Goal: Transaction & Acquisition: Subscribe to service/newsletter

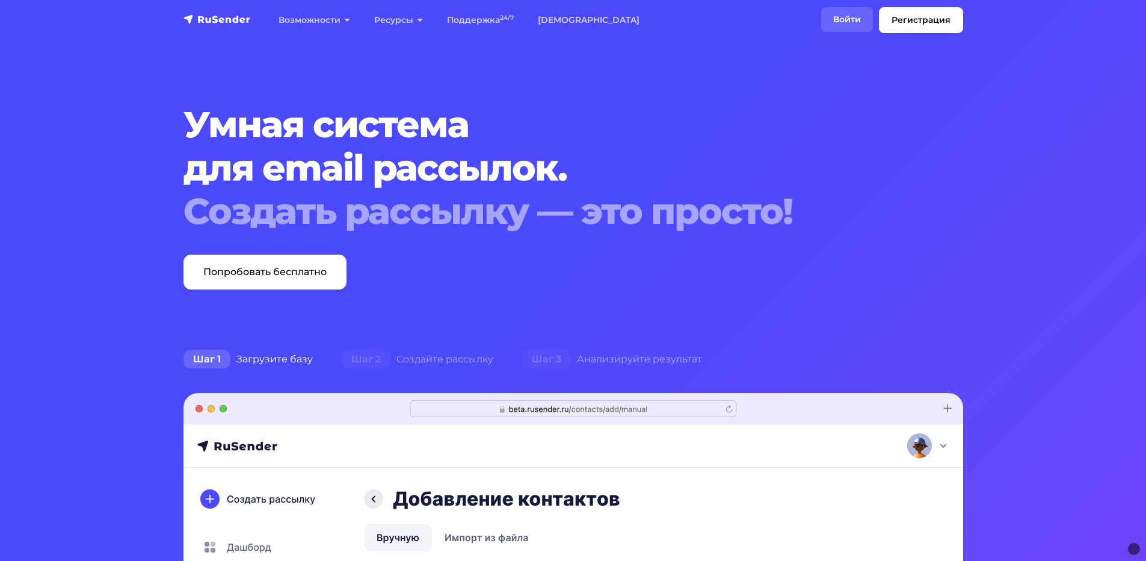
click at [844, 19] on link "Войти" at bounding box center [847, 19] width 52 height 25
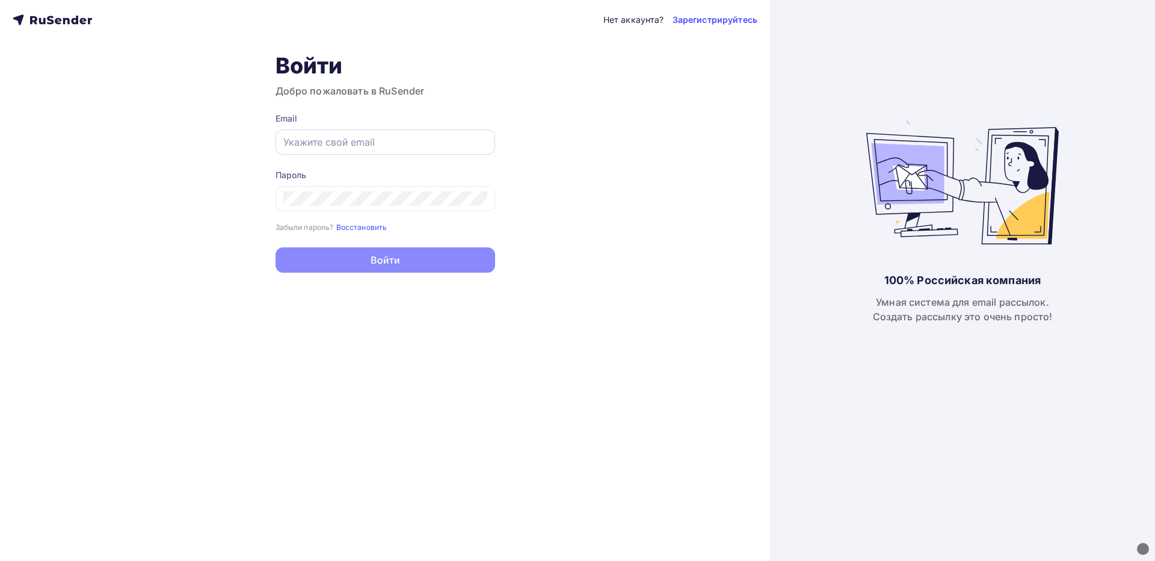
click at [394, 140] on input "text" at bounding box center [385, 142] width 204 height 14
type input "[EMAIL_ADDRESS][DOMAIN_NAME]"
click at [369, 212] on div "Пароль Забыли пароль? Восстановить Забыли пароль? Восстановить" at bounding box center [386, 201] width 220 height 64
click at [369, 208] on div at bounding box center [386, 198] width 220 height 25
click at [427, 96] on h3 "Добро пожаловать в RuSender" at bounding box center [386, 91] width 220 height 14
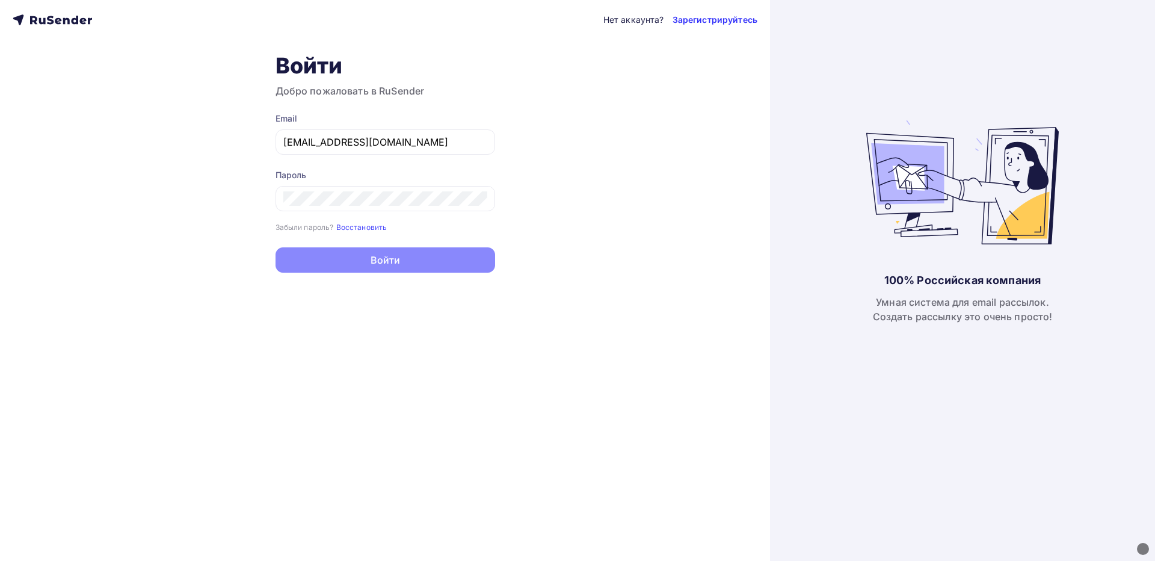
click at [705, 18] on link "Зарегистрируйтесь" at bounding box center [715, 20] width 85 height 12
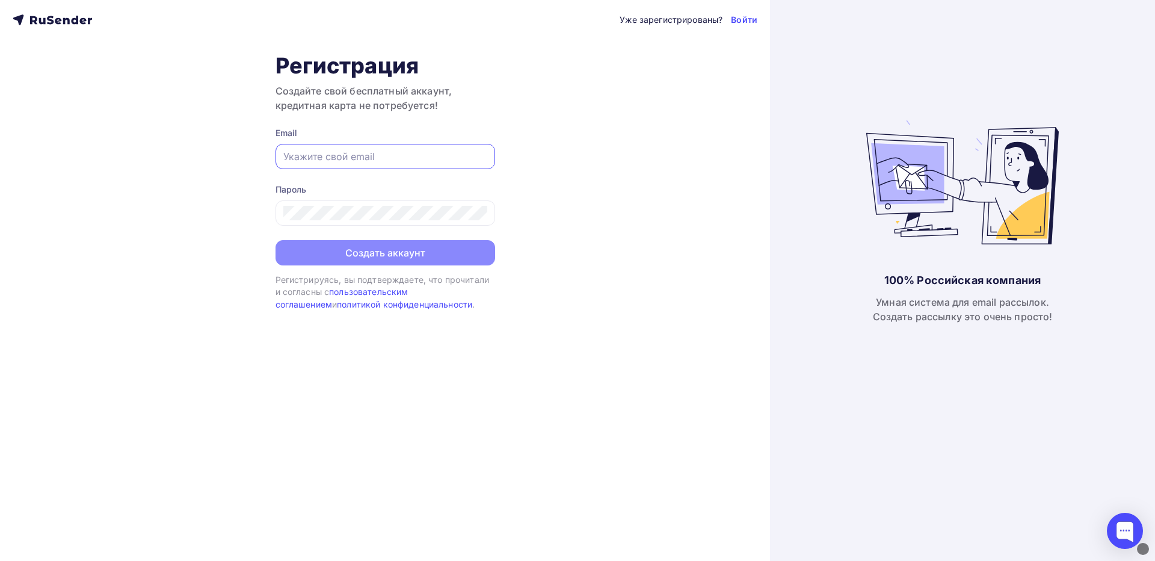
click at [369, 150] on input "text" at bounding box center [385, 156] width 204 height 14
type input "dnk160604@gmail.com"
click at [492, 105] on h3 "Создайте свой бесплатный аккаунт, кредитная карта не потребуется!" at bounding box center [386, 98] width 220 height 29
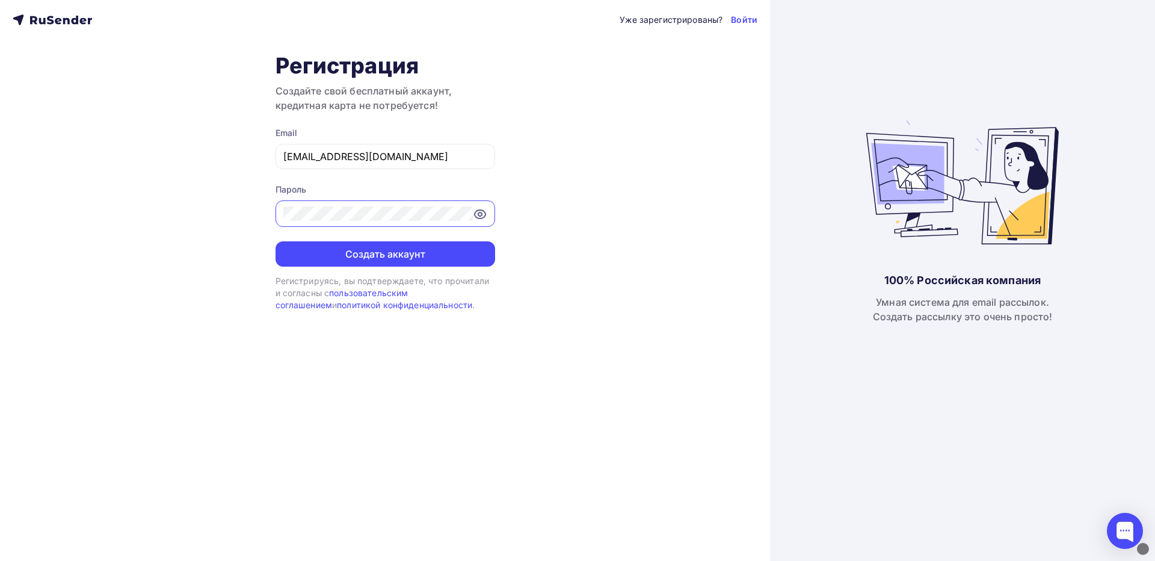
click at [486, 214] on icon at bounding box center [480, 214] width 11 height 8
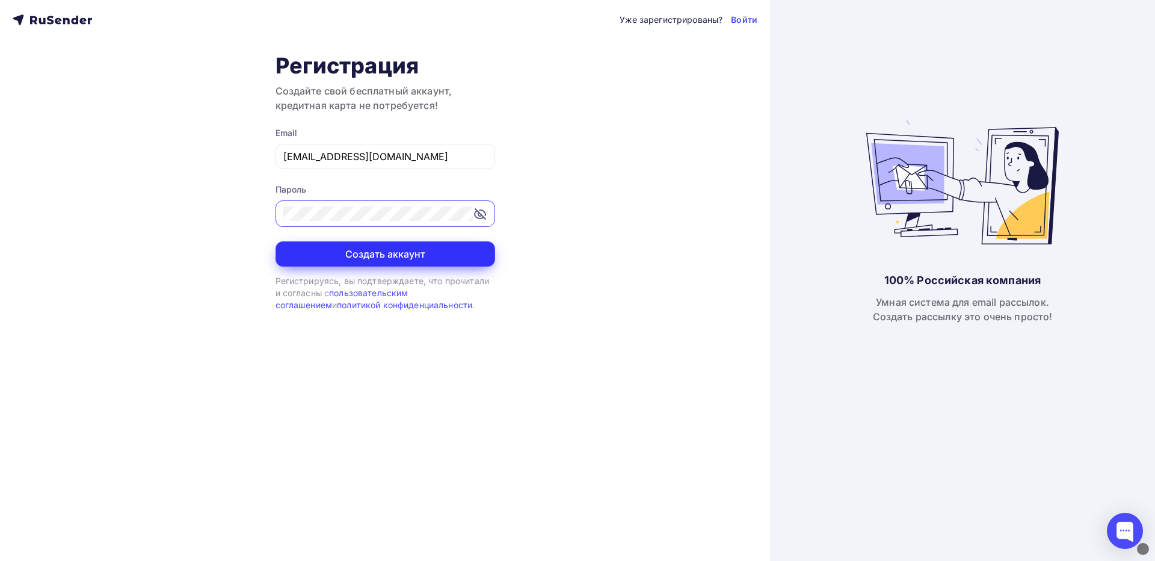
click at [381, 245] on button "Создать аккаунт" at bounding box center [386, 253] width 220 height 25
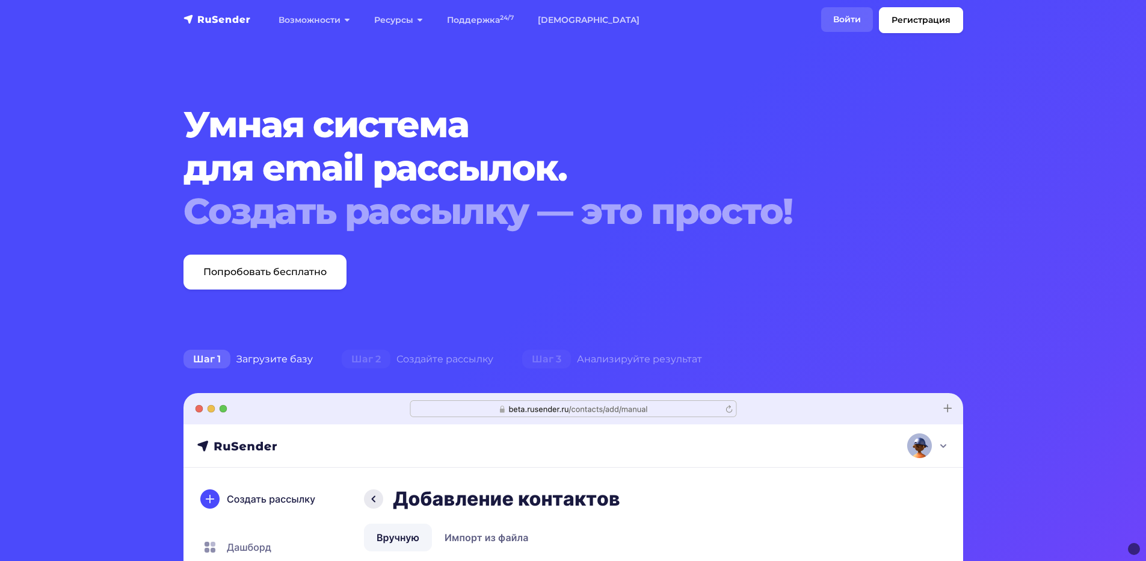
click at [851, 20] on link "Войти" at bounding box center [847, 19] width 52 height 25
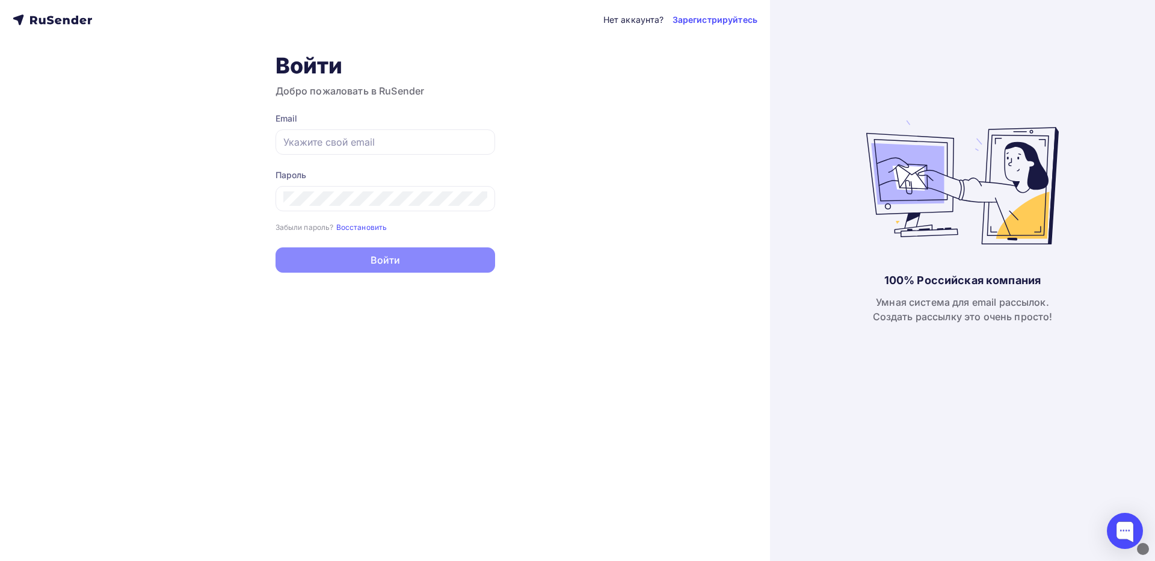
type input "[EMAIL_ADDRESS][DOMAIN_NAME]"
click at [436, 268] on button "Войти" at bounding box center [386, 259] width 220 height 25
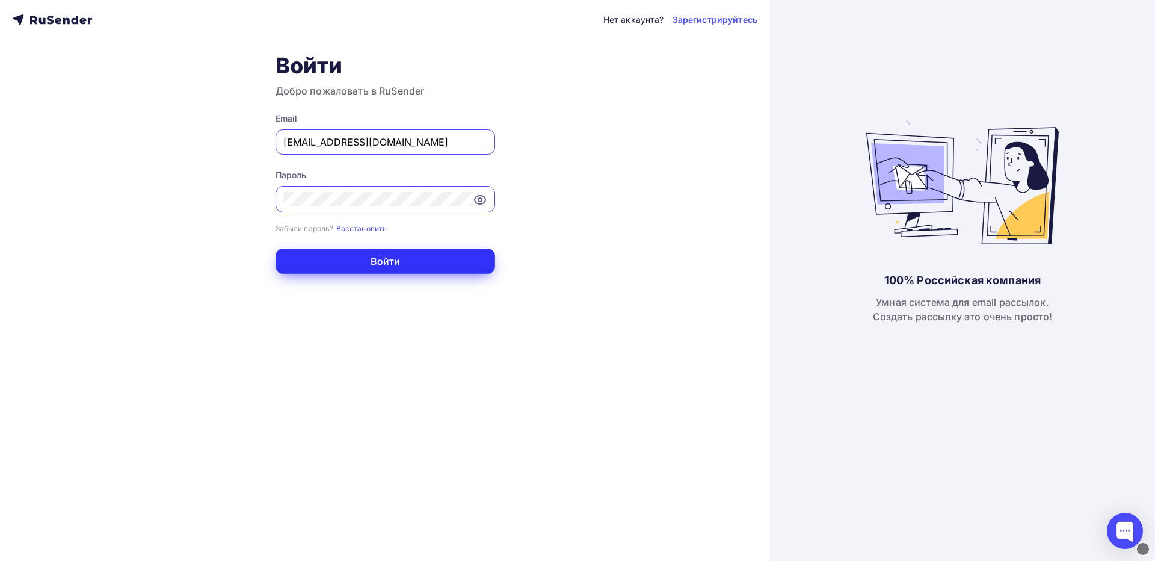
click at [362, 256] on button "Войти" at bounding box center [386, 261] width 220 height 25
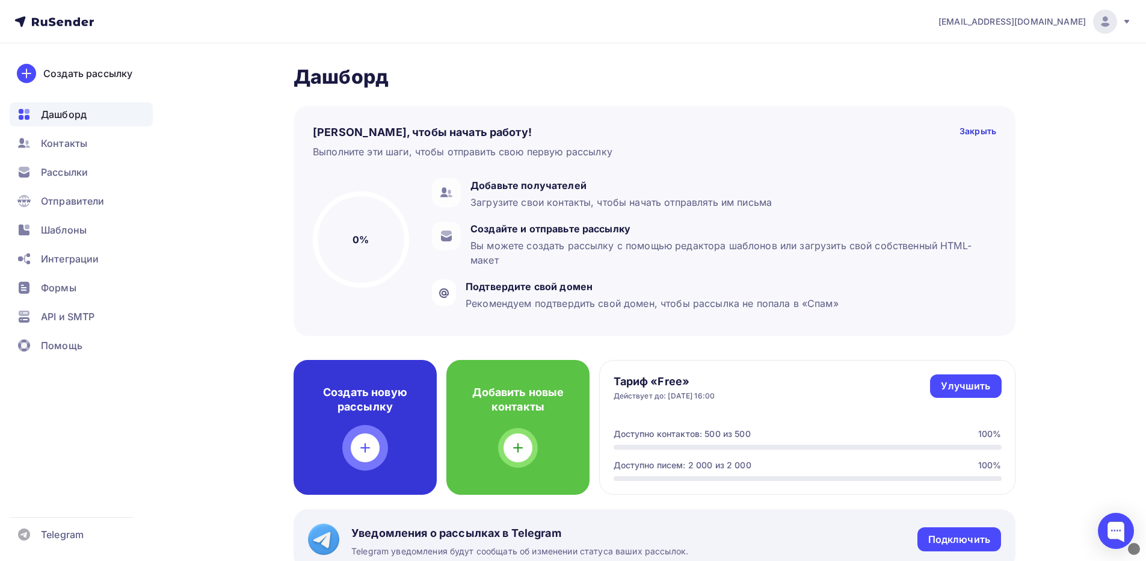
click at [369, 435] on div at bounding box center [365, 447] width 29 height 29
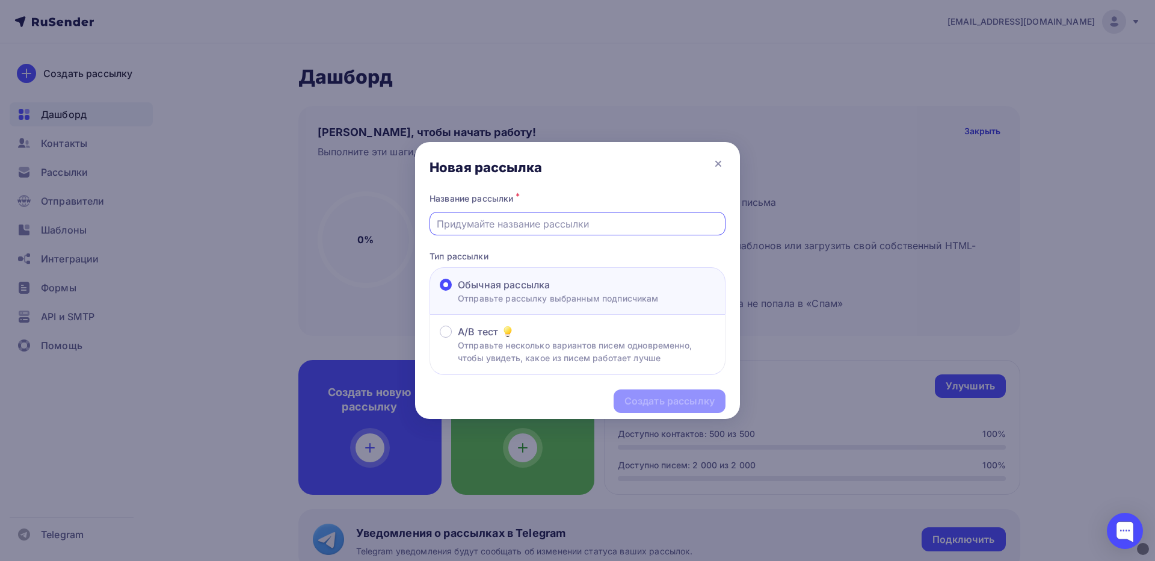
click at [540, 217] on input "text" at bounding box center [578, 224] width 282 height 14
type input "n"
type input "test"
click at [702, 407] on div "Создать рассылку" at bounding box center [670, 401] width 90 height 14
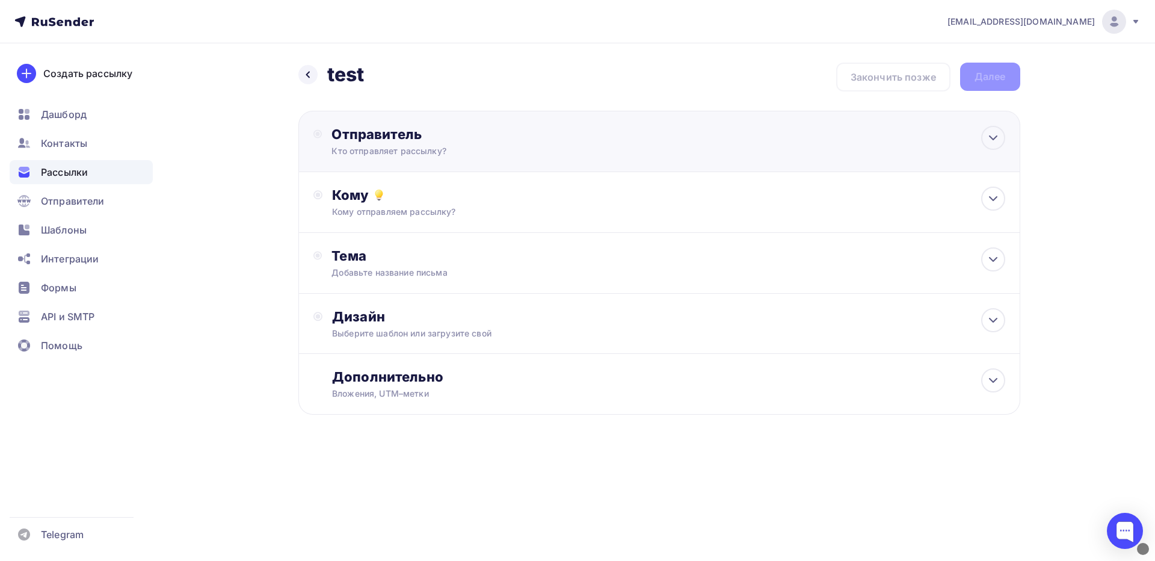
click at [619, 138] on div "Отправитель Кто отправляет рассылку? Email * [EMAIL_ADDRESS][DOMAIN_NAME] [EMAI…" at bounding box center [659, 141] width 722 height 61
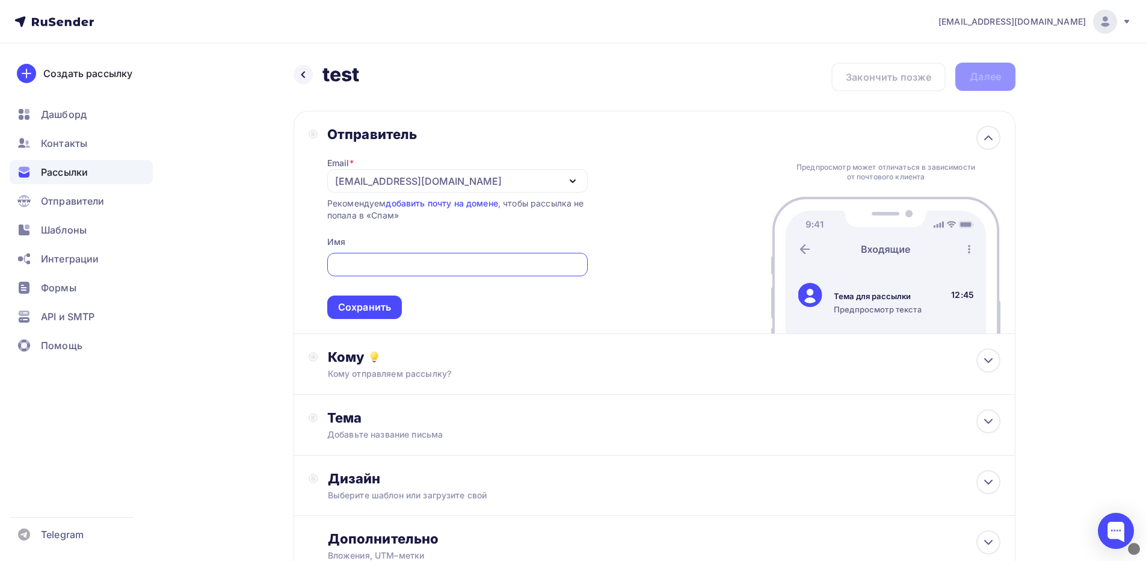
click at [354, 238] on div "Email * [EMAIL_ADDRESS][DOMAIN_NAME] [EMAIL_ADDRESS][DOMAIN_NAME] Добавить отпр…" at bounding box center [457, 231] width 261 height 176
click at [515, 171] on div "[EMAIL_ADDRESS][DOMAIN_NAME]" at bounding box center [457, 180] width 261 height 23
click at [529, 147] on div "Email * [EMAIL_ADDRESS][DOMAIN_NAME] [EMAIL_ADDRESS][DOMAIN_NAME] Добавить отпр…" at bounding box center [457, 231] width 261 height 176
click at [401, 268] on input "text" at bounding box center [457, 265] width 247 height 14
type input "[PERSON_NAME]"
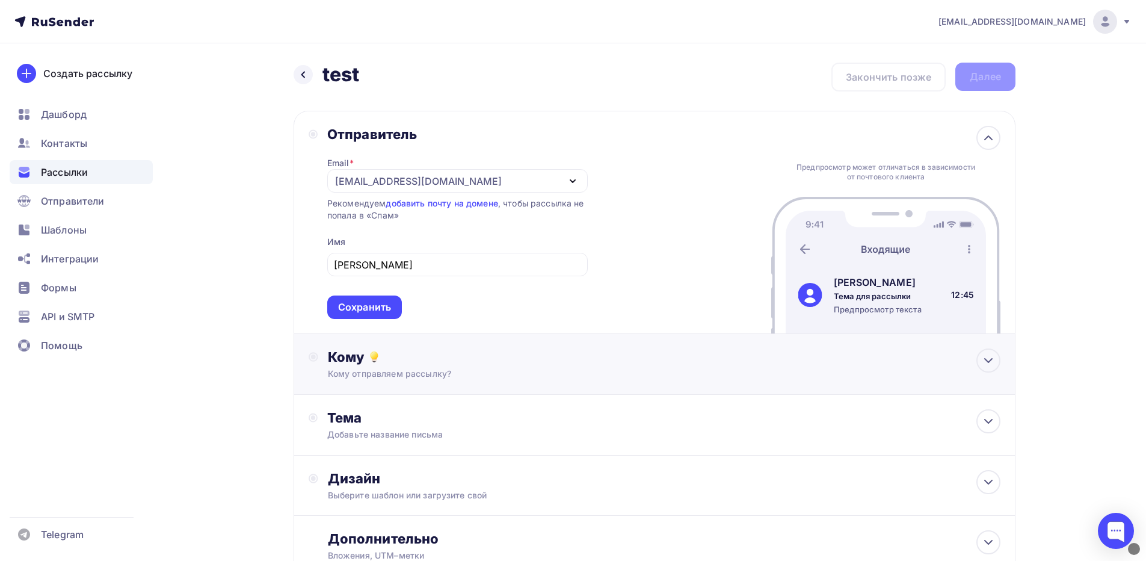
click at [397, 375] on div "Кому отправляем рассылку?" at bounding box center [631, 374] width 606 height 12
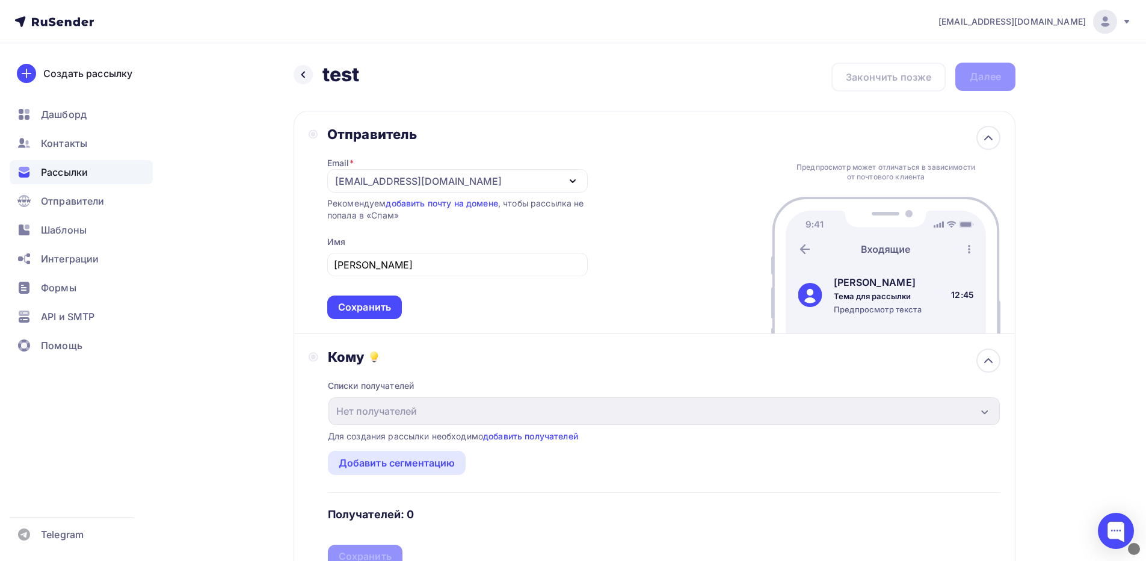
scroll to position [282, 0]
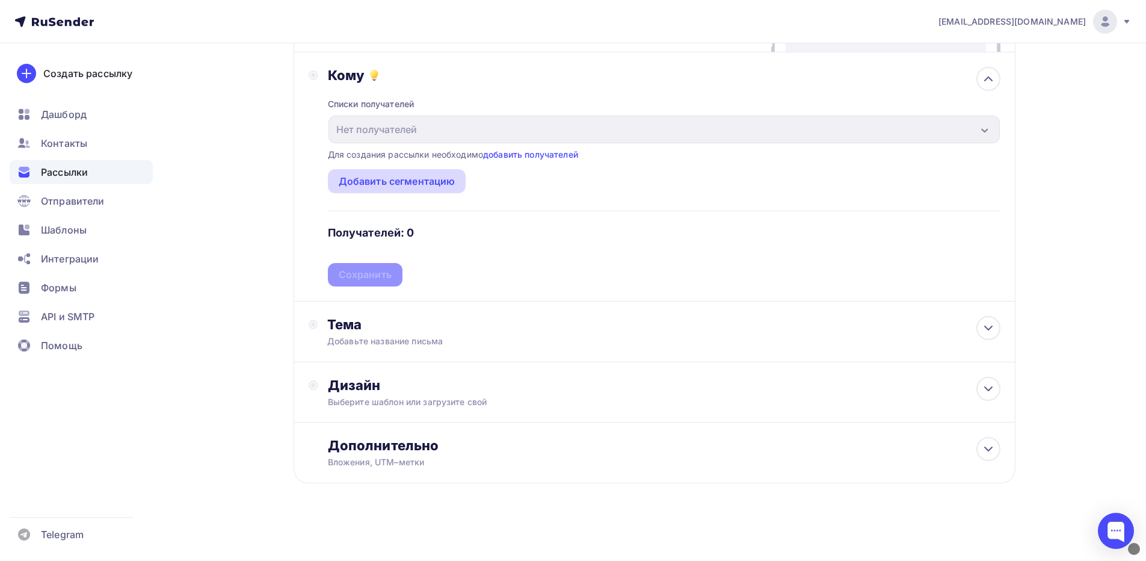
click at [425, 178] on div "Добавить сегментацию" at bounding box center [397, 181] width 117 height 14
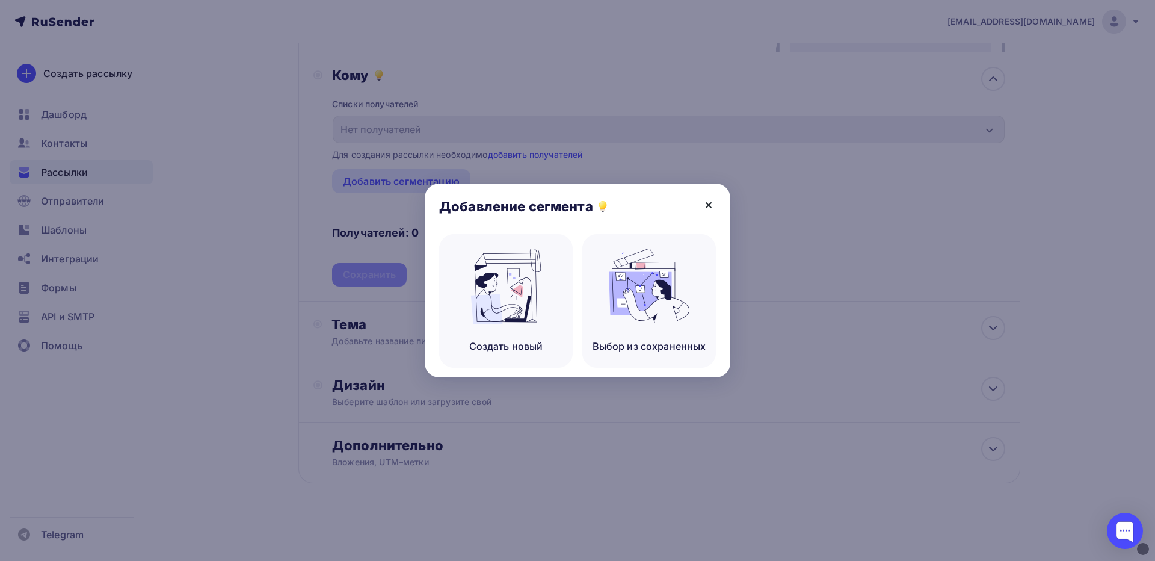
click at [703, 202] on icon at bounding box center [709, 205] width 14 height 14
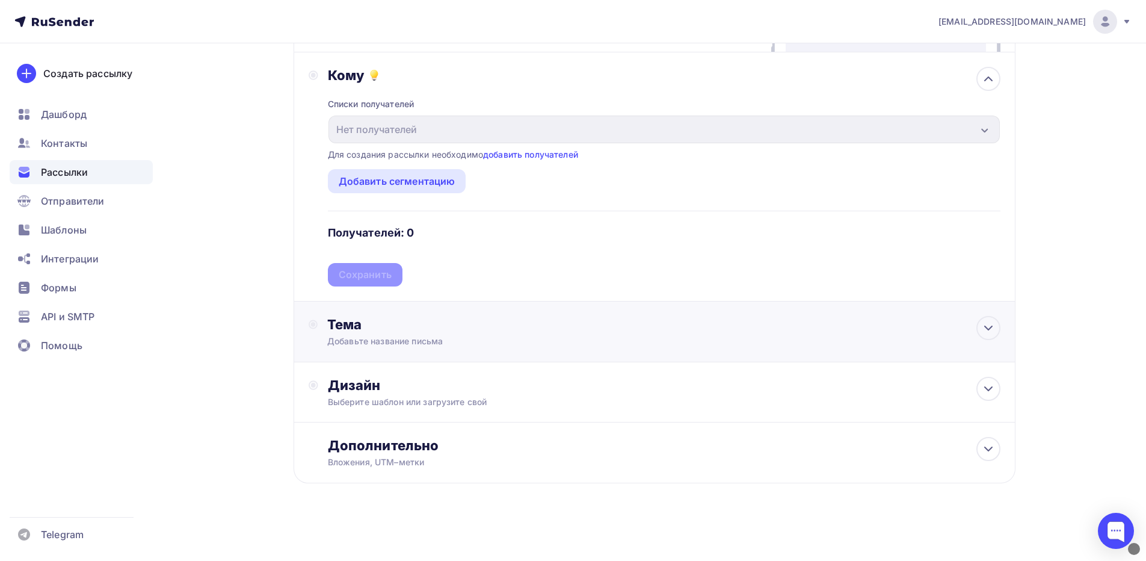
click at [862, 321] on div "Тема Добавьте название письма Тема * Рекомендуем использовать не более 150 симв…" at bounding box center [655, 331] width 722 height 61
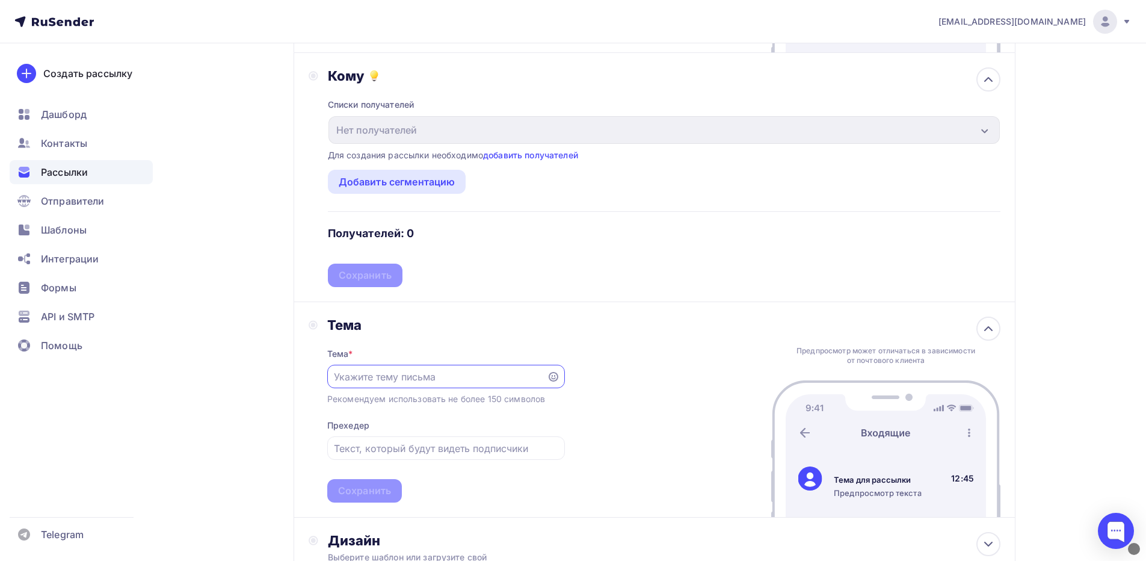
scroll to position [436, 0]
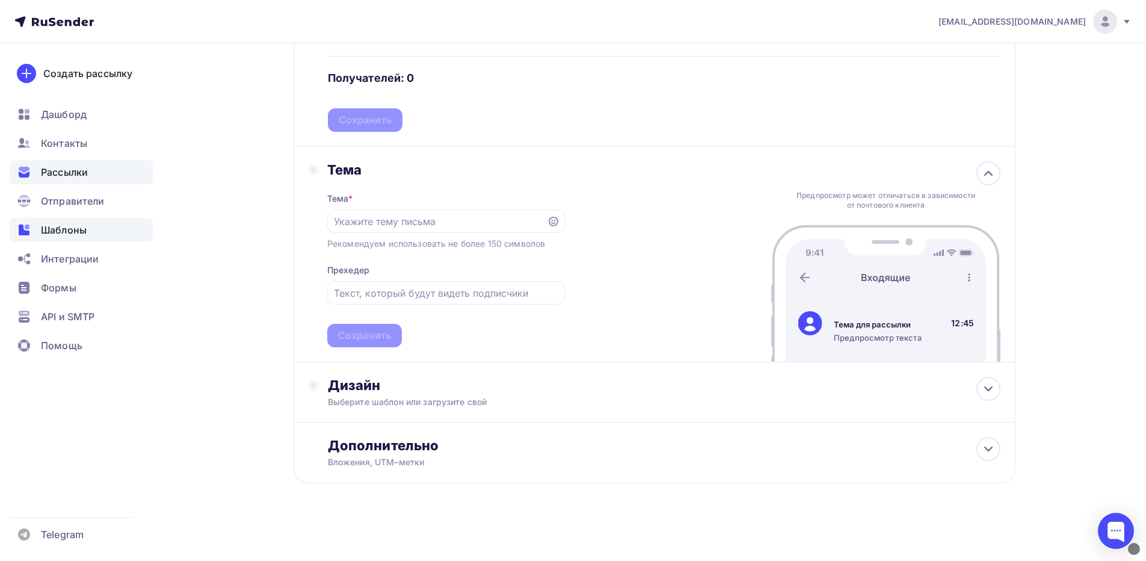
click at [95, 231] on div "Шаблоны" at bounding box center [81, 230] width 143 height 24
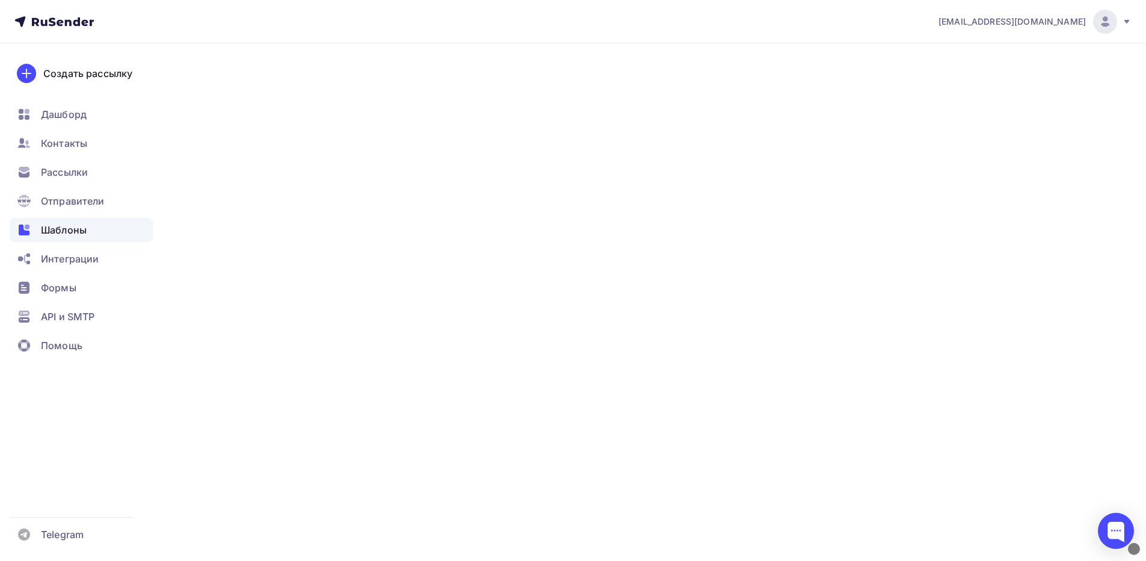
click at [95, 231] on div "Шаблоны" at bounding box center [81, 230] width 143 height 24
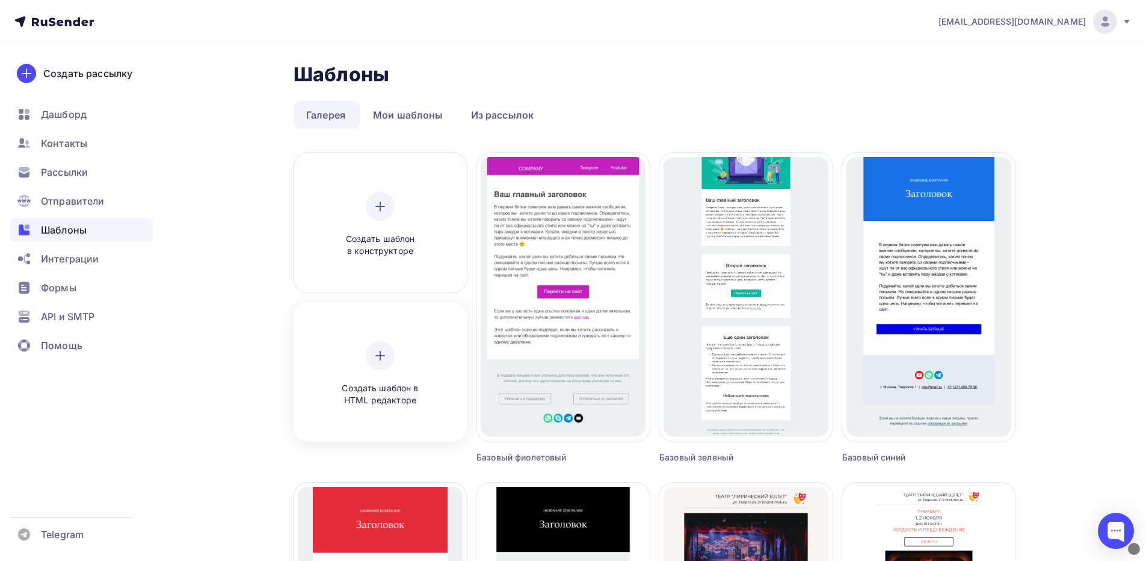
click at [392, 365] on div "Создать шаблон в HTML редакторе" at bounding box center [380, 374] width 114 height 66
click at [393, 380] on div "Создать шаблон в HTML редакторе" at bounding box center [380, 374] width 114 height 66
click at [378, 348] on icon at bounding box center [380, 355] width 14 height 14
click at [438, 67] on div "Шаблоны Шаблоны" at bounding box center [655, 75] width 722 height 24
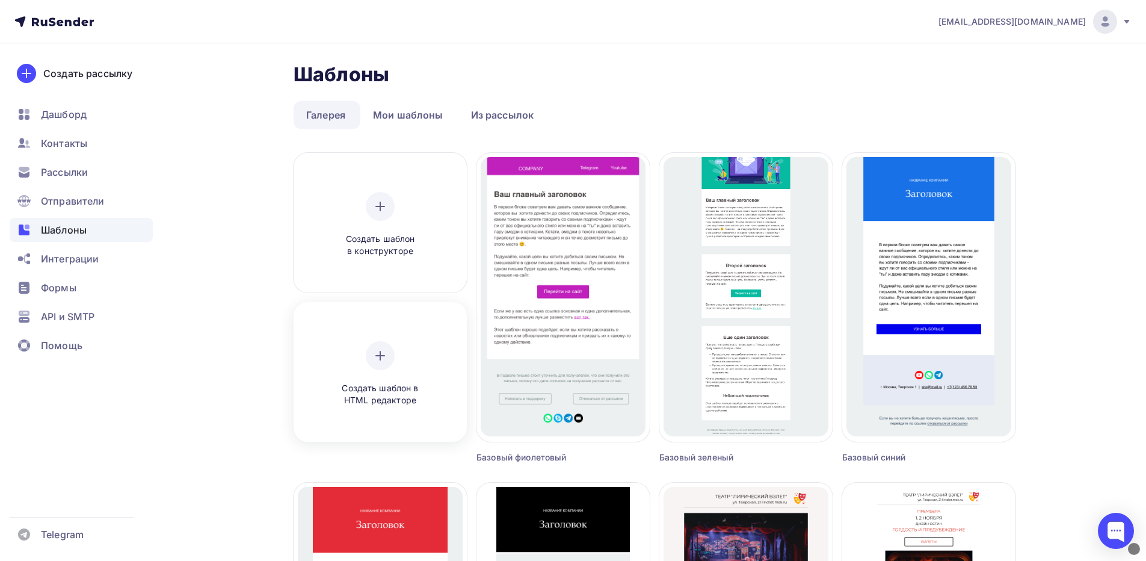
click at [380, 368] on div at bounding box center [380, 355] width 29 height 29
click at [451, 311] on div "Создать шаблон в HTML редакторе" at bounding box center [380, 373] width 165 height 135
click at [419, 120] on link "Мои шаблоны" at bounding box center [408, 115] width 96 height 28
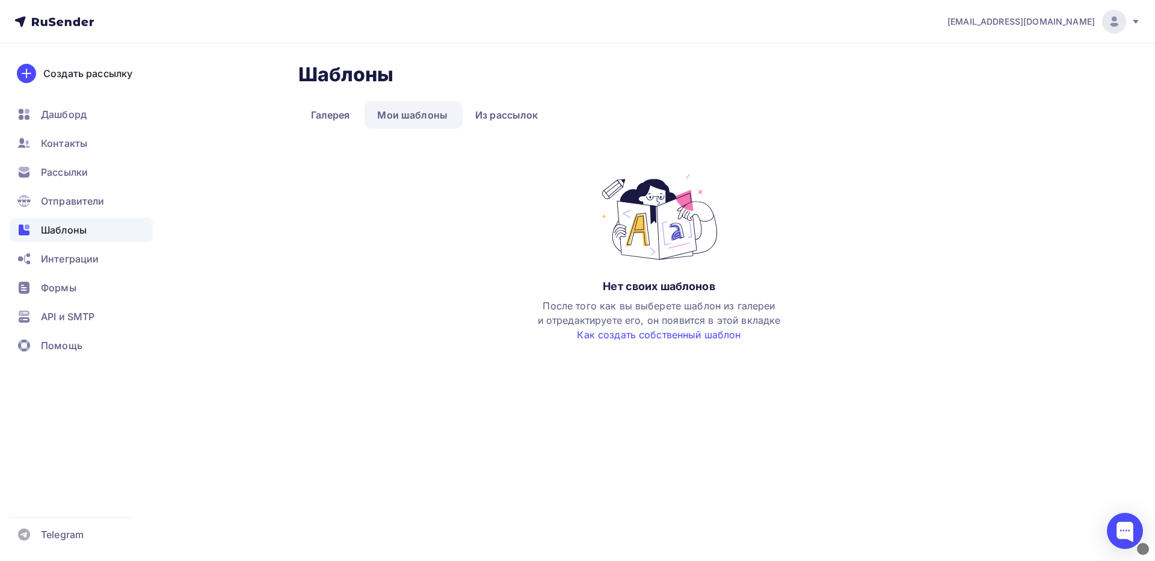
click at [324, 100] on div "Шаблоны Шаблоны Галерея Мои шаблоны Из рассылок Нет своих шаблонов После того к…" at bounding box center [659, 202] width 722 height 279
click at [336, 125] on link "Галерея" at bounding box center [330, 115] width 64 height 28
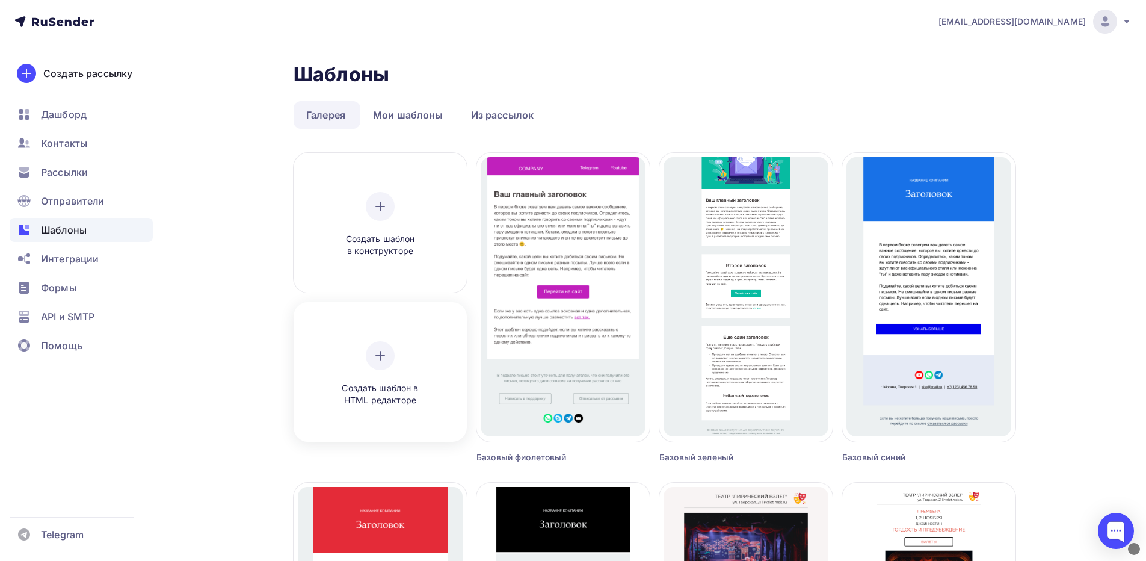
click at [396, 310] on div "Создать шаблон в HTML редакторе" at bounding box center [380, 373] width 165 height 135
click at [378, 359] on icon at bounding box center [380, 355] width 14 height 14
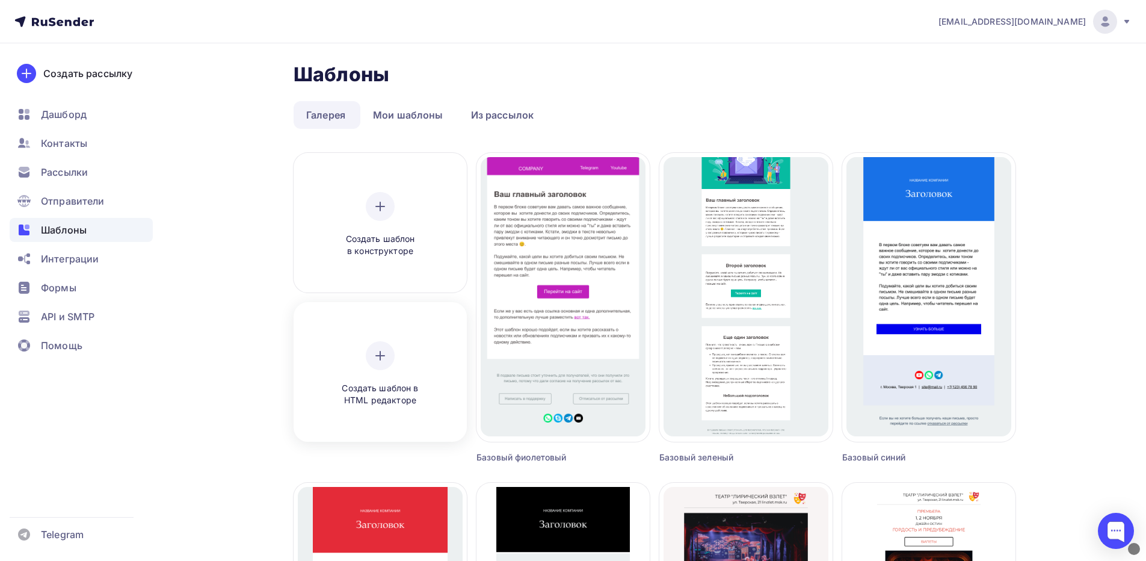
click at [378, 359] on icon at bounding box center [380, 355] width 14 height 14
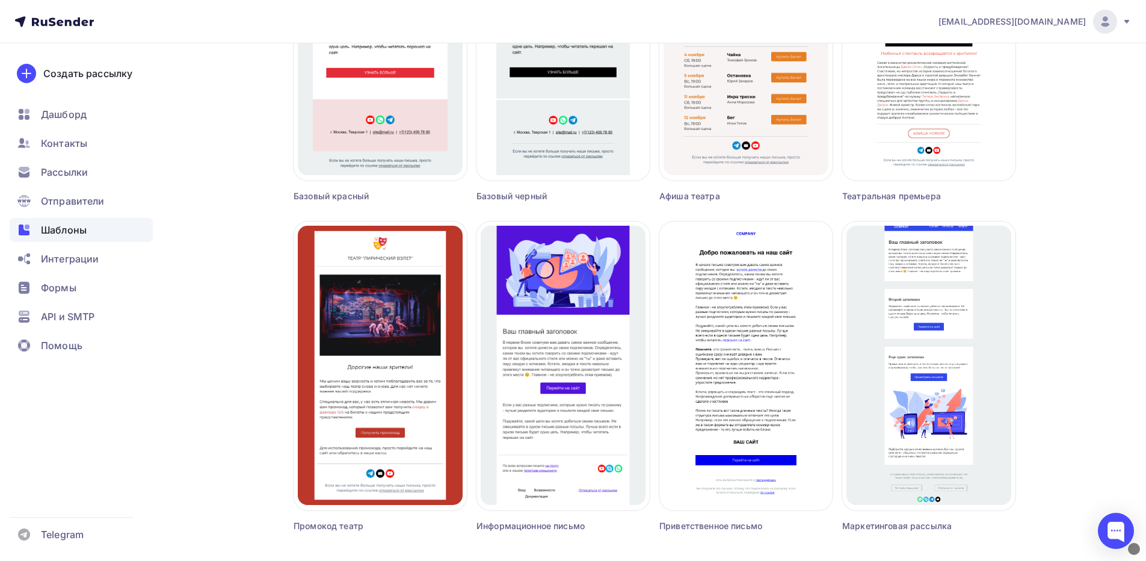
scroll to position [298, 0]
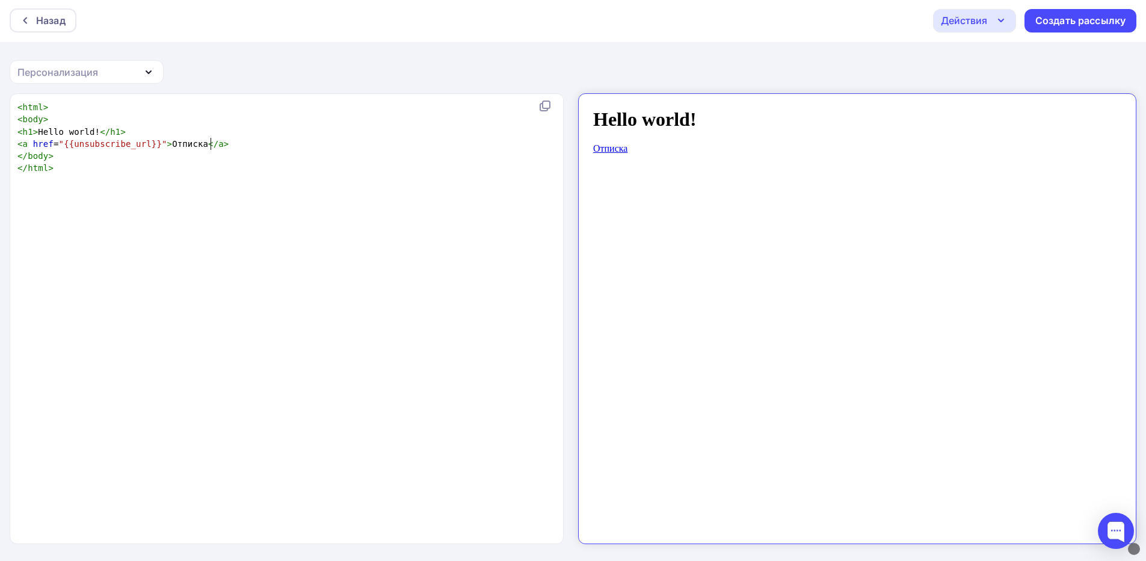
scroll to position [4, 0]
click at [230, 140] on pre "< a href = "{{unsubscribe_url}}" > Отписка </ a >" at bounding box center [284, 144] width 539 height 12
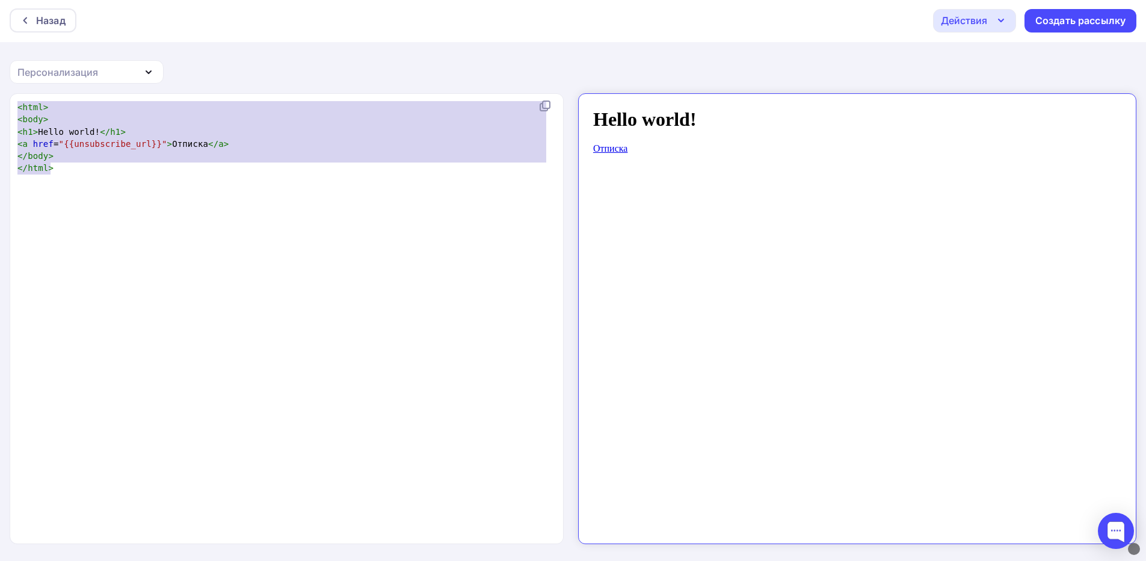
paste textarea "⠀⠀⠀⠀⠀⠀⠀⠀⠀⠀⠀⠀⠀⠀⠀⠀⠀⠀⠀⠀⠀⠀⠀⠀⠀⠀⠀⠀⠀⠀⠀⠀⠀⠀⠀⠀⠀⠀⠀⠀⠀⠀⠀⠀⠀⠀⠀⠀⠀⠀⠀⠀⠀⠀⠀⠀⠀⠀⠀⠀⠀⠀⠀⠀⠀⠀⠀⠀⠀⠀⠀⠀⠀⠀⠀⠀⠀⠀⠀…"
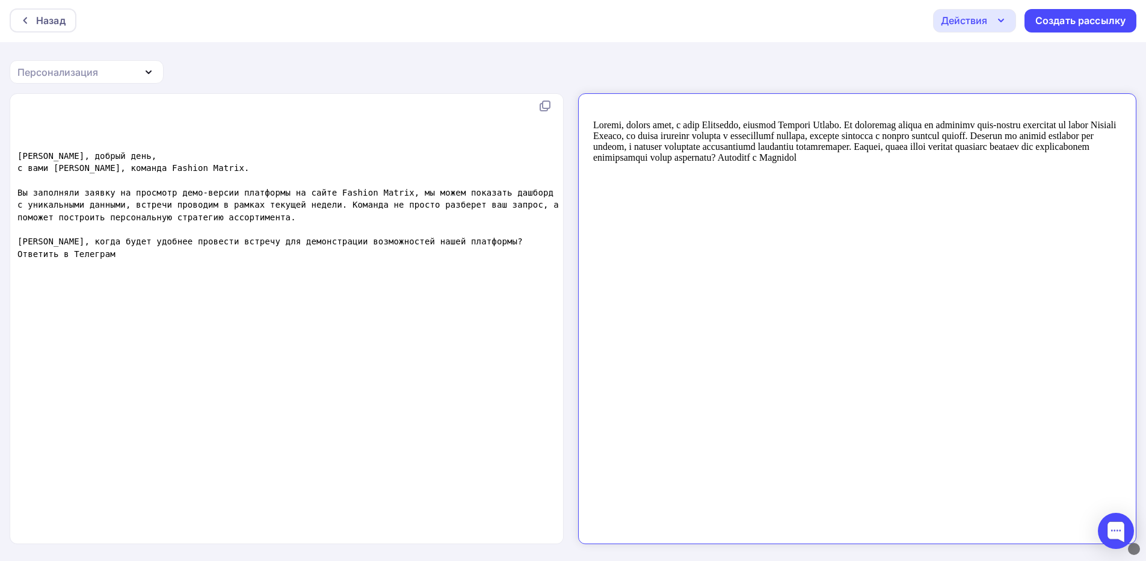
type textarea "⠀⠀⠀⠀⠀⠀⠀⠀⠀⠀⠀⠀⠀⠀⠀⠀⠀⠀⠀⠀⠀⠀⠀⠀⠀⠀⠀⠀⠀⠀⠀⠀⠀⠀⠀⠀⠀⠀⠀⠀⠀⠀⠀⠀⠀⠀⠀⠀⠀⠀⠀⠀⠀⠀⠀⠀⠀⠀⠀⠀⠀⠀⠀⠀⠀⠀⠀⠀⠀⠀⠀⠀⠀⠀⠀⠀⠀⠀⠀…"
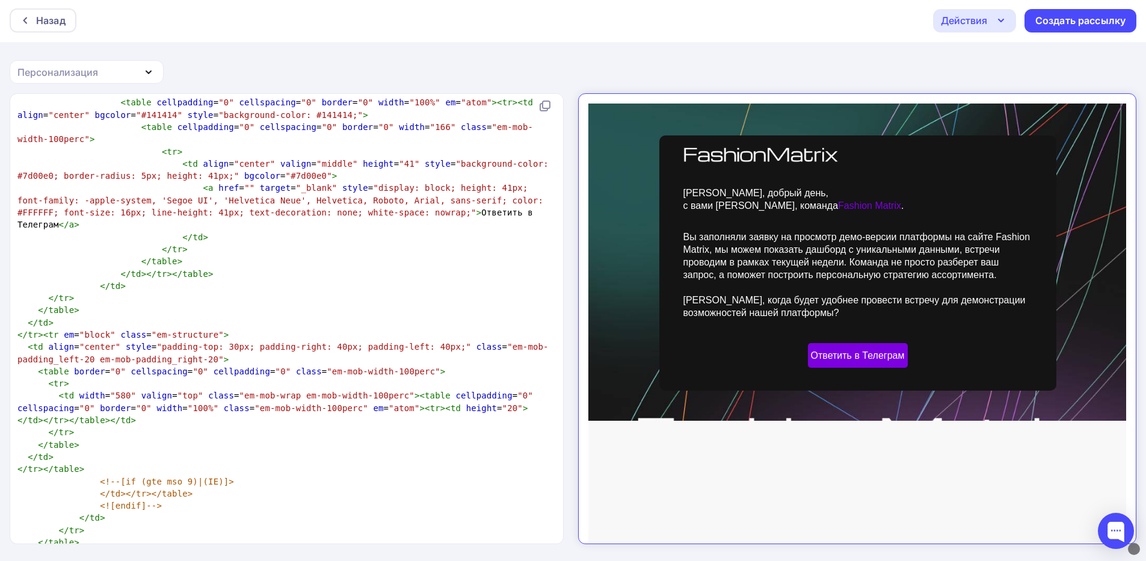
scroll to position [0, 0]
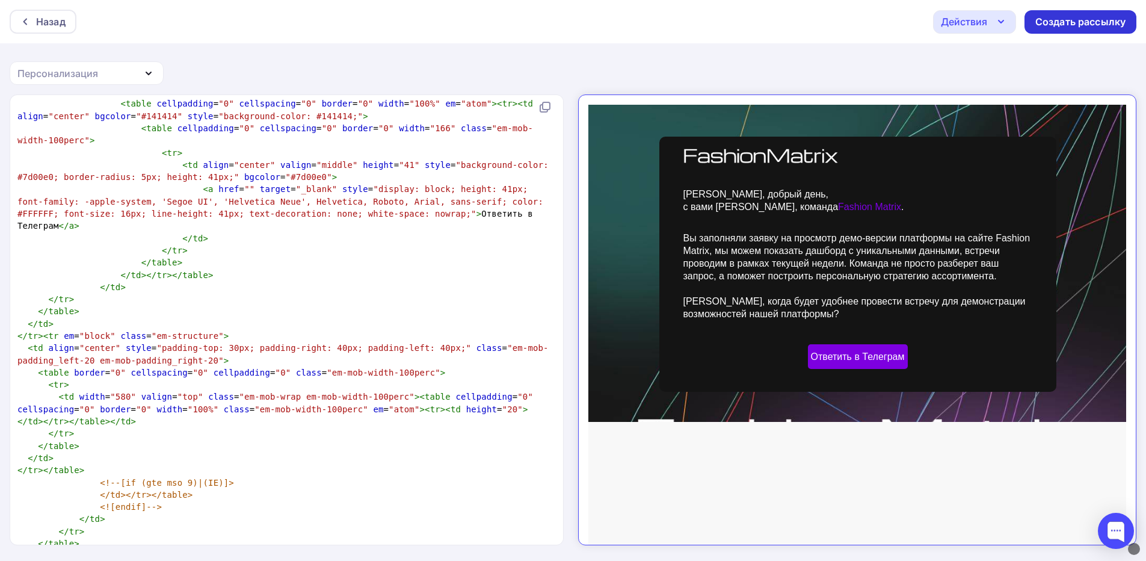
click at [1052, 16] on div "Создать рассылку" at bounding box center [1081, 22] width 90 height 14
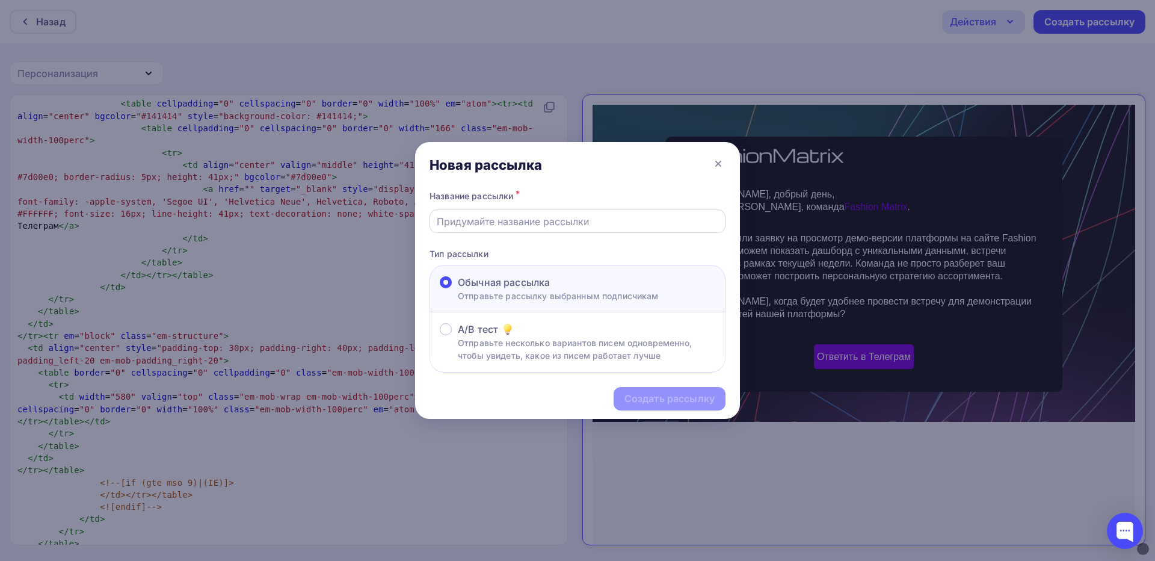
click at [553, 219] on input "text" at bounding box center [578, 221] width 282 height 14
click at [564, 223] on input "text" at bounding box center [578, 221] width 282 height 14
type input "е"
type input "test"
click at [660, 409] on div "Создать рассылку" at bounding box center [670, 398] width 112 height 23
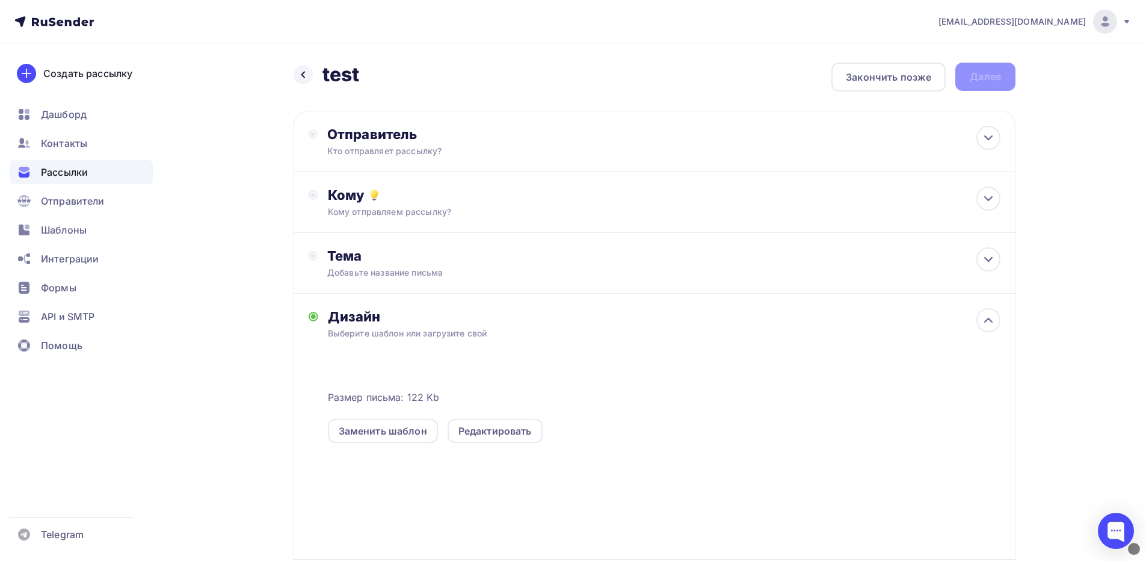
scroll to position [137, 0]
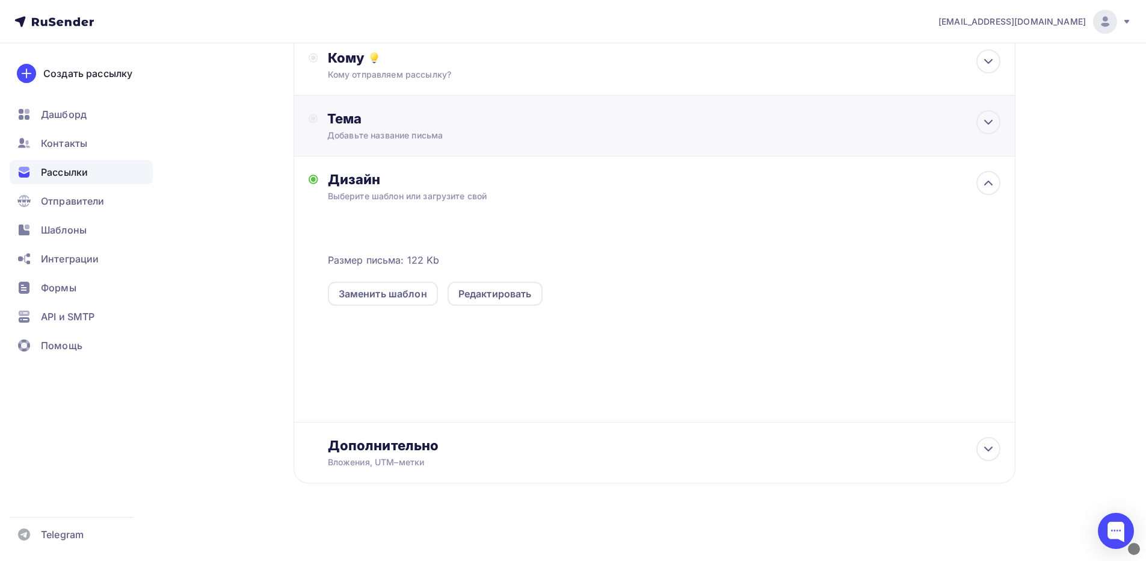
click at [531, 122] on div "Тема" at bounding box center [446, 118] width 238 height 17
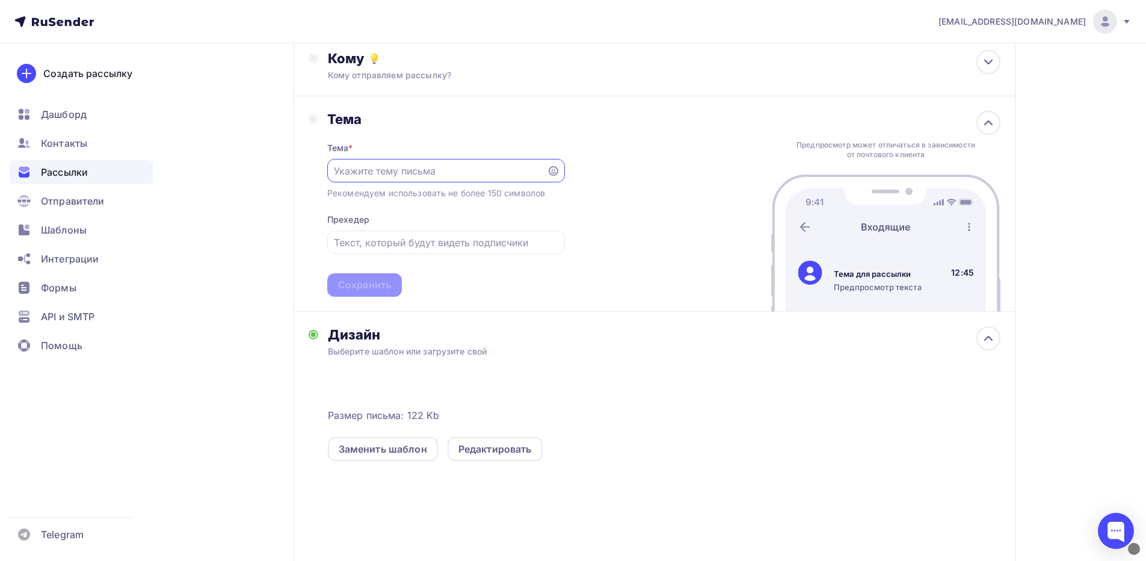
scroll to position [0, 0]
type input "Заявка на демо-дашборд"
click at [419, 241] on input "text" at bounding box center [446, 242] width 224 height 14
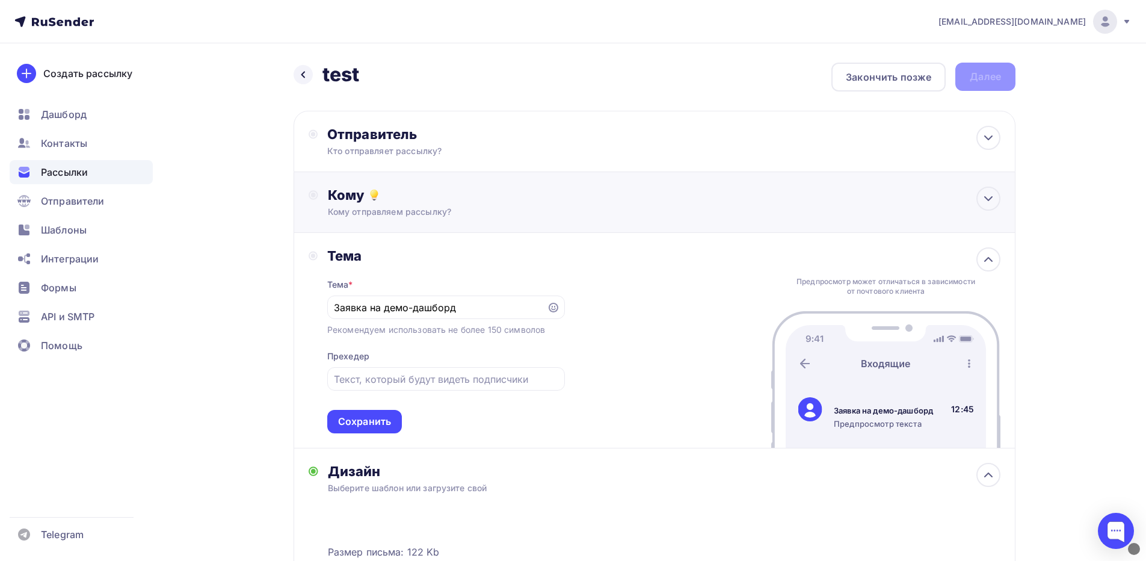
click at [437, 191] on div "Кому" at bounding box center [664, 195] width 673 height 17
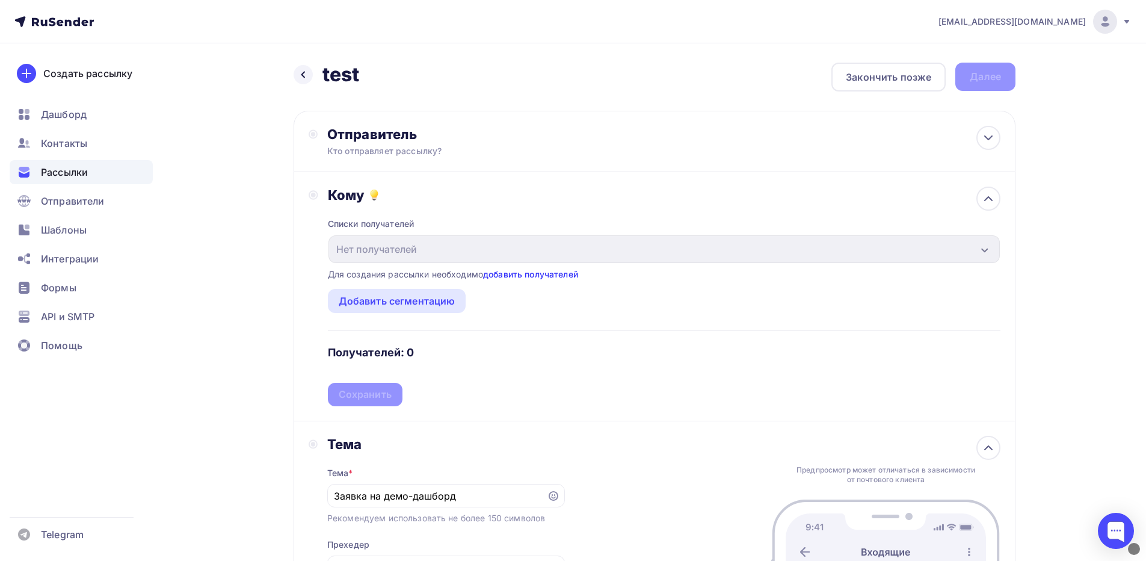
click at [547, 274] on link "добавить получателей" at bounding box center [530, 274] width 95 height 10
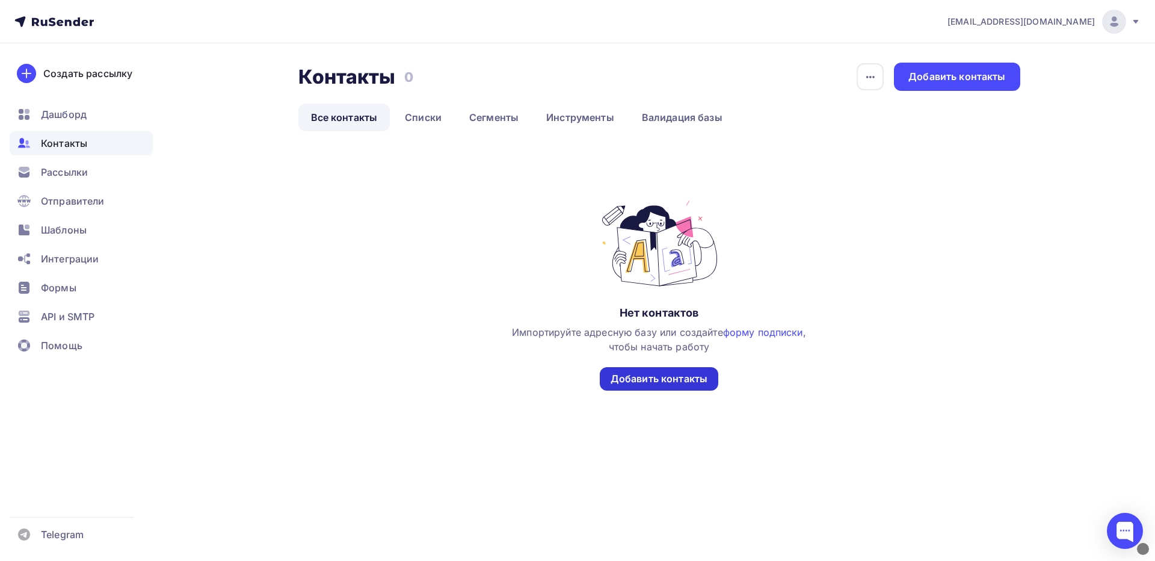
click at [681, 389] on div "Добавить контакты" at bounding box center [659, 378] width 119 height 23
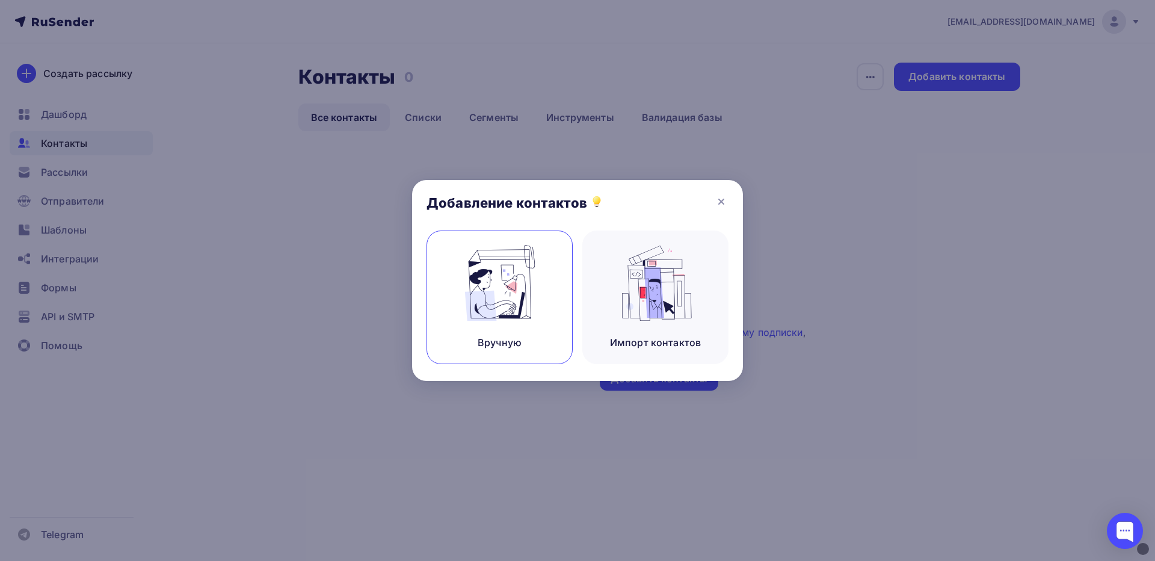
click at [555, 285] on div "Вручную" at bounding box center [500, 297] width 146 height 134
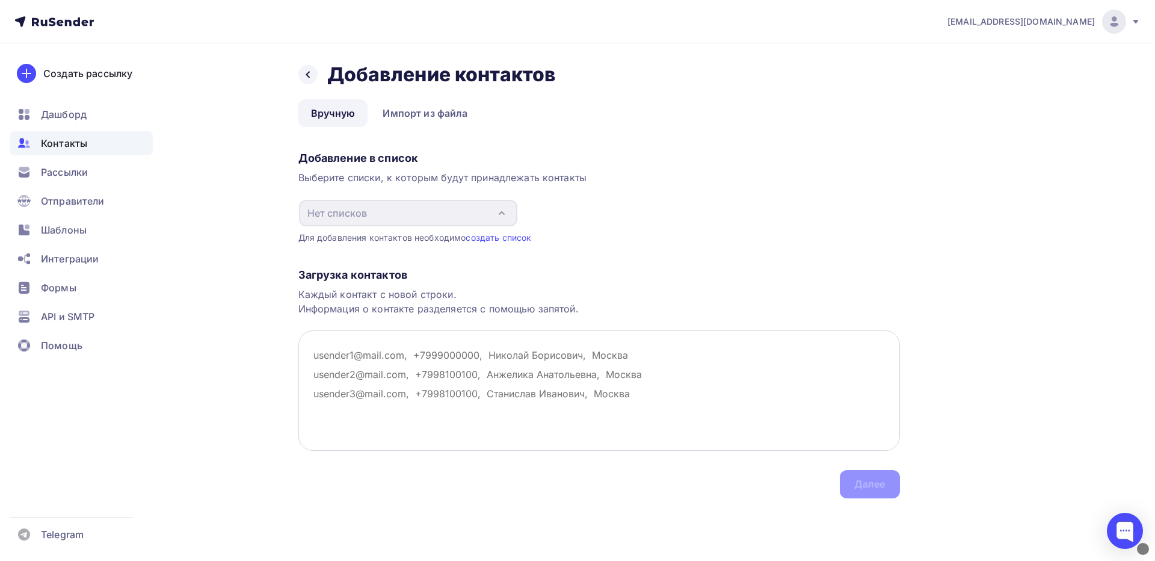
click at [383, 351] on textarea at bounding box center [599, 390] width 602 height 120
type textarea "<!LOREMIP dolo SITAME "-//C0A//ELI SEDD 9.32 Eiusmodtempo//IN" "utla://etd.m8.a…"
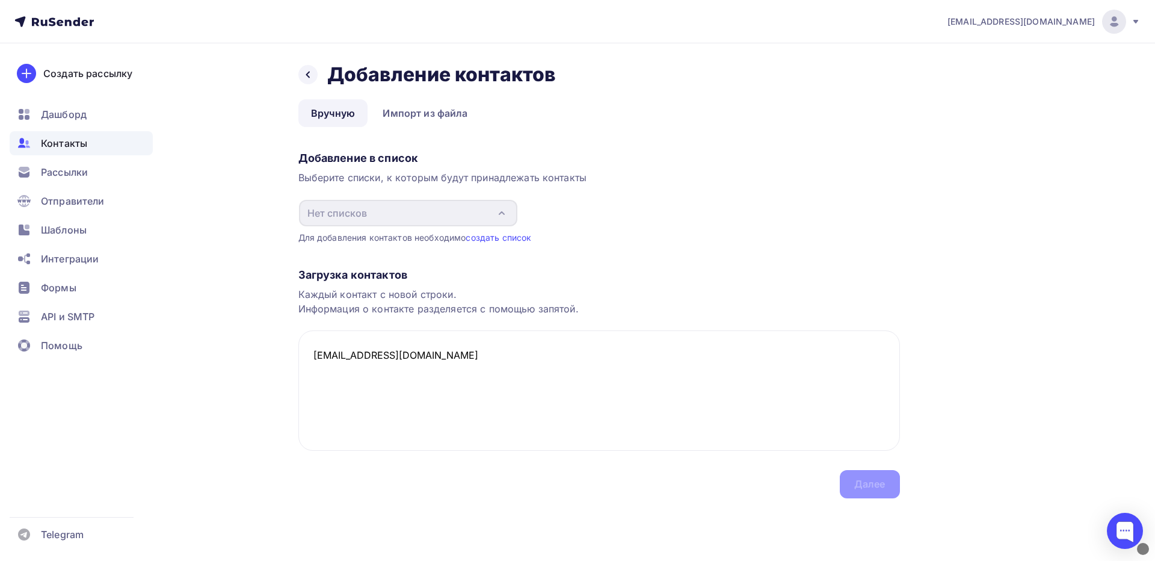
type textarea "[EMAIL_ADDRESS][DOMAIN_NAME]"
click at [890, 491] on div "Загрузка контактов Каждый контакт с новой строки. Информация о контакте разделя…" at bounding box center [599, 371] width 602 height 255
click at [878, 494] on div "Загрузка контактов Каждый контакт с новой строки. Информация о контакте разделя…" at bounding box center [599, 371] width 602 height 255
click at [502, 235] on link "создать список" at bounding box center [499, 237] width 66 height 10
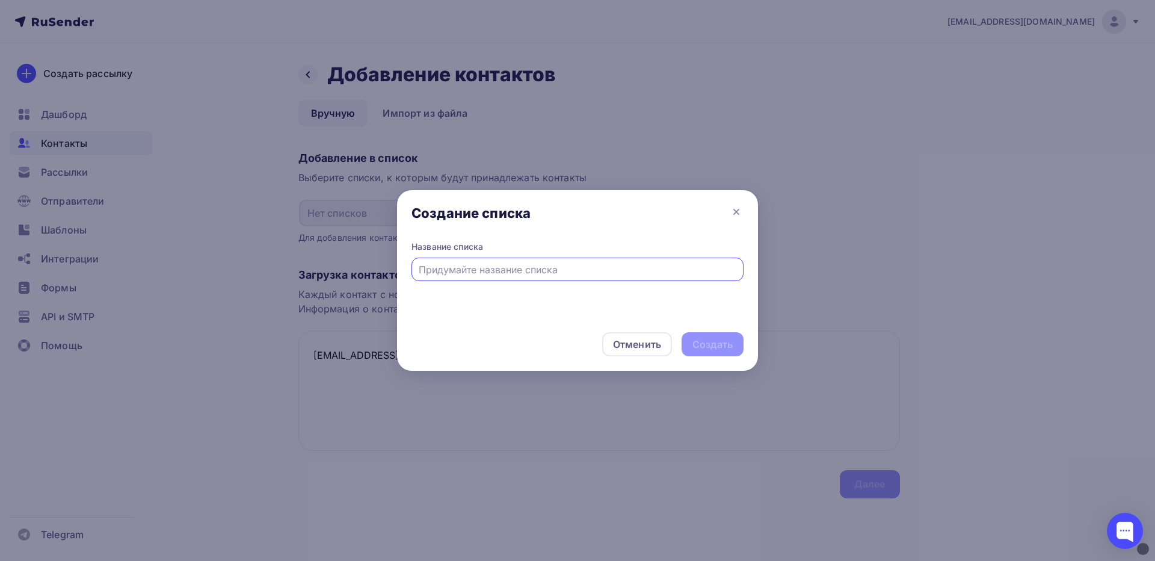
click at [539, 269] on input "text" at bounding box center [578, 269] width 318 height 14
type input "N"
type input "Тест"
click at [706, 338] on div "Создать" at bounding box center [713, 345] width 40 height 14
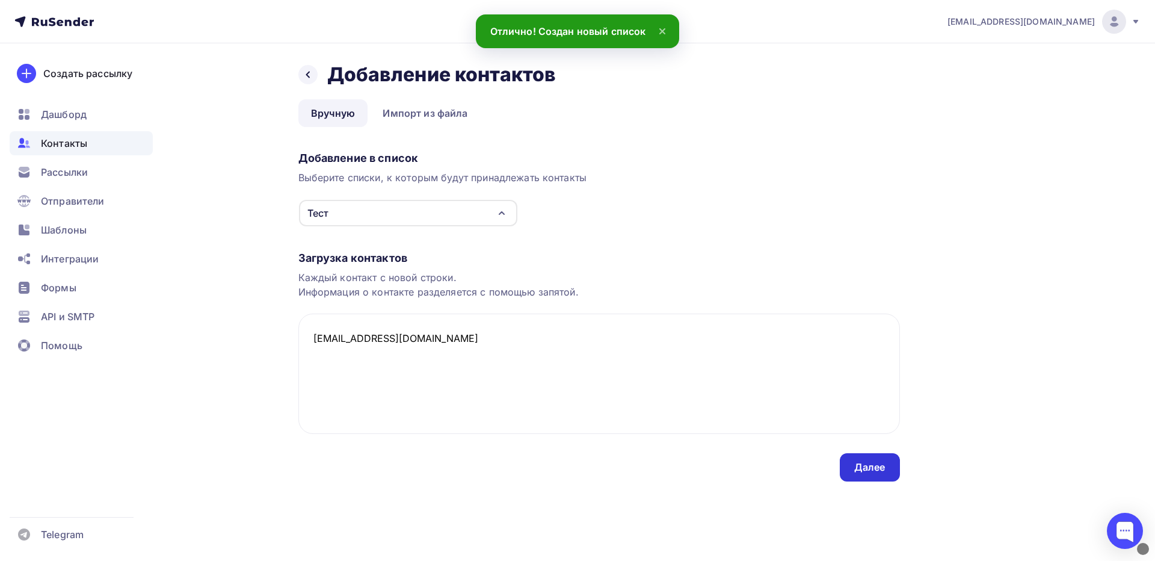
click at [883, 477] on div "Далее" at bounding box center [870, 467] width 60 height 28
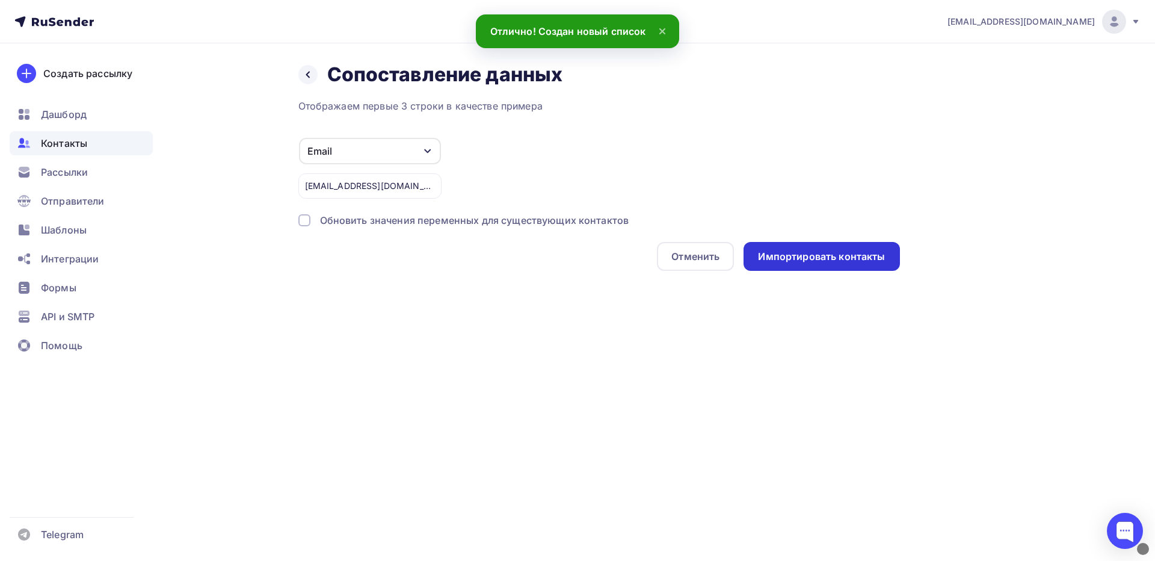
click at [845, 252] on div "Импортировать контакты" at bounding box center [821, 257] width 127 height 14
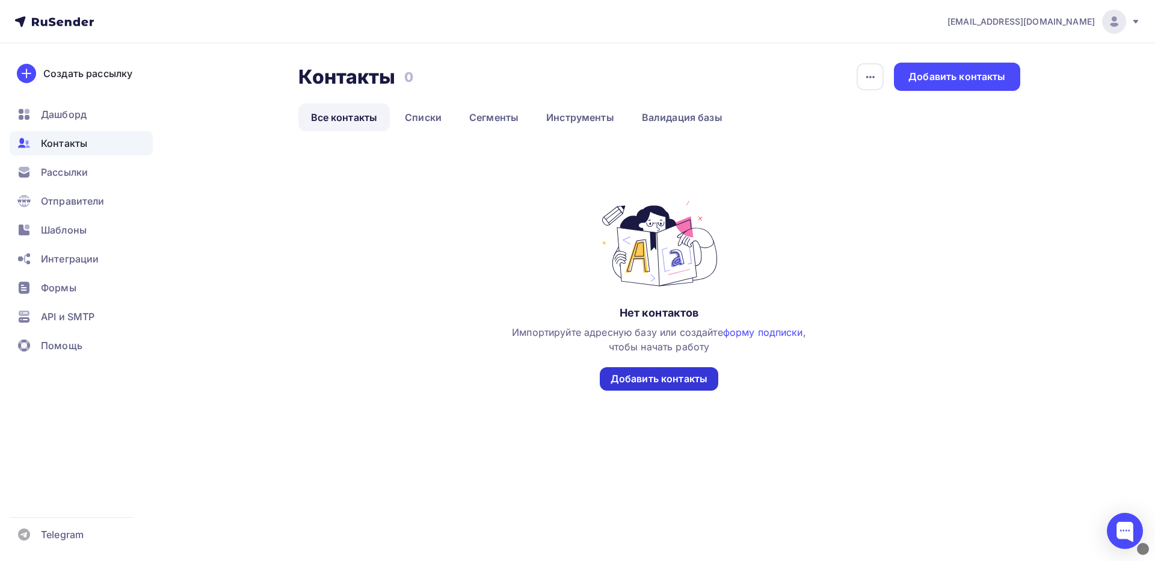
click at [673, 376] on div "Добавить контакты" at bounding box center [659, 379] width 97 height 14
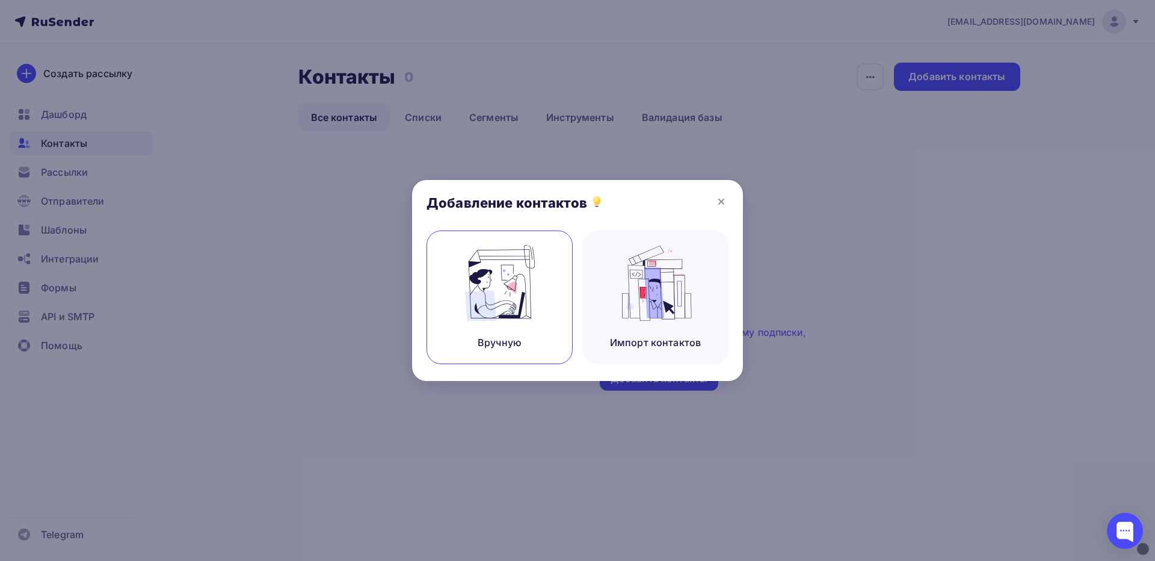
click at [475, 296] on img at bounding box center [500, 283] width 81 height 76
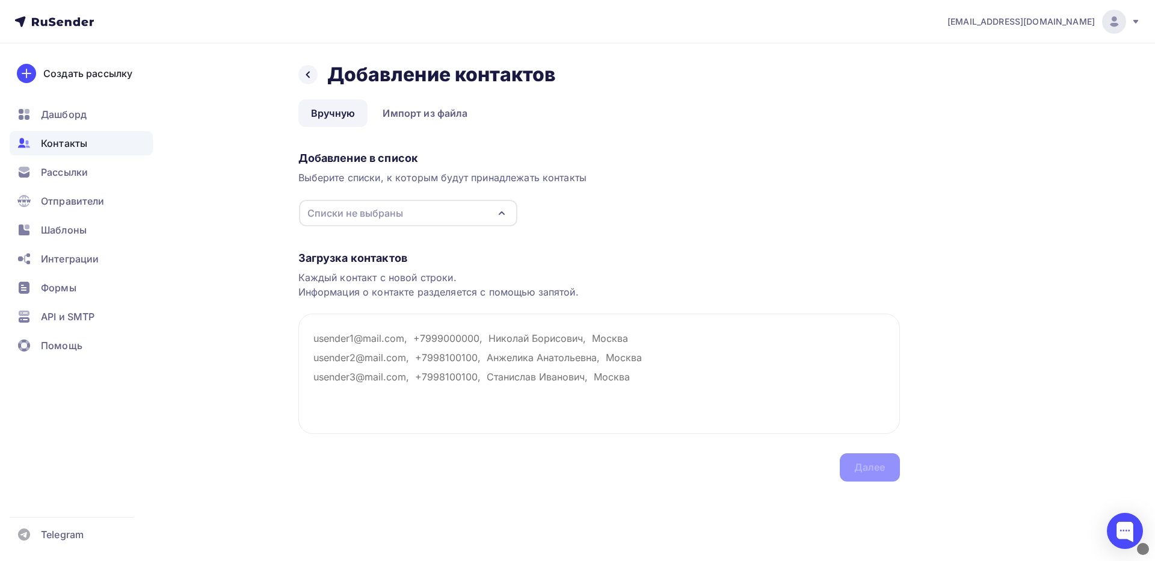
click at [441, 205] on div "Списки не выбраны" at bounding box center [408, 213] width 218 height 26
click at [380, 258] on div "Тест" at bounding box center [408, 258] width 194 height 14
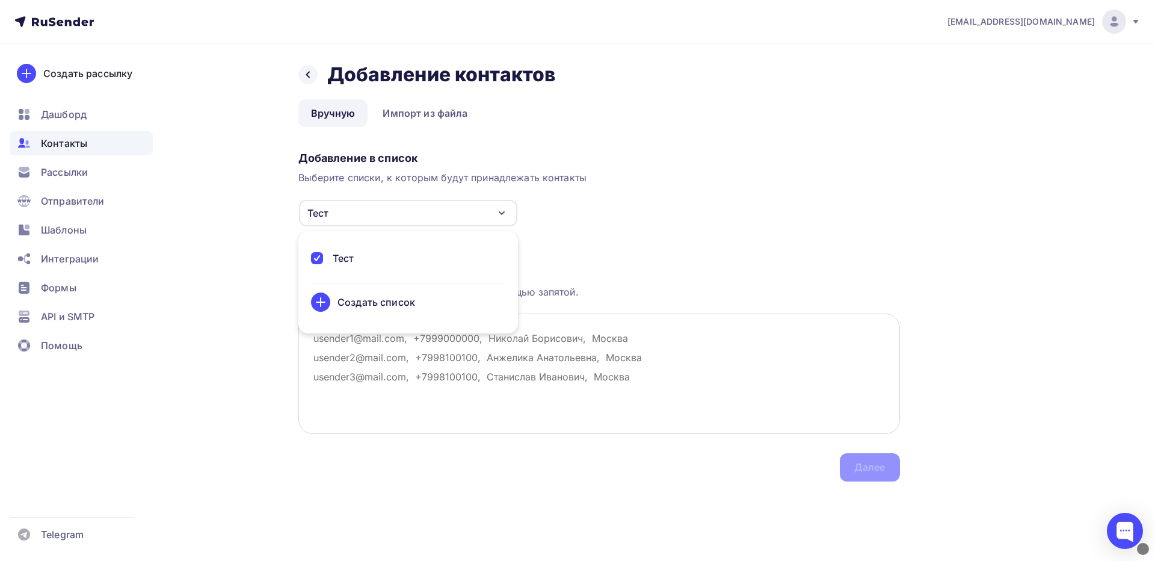
click at [700, 375] on textarea at bounding box center [599, 373] width 602 height 120
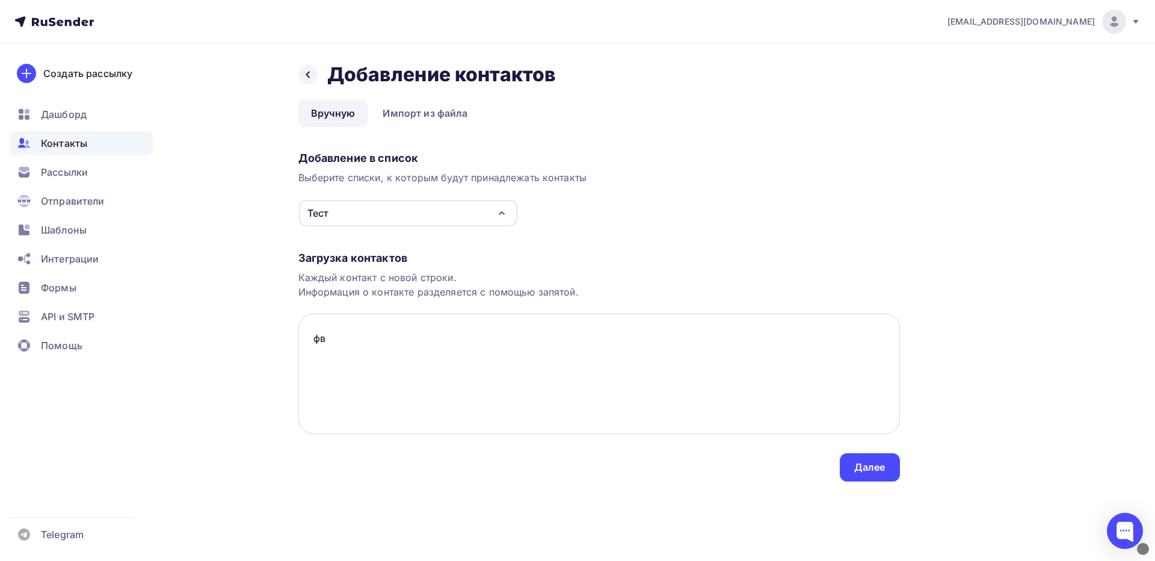
type textarea "ф"
type textarea "[EMAIL_ADDRESS][DOMAIN_NAME]"
click at [873, 462] on div "Далее" at bounding box center [869, 467] width 31 height 14
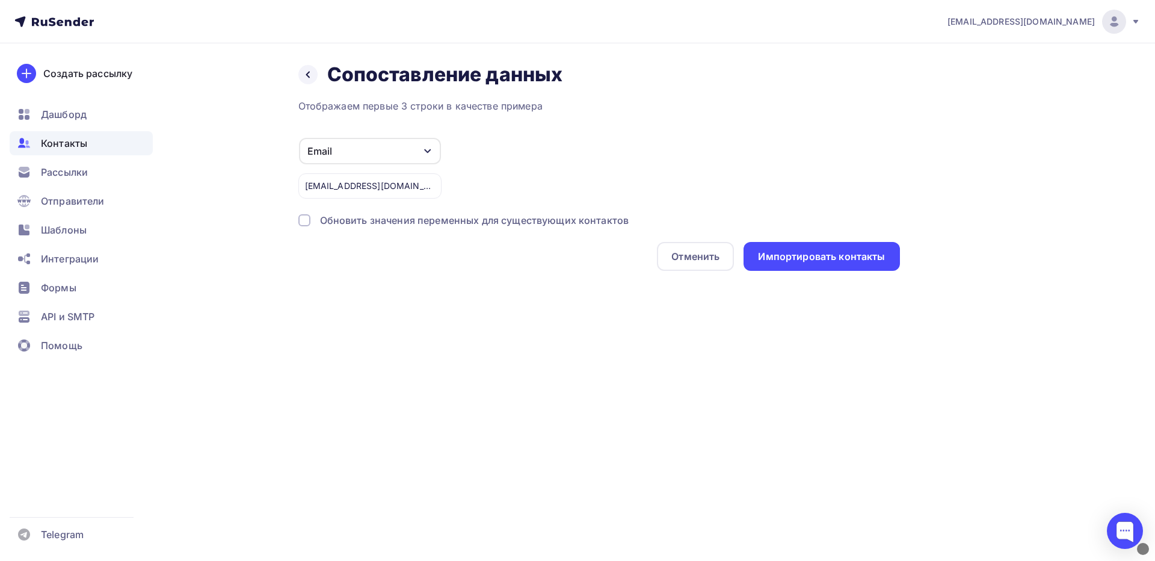
click at [873, 462] on div "[EMAIL_ADDRESS][DOMAIN_NAME] Аккаунт Тарифы Выйти Создать рассылку [GEOGRAPHIC_…" at bounding box center [577, 280] width 1155 height 561
click at [823, 265] on div "Импортировать контакты" at bounding box center [822, 256] width 156 height 29
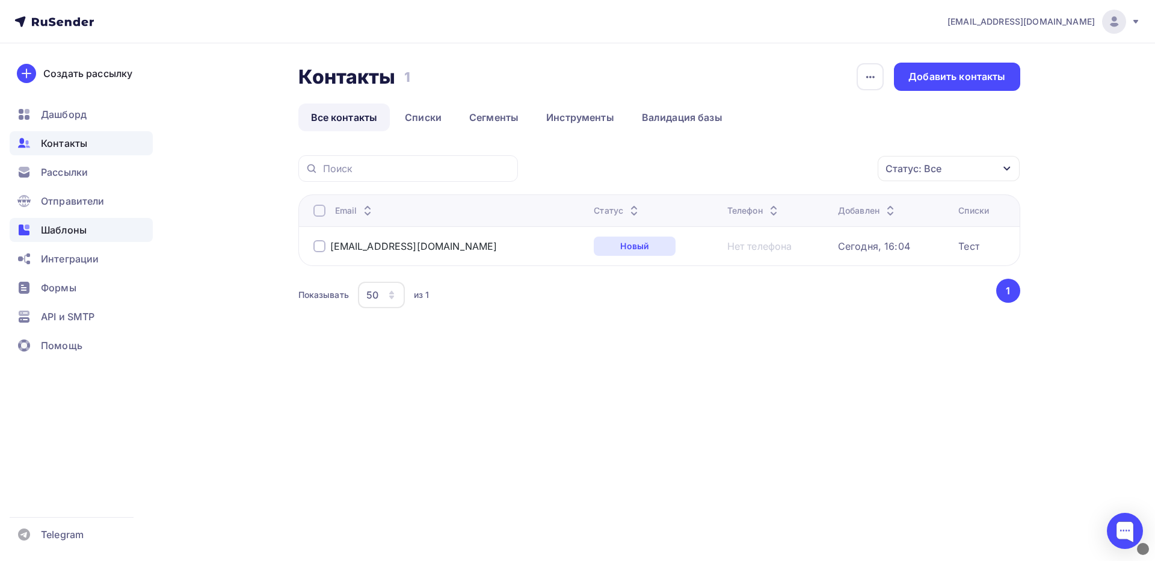
click at [76, 226] on span "Шаблоны" at bounding box center [64, 230] width 46 height 14
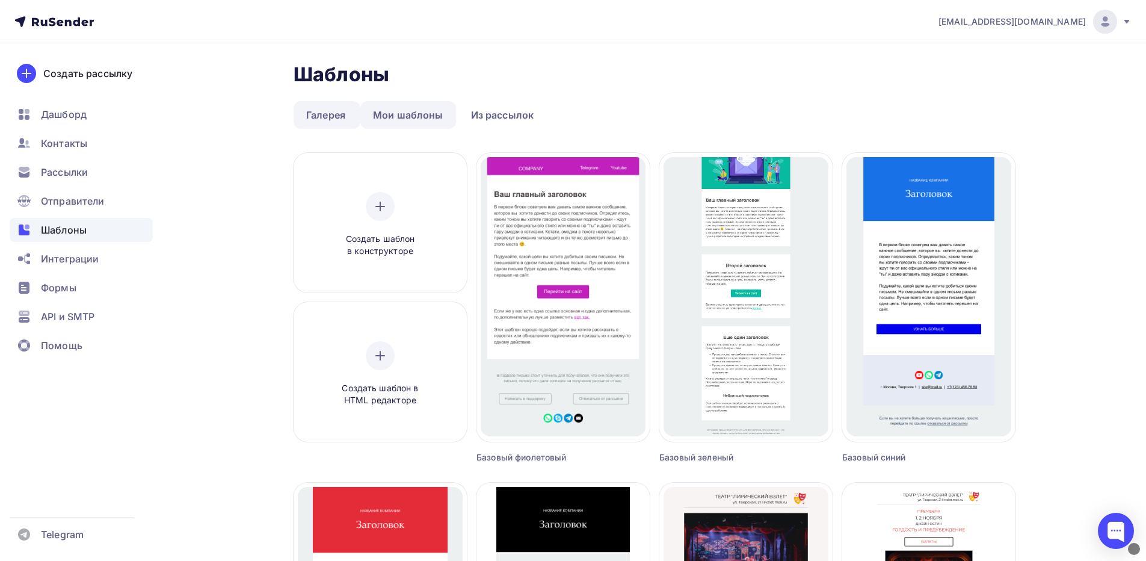
click at [428, 111] on link "Мои шаблоны" at bounding box center [408, 115] width 96 height 28
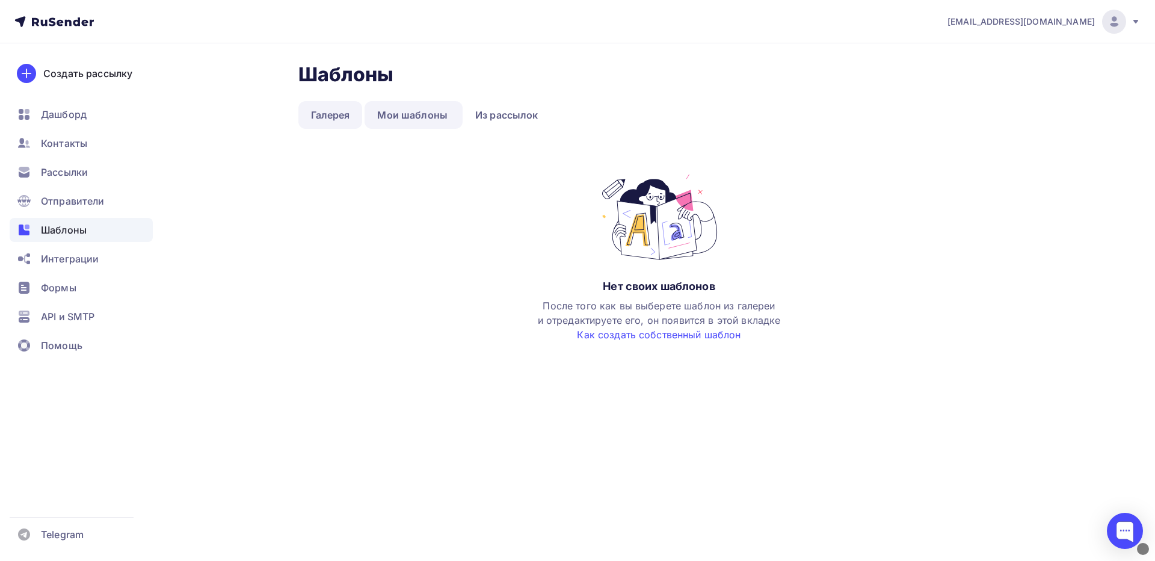
click at [338, 116] on link "Галерея" at bounding box center [330, 115] width 64 height 28
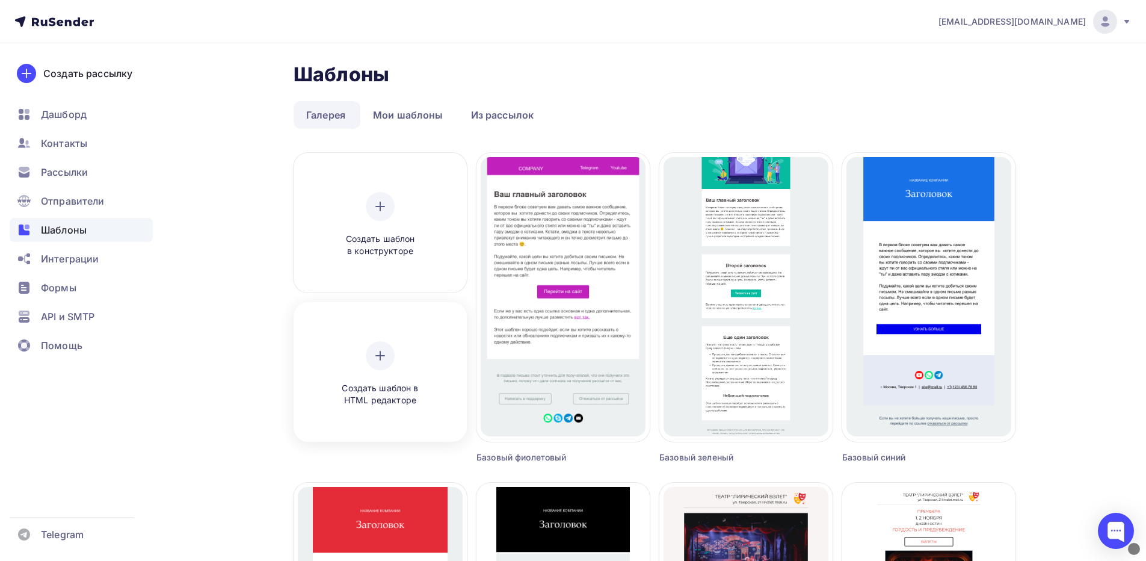
click at [380, 354] on icon at bounding box center [380, 355] width 0 height 8
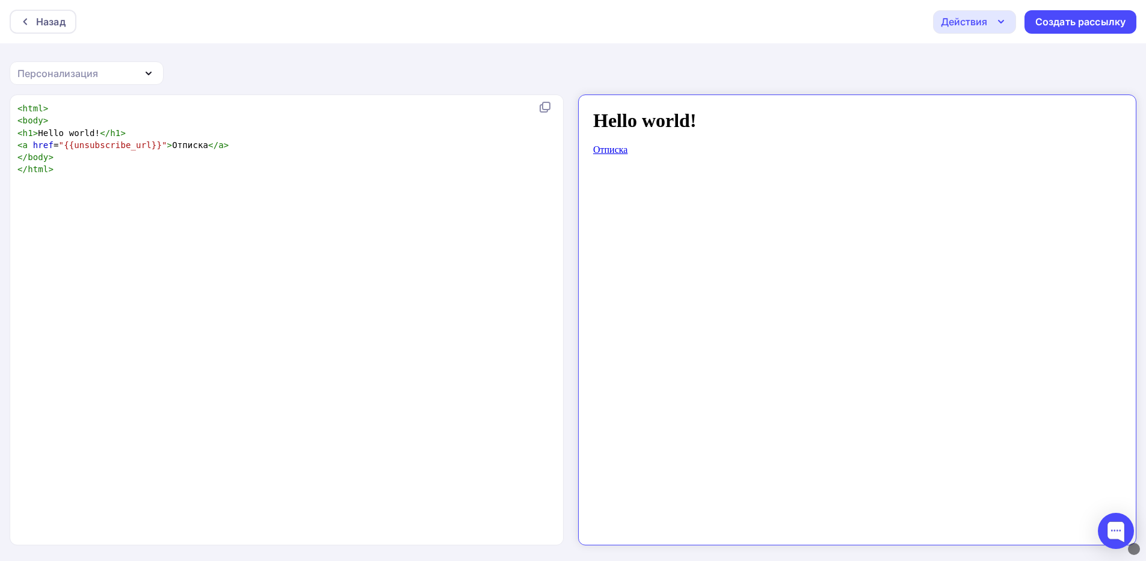
click at [344, 244] on div "xxxxxxxxxx < html > < body > < h1 > Hello world! </ h1 > < a href = "{{unsubscr…" at bounding box center [299, 335] width 569 height 470
type textarea "<html> <body> <h1>Hello world!</h1> <a href="{{unsubscribe_url}}">Отписка</a> <…"
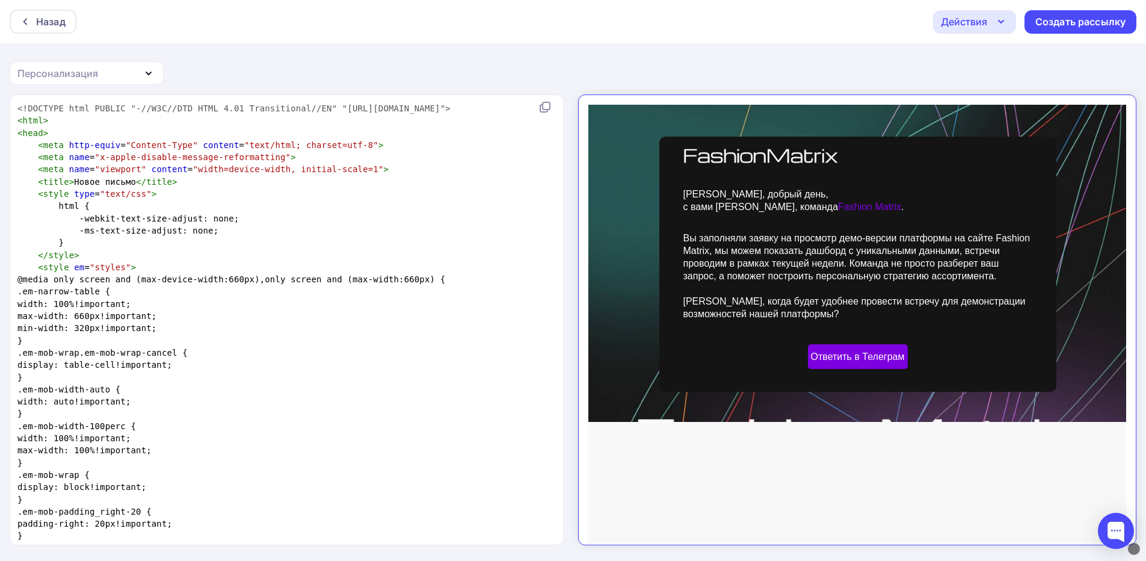
scroll to position [1788, 0]
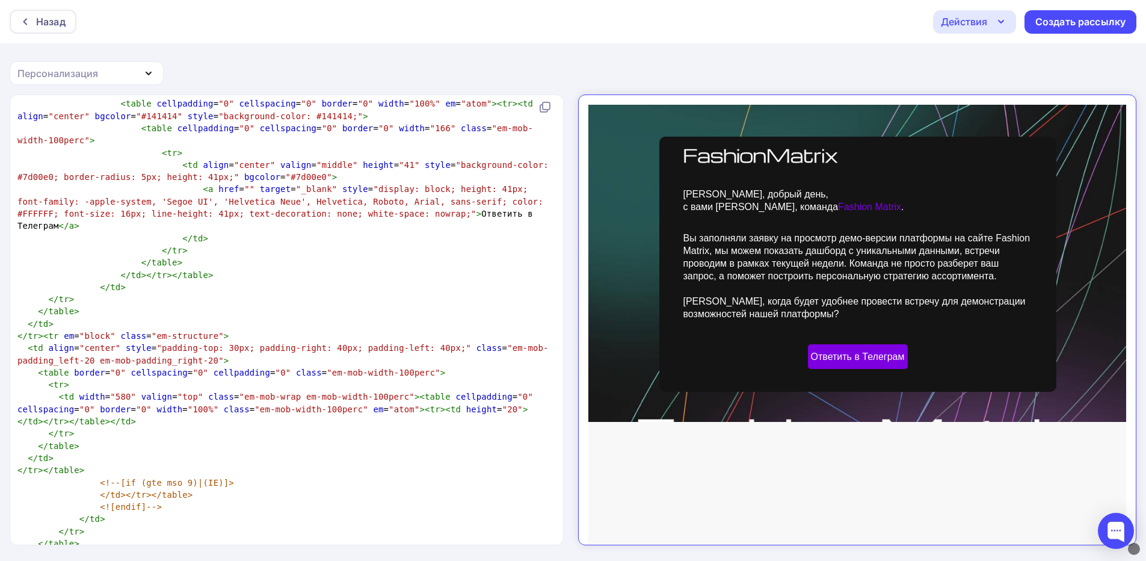
click at [993, 19] on div "Действия" at bounding box center [974, 21] width 83 height 23
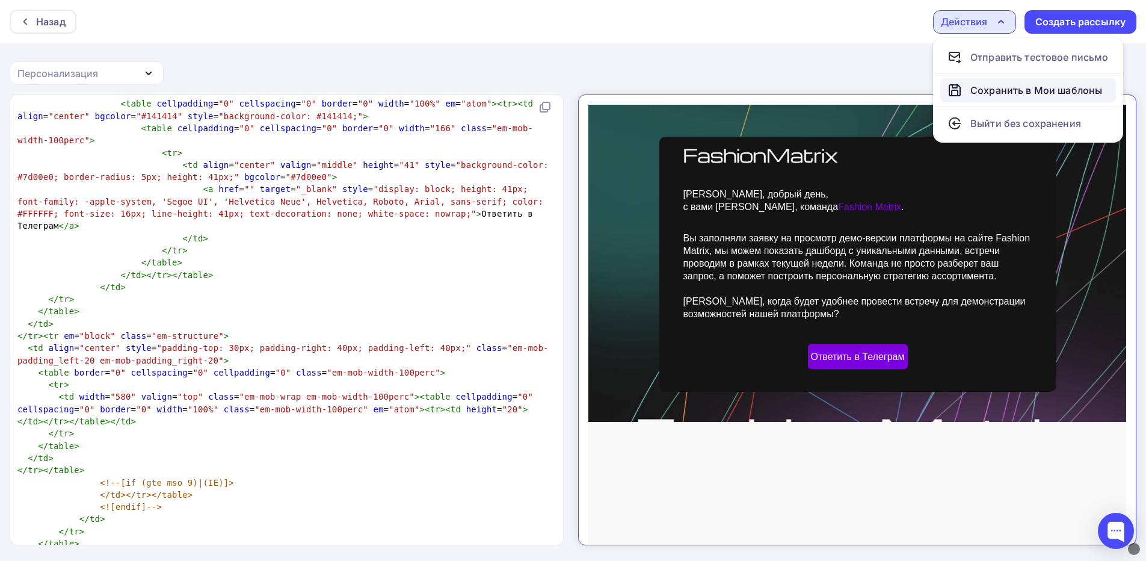
click at [1061, 96] on div "Сохранить в Мои шаблоны" at bounding box center [1037, 90] width 132 height 14
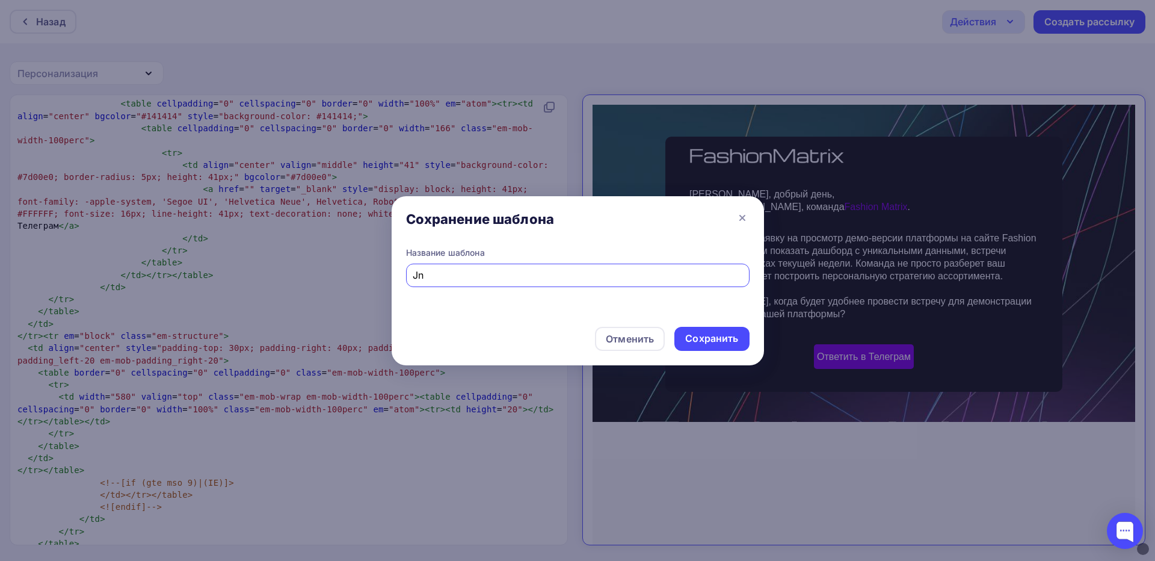
type input "J"
type input "Ответ на заявку"
click at [711, 333] on div "Сохранить" at bounding box center [711, 339] width 53 height 14
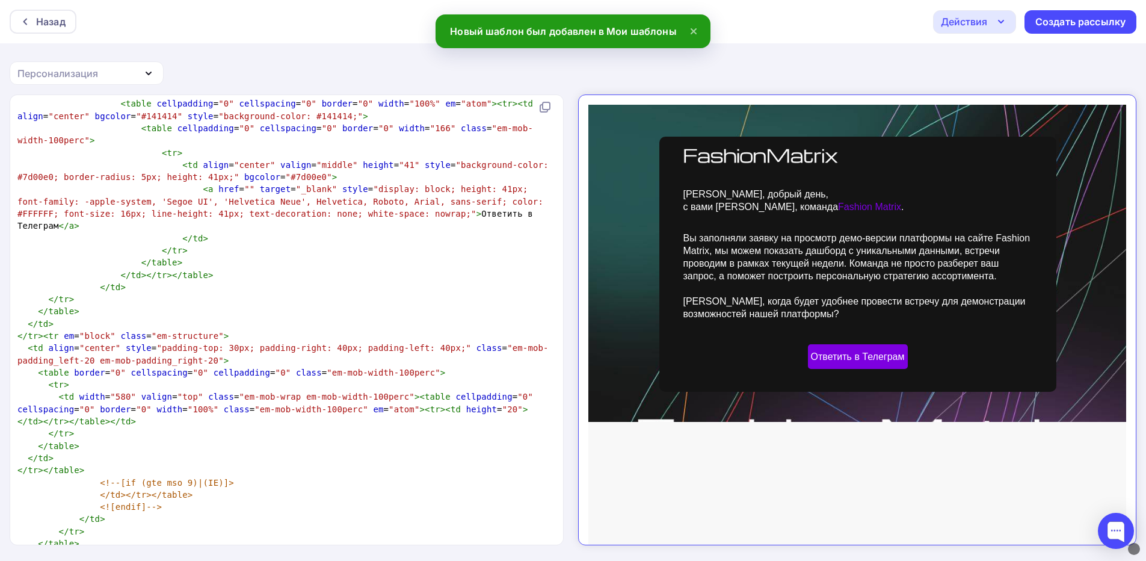
click at [877, 236] on div "Вы заполняли заявку на просмотр демо-версии платформы на сайте Fashion Matrix, …" at bounding box center [847, 259] width 349 height 101
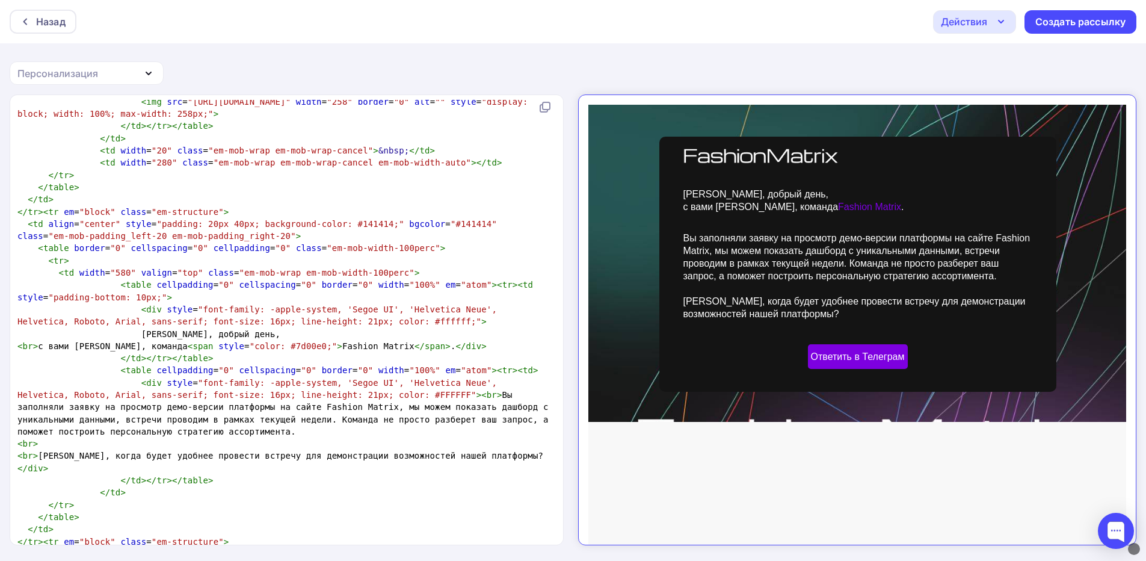
scroll to position [1465, 0]
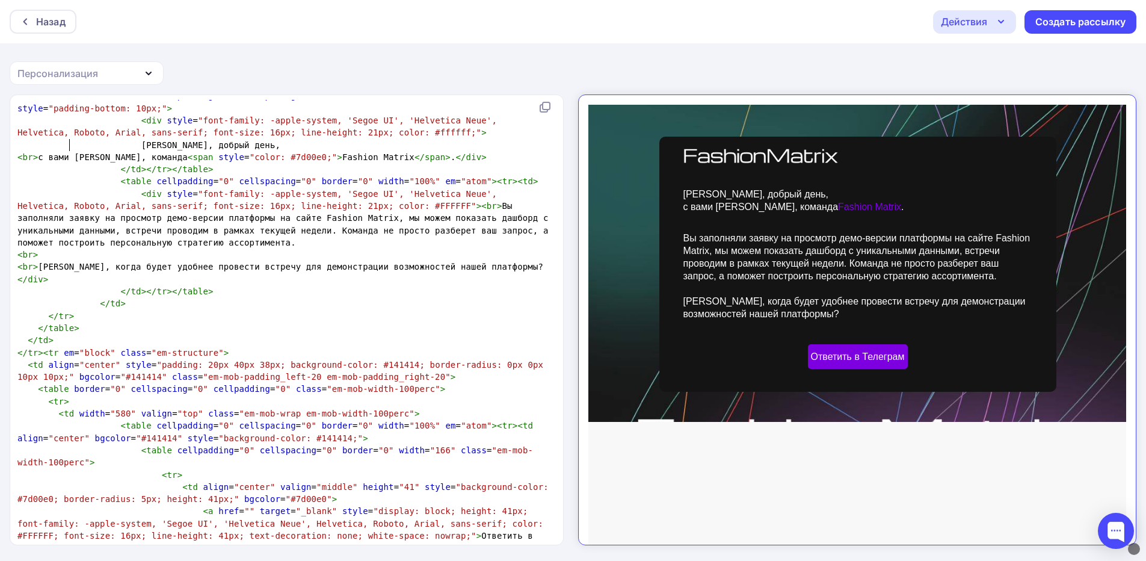
click at [69, 152] on span "< br > с вами [PERSON_NAME], команда < span style = "color: #7d00e0;" > Fashion…" at bounding box center [251, 157] width 469 height 10
type textarea "\"
click at [152, 152] on span "<" at bounding box center [154, 157] width 5 height 10
click at [351, 207] on span "< div style = "font-family: -apple-system, 'Segoe UI', 'Helvetica Neue', Helvet…" at bounding box center [285, 218] width 536 height 58
click at [970, 23] on div "Действия" at bounding box center [964, 21] width 46 height 14
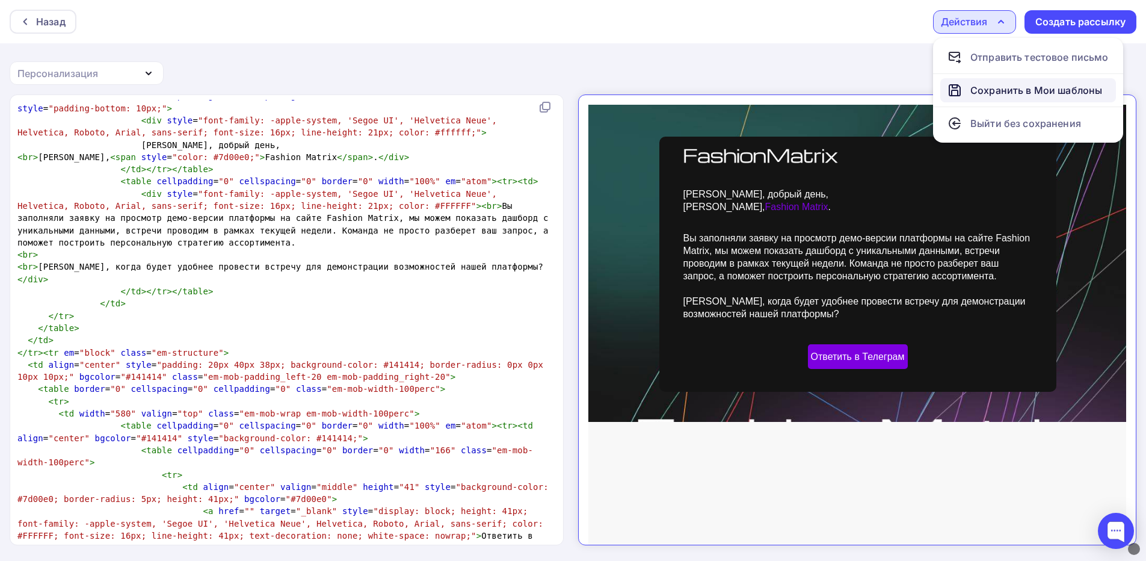
click at [1010, 96] on div "Сохранить в Мои шаблоны" at bounding box center [1037, 90] width 132 height 14
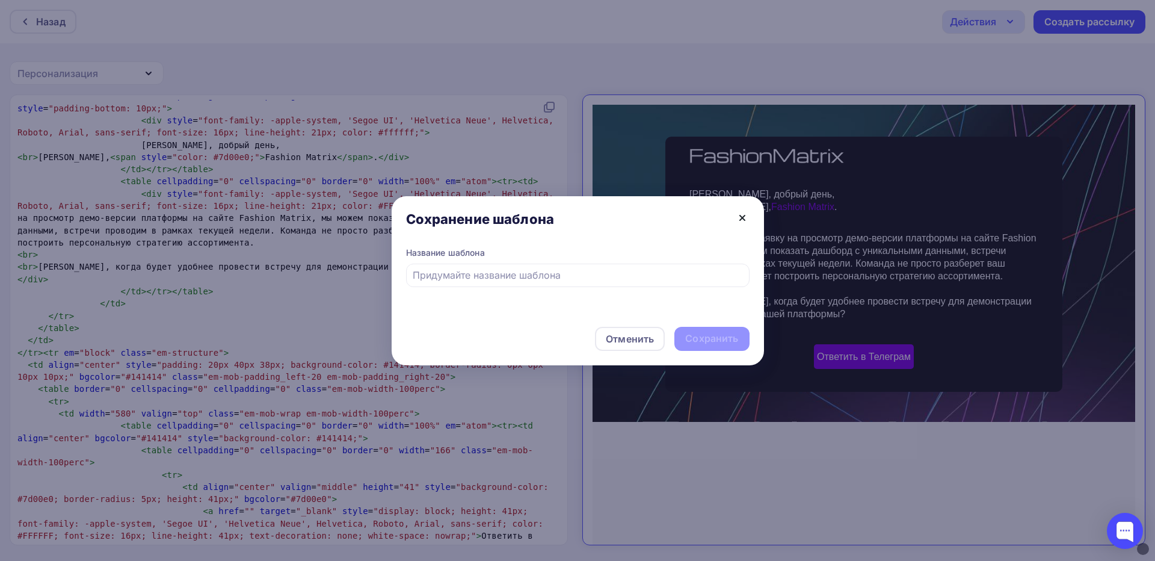
click at [745, 224] on icon at bounding box center [742, 218] width 14 height 14
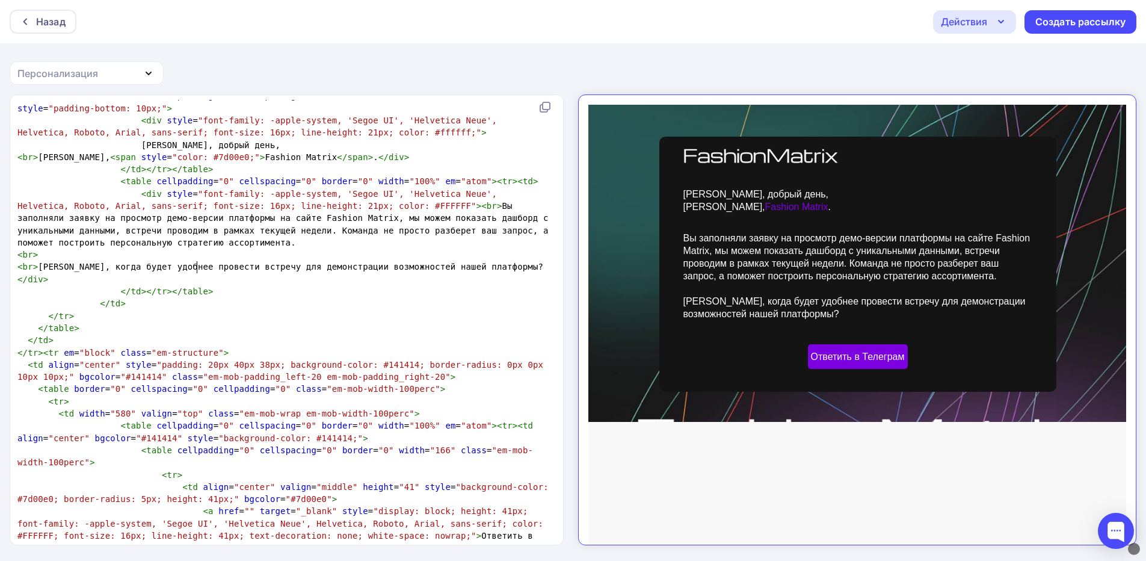
click at [416, 285] on pre "</ td ></ tr ></ table >" at bounding box center [284, 291] width 539 height 12
click at [45, 28] on div "Назад" at bounding box center [50, 21] width 29 height 14
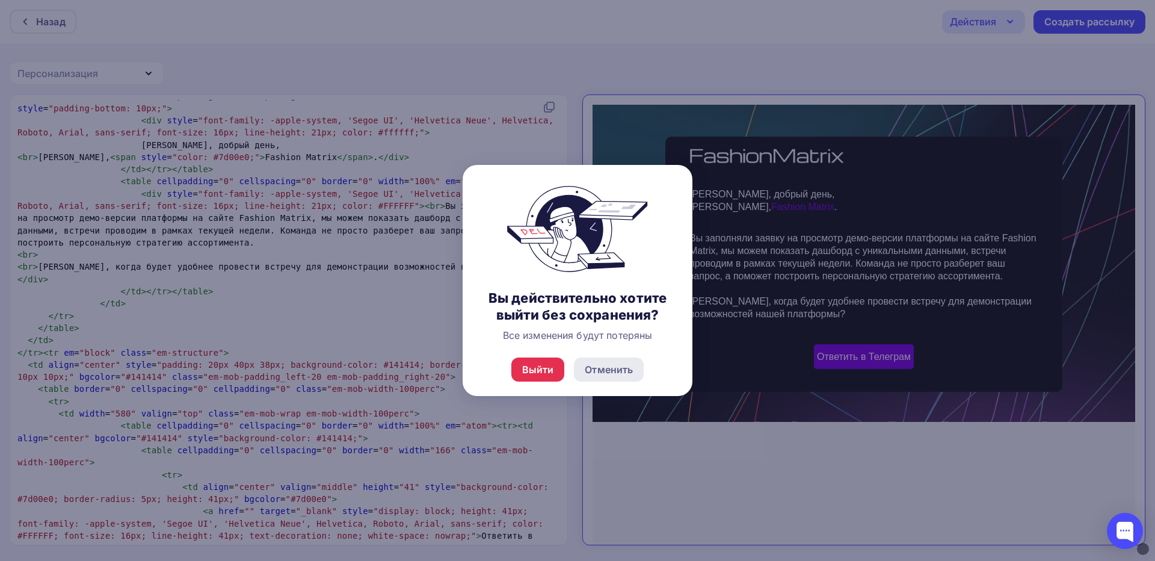
click at [597, 371] on div "Отменить" at bounding box center [609, 369] width 48 height 14
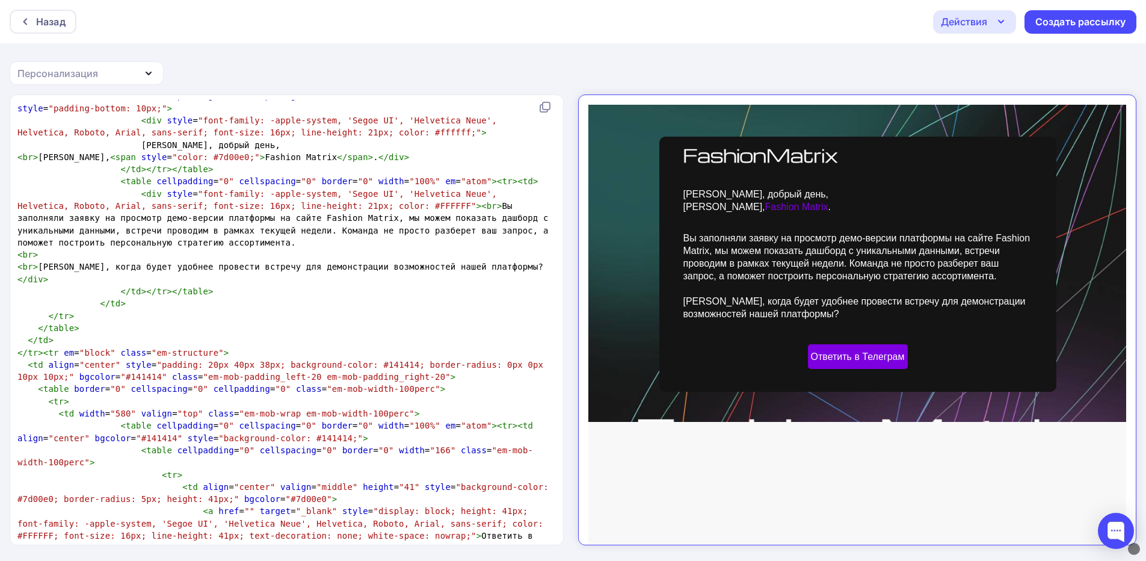
click at [972, 4] on div "Назад Действия Отправить тестовое письмо Сохранить в Мои шаблоны Выйти без сохр…" at bounding box center [573, 21] width 1146 height 43
click at [964, 28] on div "Действия" at bounding box center [964, 21] width 46 height 14
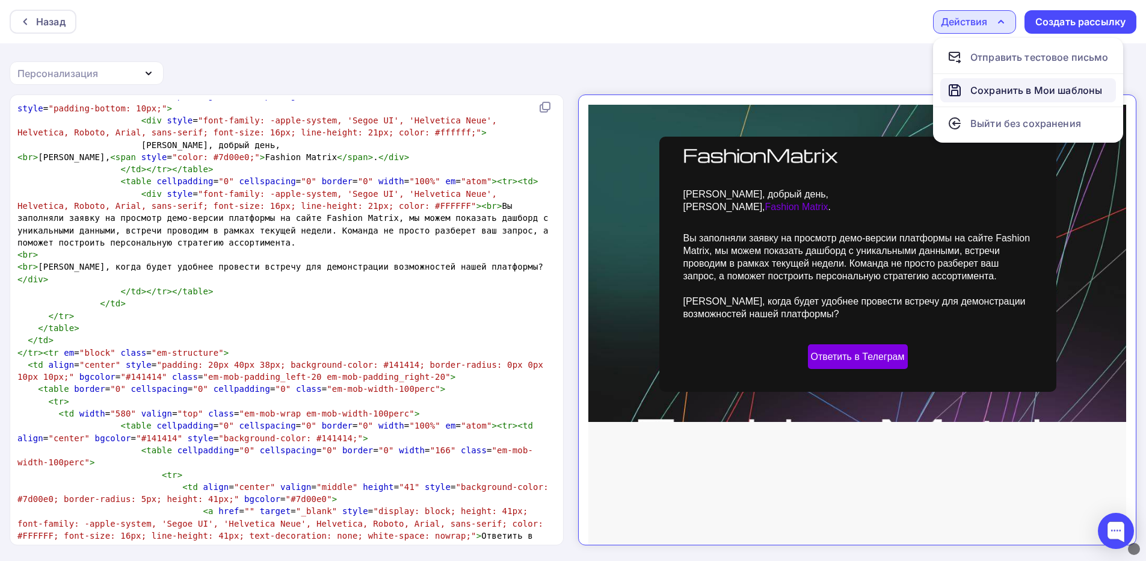
click at [1013, 87] on div "Сохранить в Мои шаблоны" at bounding box center [1037, 90] width 132 height 14
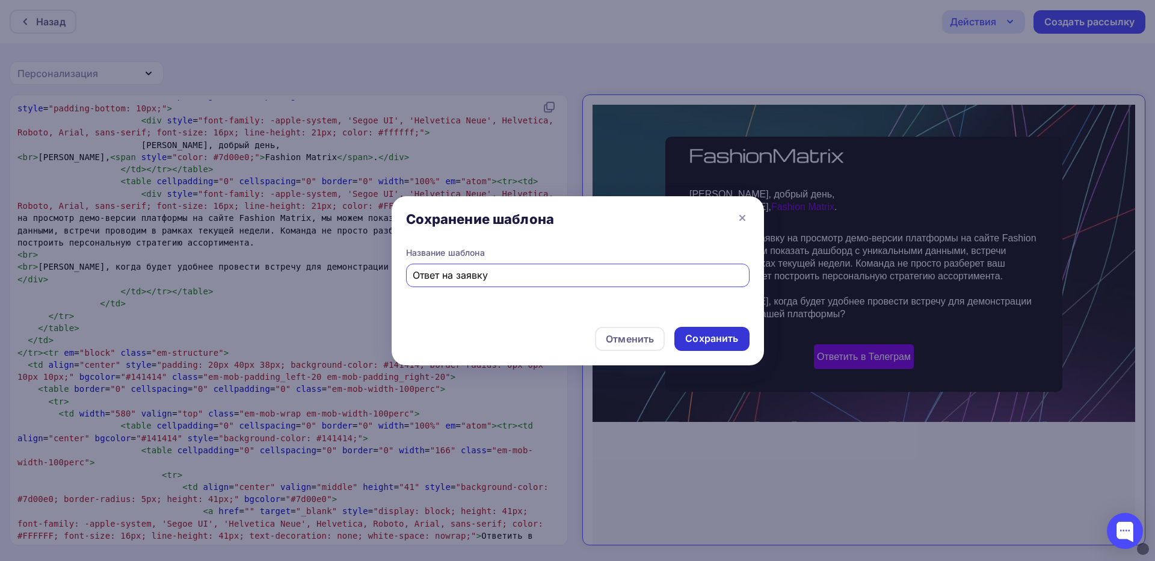
type input "Ответ на заявку"
click at [704, 338] on div "Сохранить" at bounding box center [711, 339] width 53 height 14
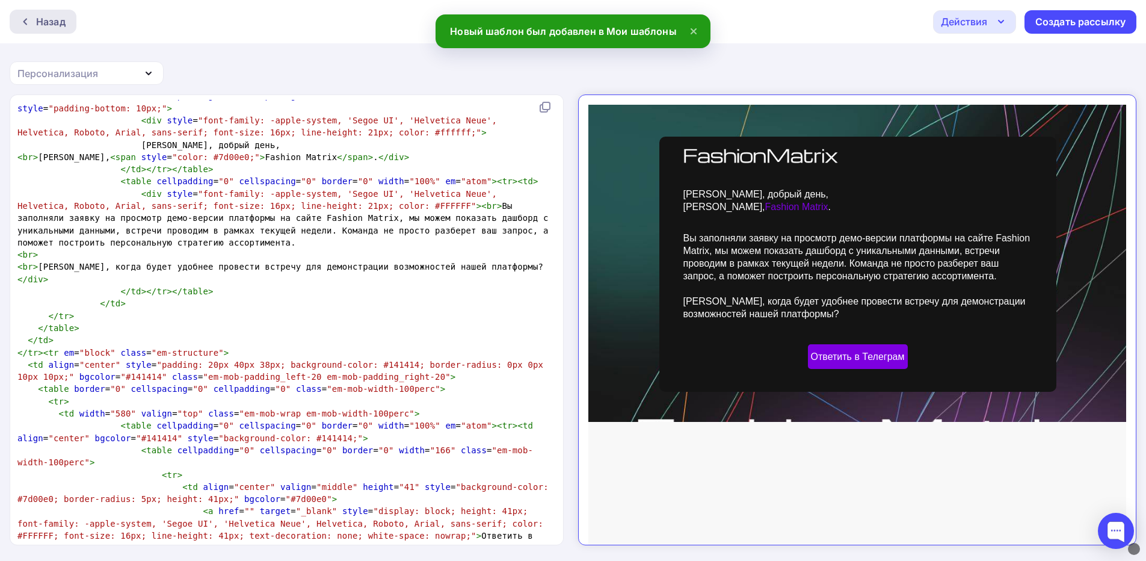
click at [40, 22] on div "Назад" at bounding box center [50, 21] width 29 height 14
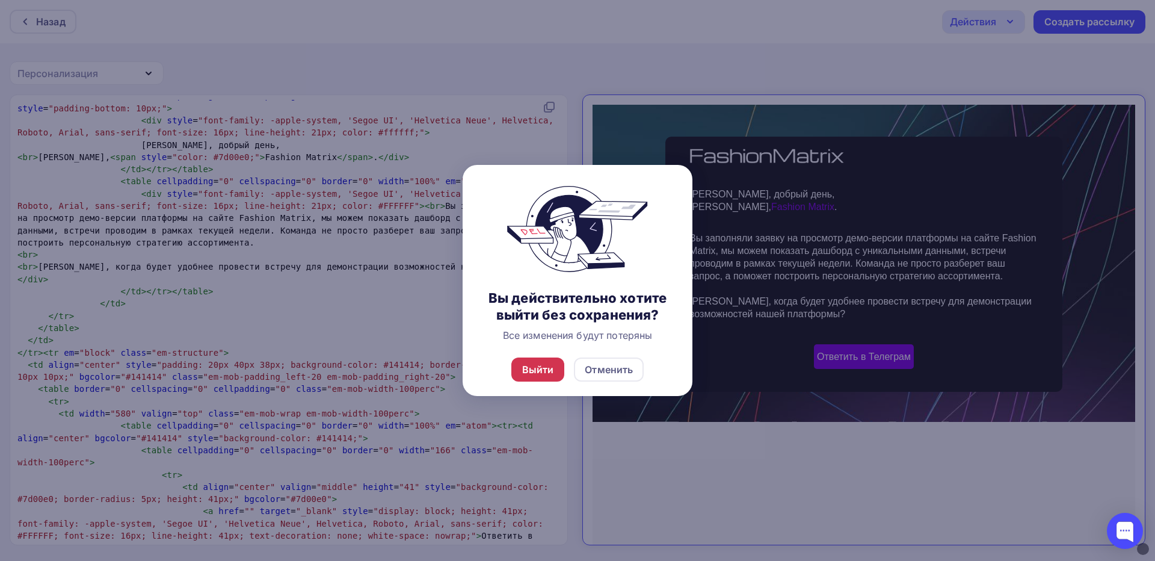
click at [528, 368] on div "Выйти" at bounding box center [538, 369] width 32 height 14
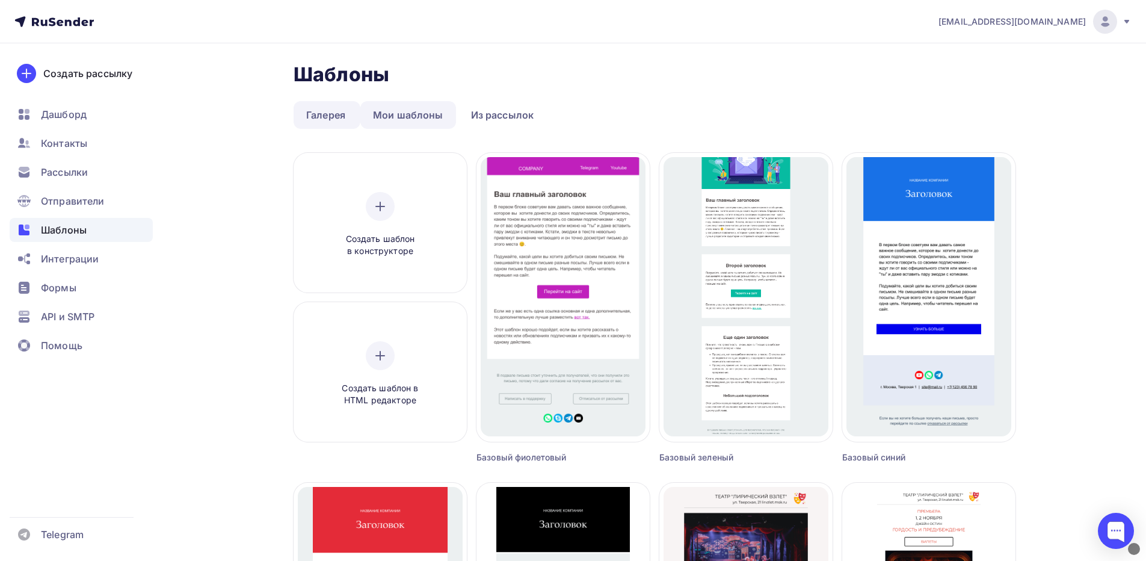
click at [411, 110] on link "Мои шаблоны" at bounding box center [408, 115] width 96 height 28
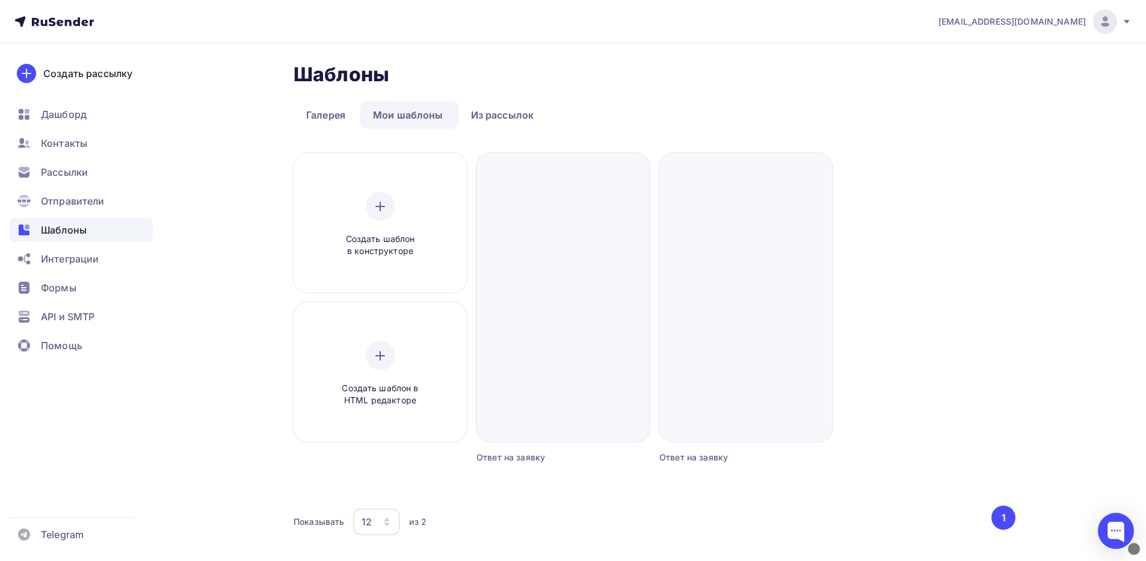
click at [443, 118] on link "Мои шаблоны" at bounding box center [408, 115] width 96 height 28
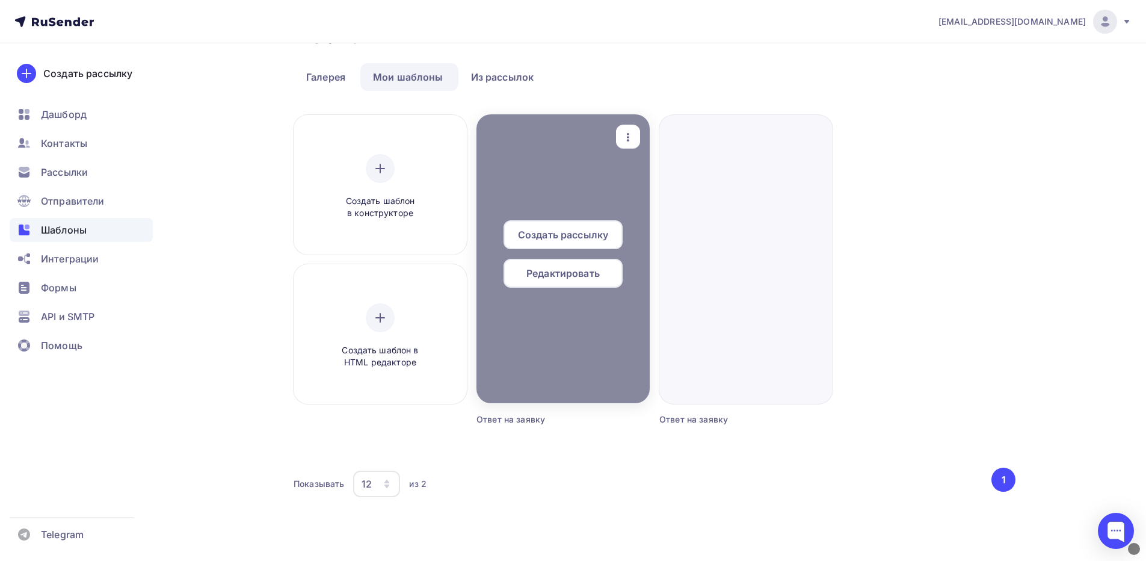
click at [578, 265] on div "Редактировать" at bounding box center [563, 273] width 119 height 29
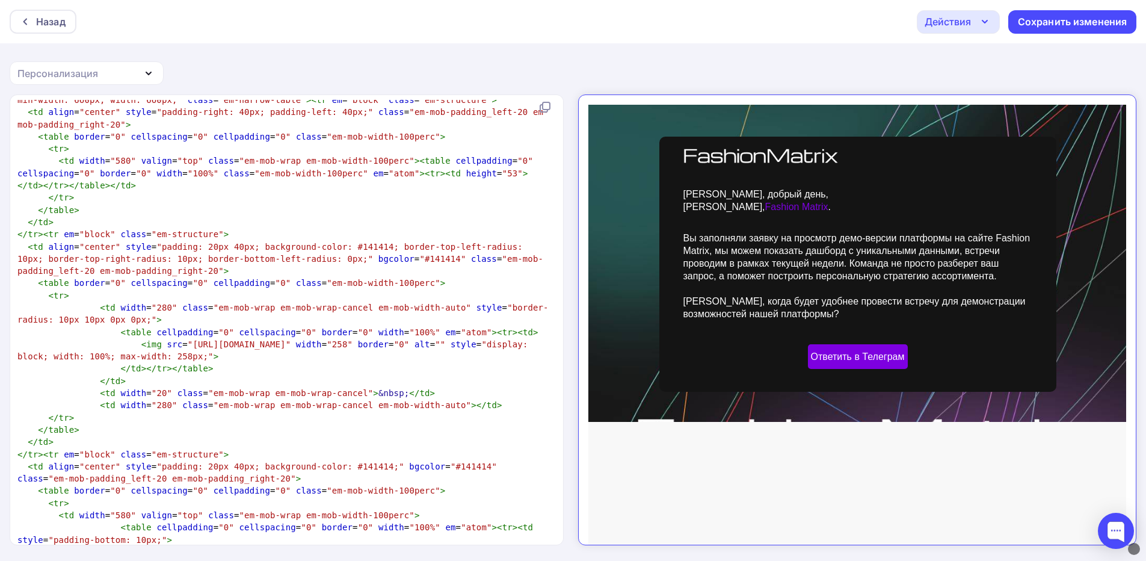
scroll to position [1203, 0]
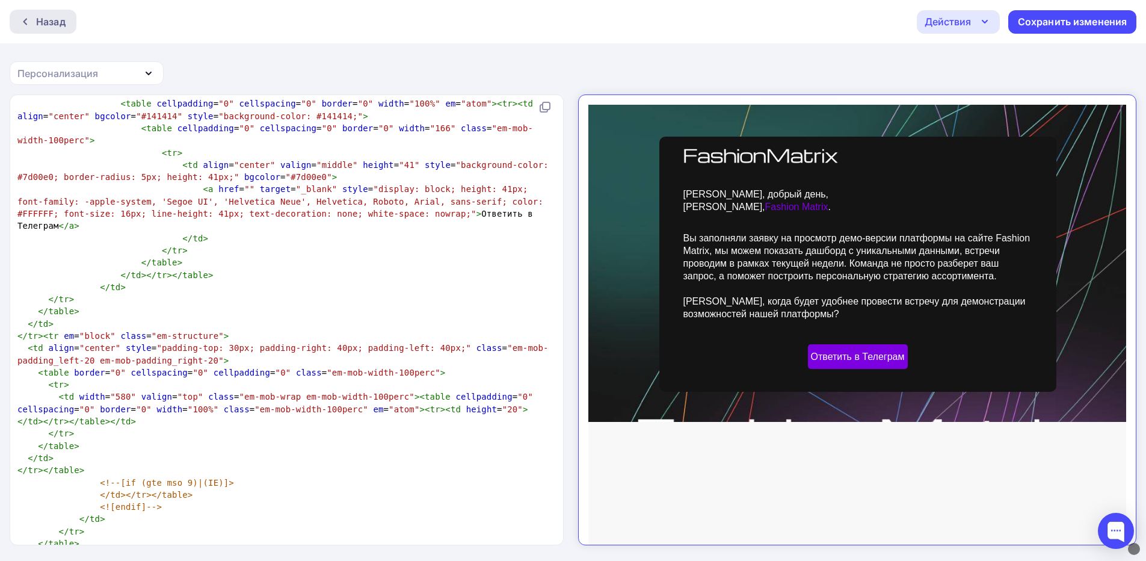
click at [39, 17] on div "Назад" at bounding box center [50, 21] width 29 height 14
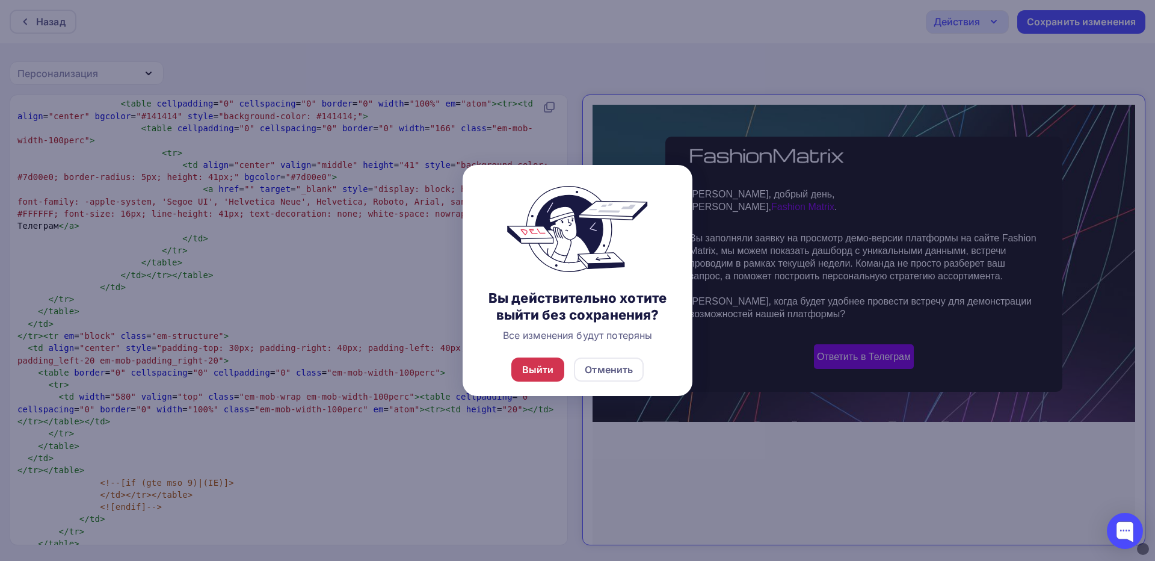
click at [548, 371] on div "Выйти" at bounding box center [538, 369] width 32 height 14
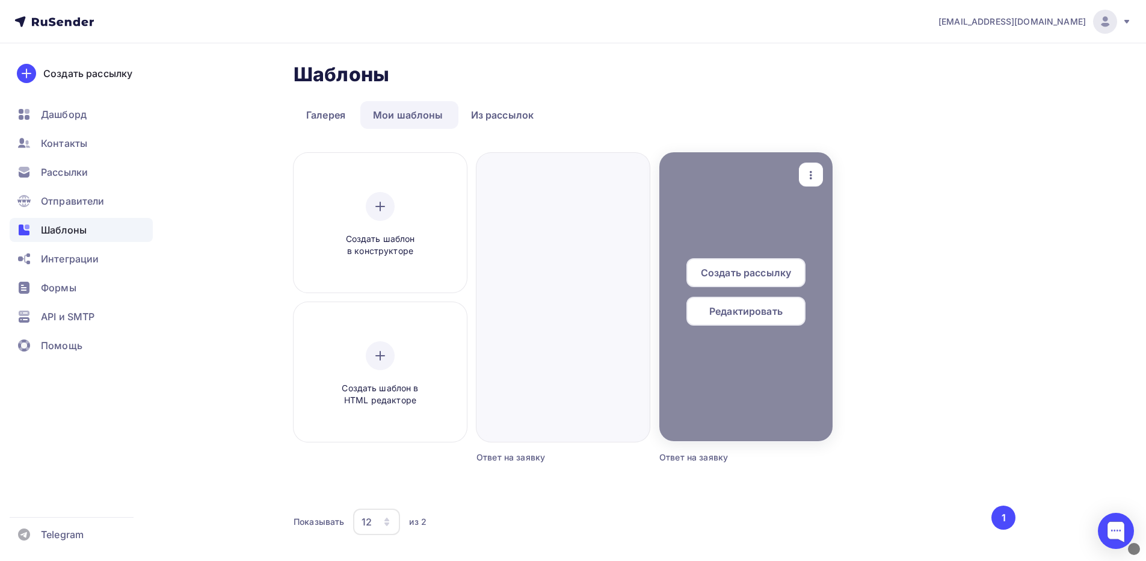
click at [809, 169] on icon "button" at bounding box center [811, 175] width 14 height 14
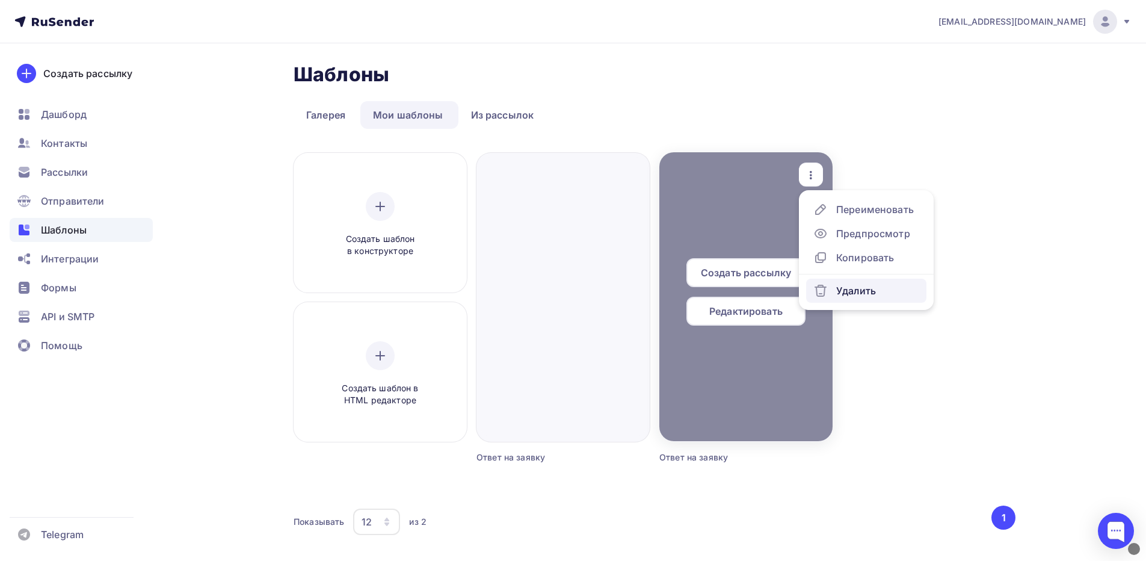
click at [857, 288] on div "Удалить" at bounding box center [856, 290] width 40 height 14
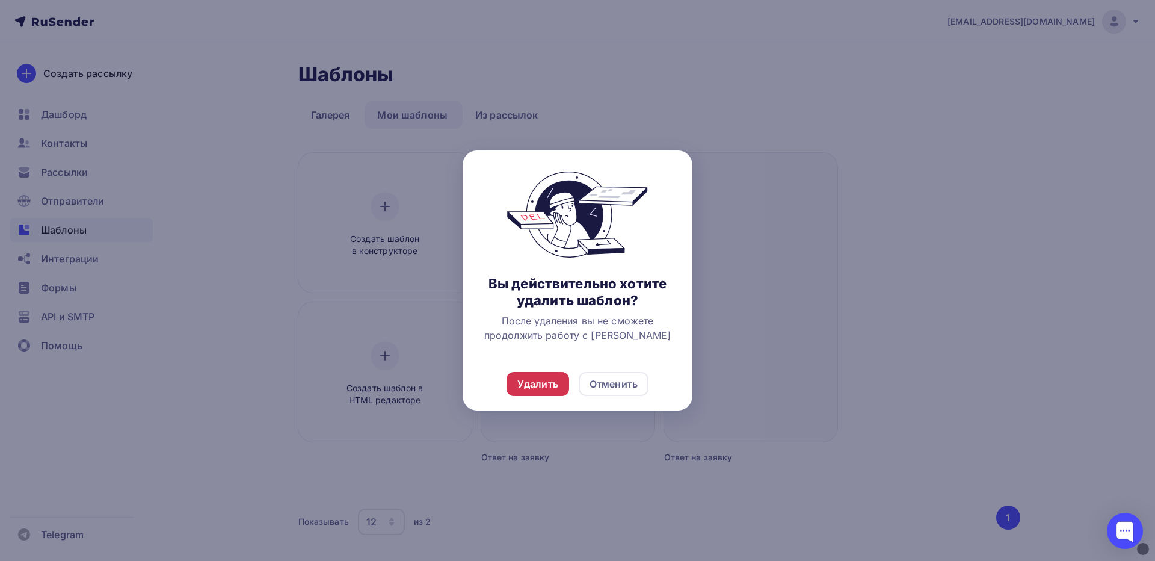
click at [528, 389] on div "Удалить" at bounding box center [537, 384] width 41 height 14
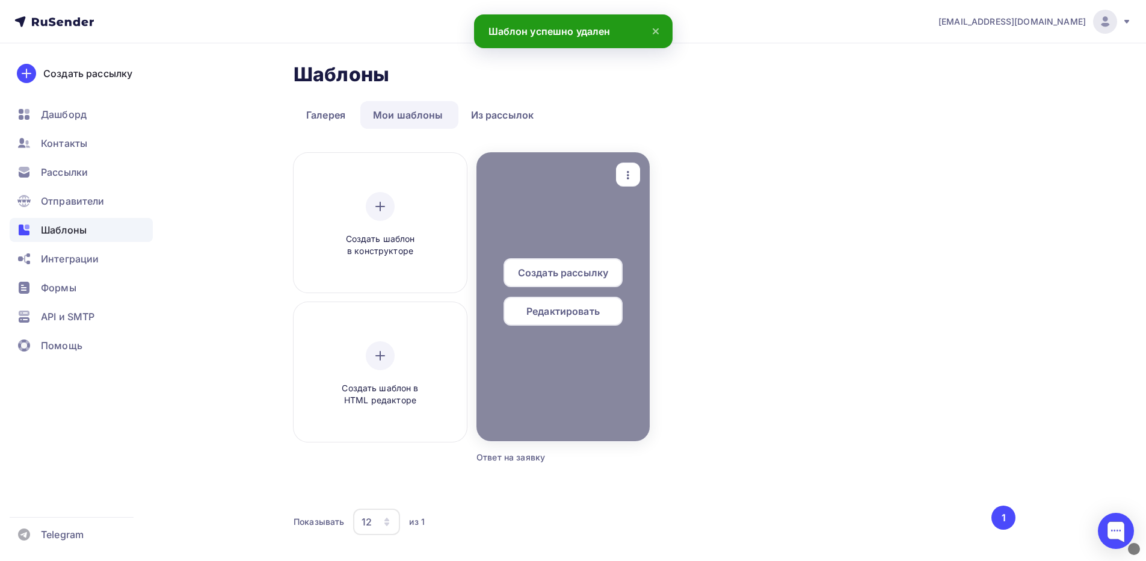
click at [539, 270] on span "Создать рассылку" at bounding box center [563, 272] width 90 height 14
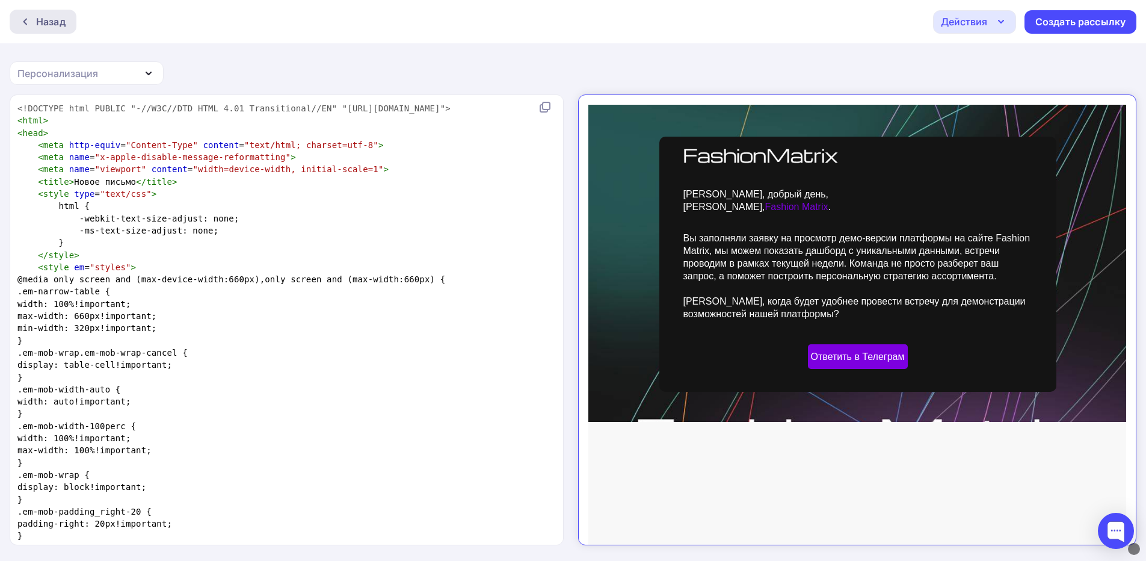
click at [52, 19] on div "Назад" at bounding box center [50, 21] width 29 height 14
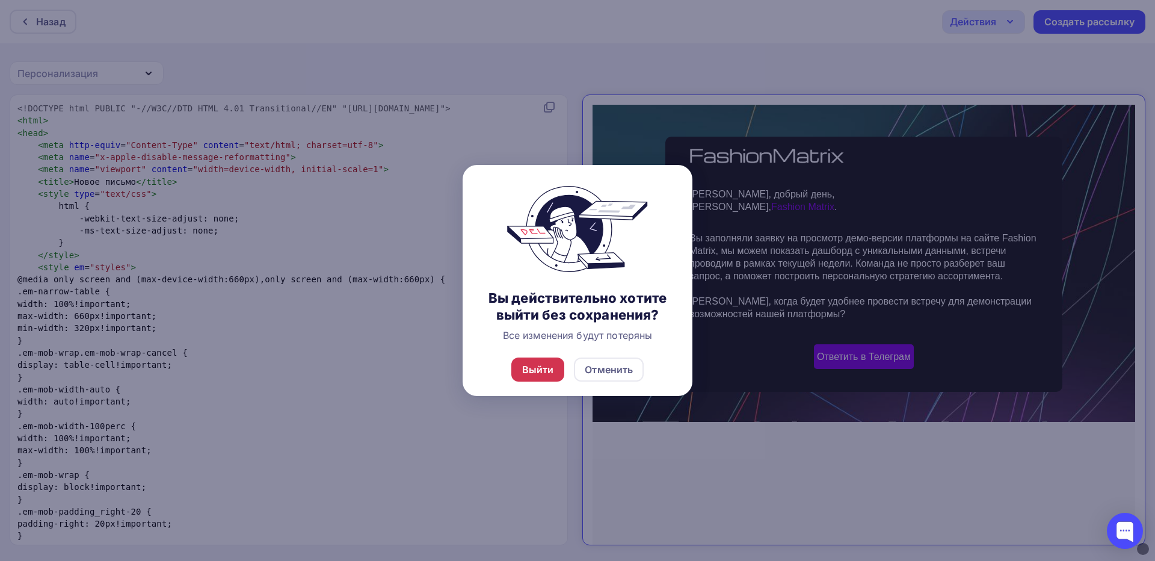
click at [546, 378] on div "Выйти" at bounding box center [538, 369] width 54 height 24
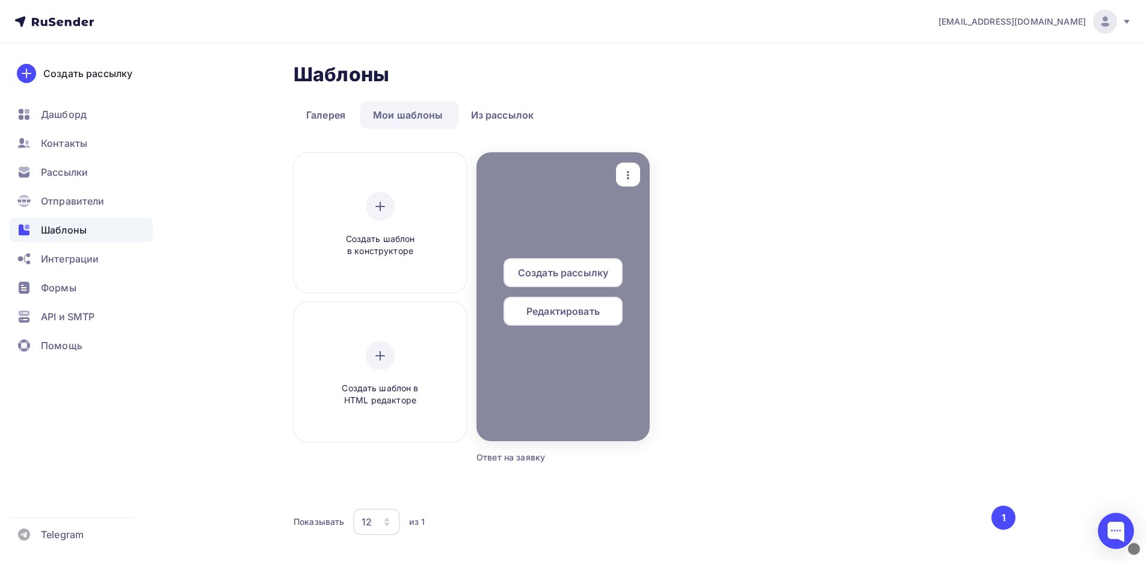
click at [557, 275] on span "Создать рассылку" at bounding box center [563, 272] width 90 height 14
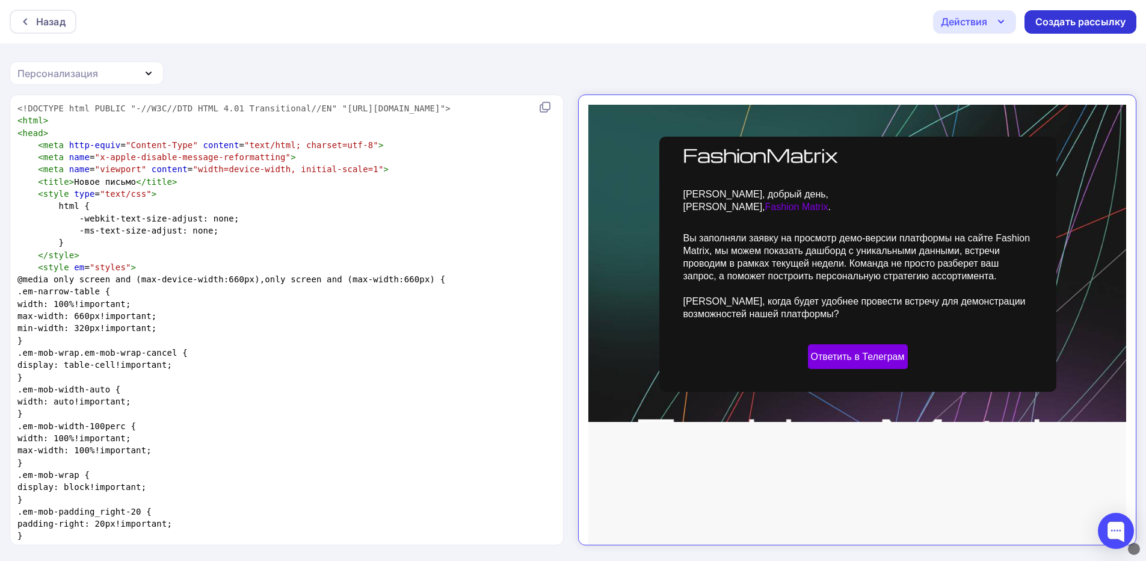
click at [1078, 25] on div "Создать рассылку" at bounding box center [1081, 22] width 90 height 14
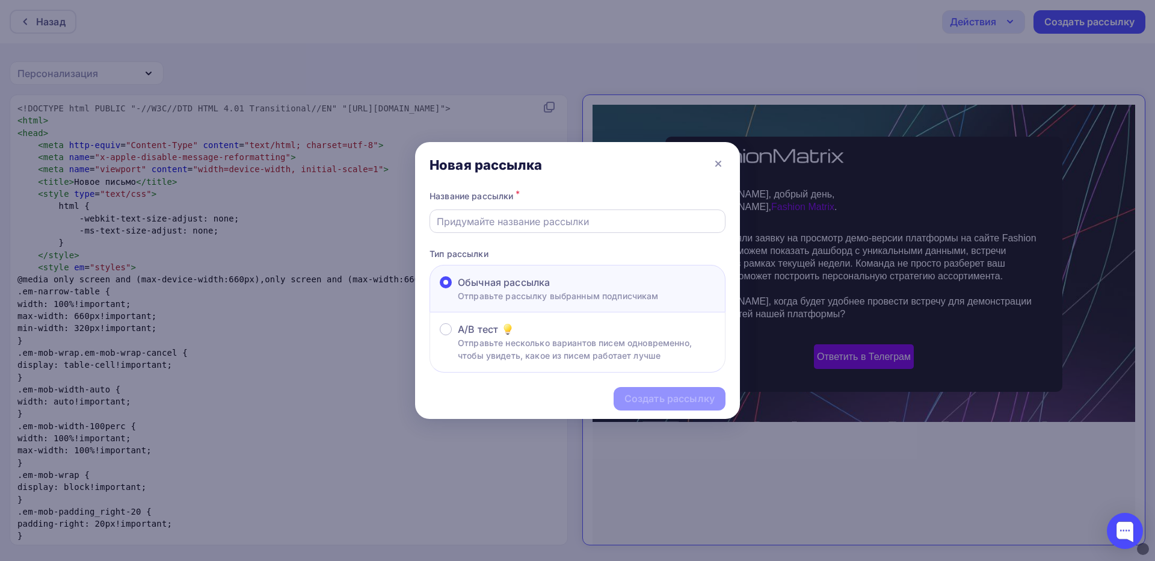
click at [570, 212] on div at bounding box center [578, 220] width 296 height 23
click at [561, 231] on div at bounding box center [578, 220] width 296 height 23
click at [563, 224] on input "text" at bounding box center [578, 221] width 282 height 14
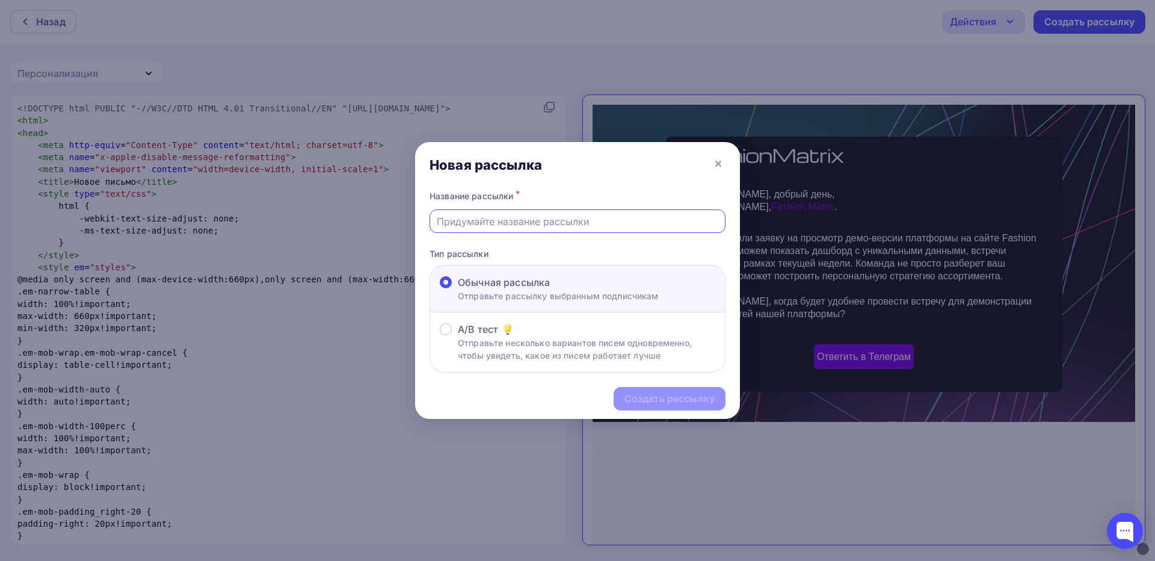
type input "test"
click at [694, 393] on div "Создать рассылку" at bounding box center [670, 399] width 90 height 14
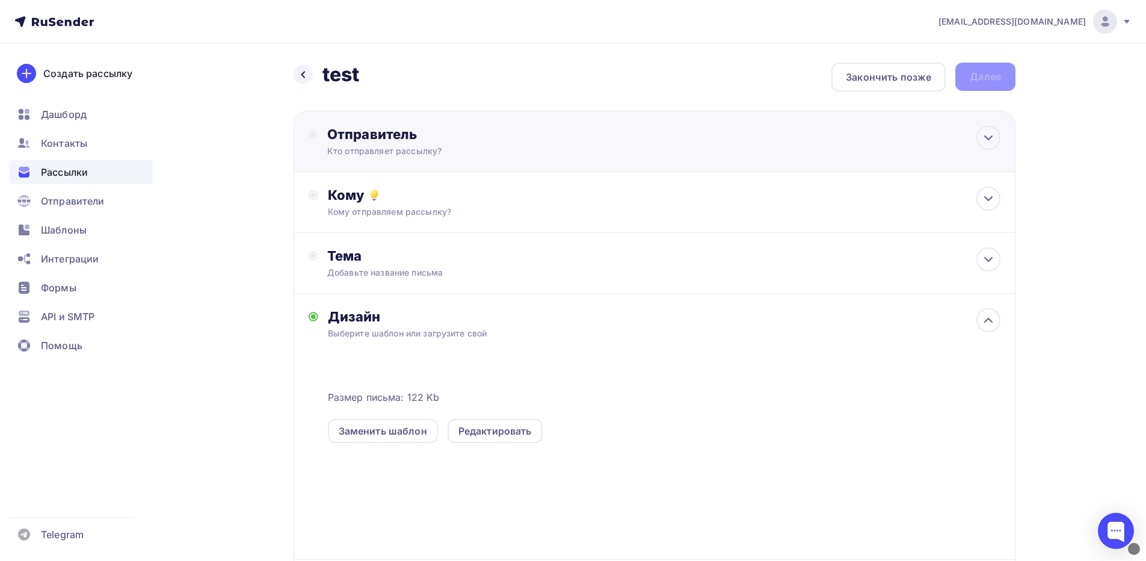
click at [396, 150] on div "Кто отправляет рассылку?" at bounding box center [444, 151] width 235 height 12
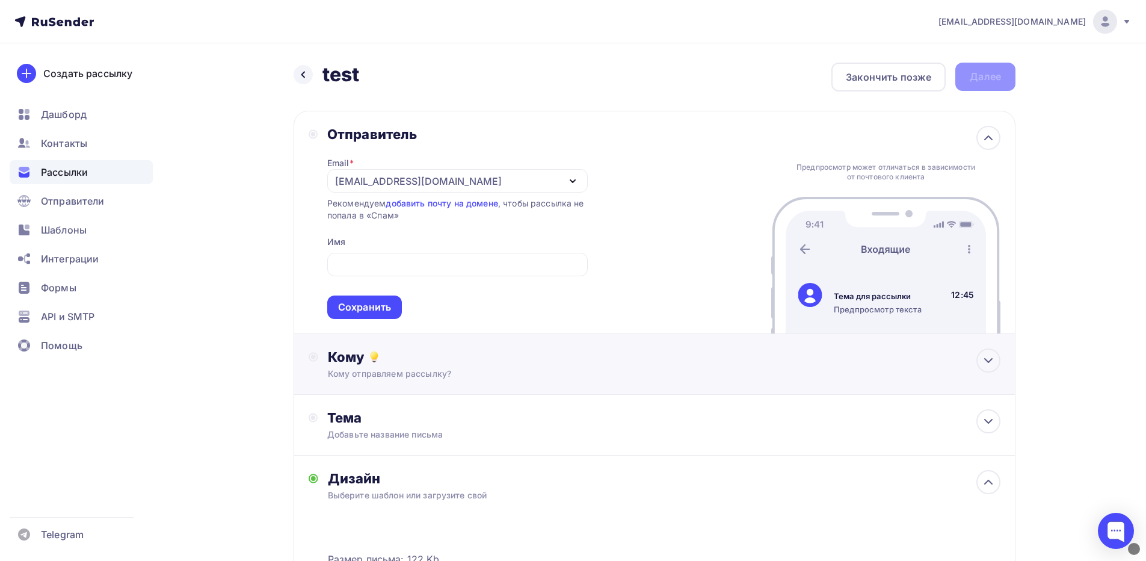
click at [442, 350] on div "Кому" at bounding box center [664, 356] width 673 height 17
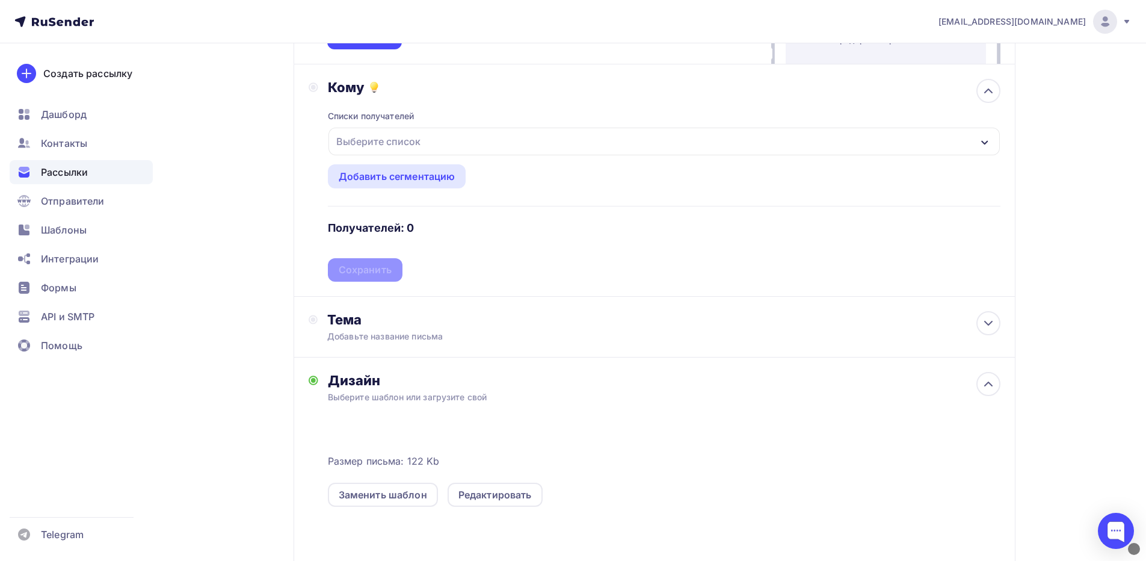
click at [442, 350] on div "Тема Добавьте название письма Тема * Рекомендуем использовать не более 150 симв…" at bounding box center [655, 327] width 722 height 61
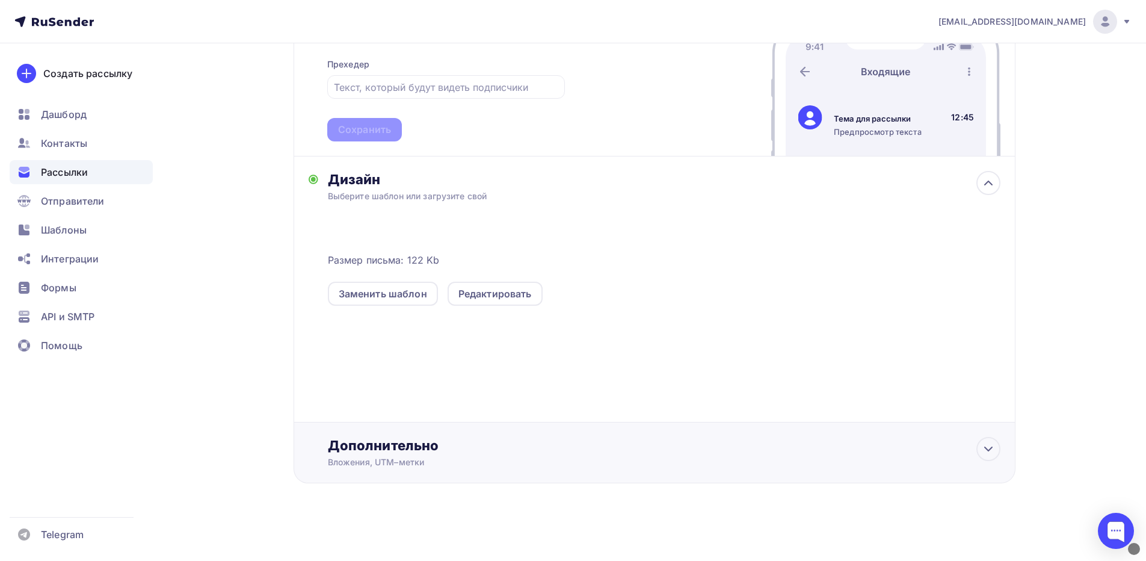
click at [485, 475] on div "Дополнительно Вложения, UTM–метки Вложения Добавить файл Максимальный суммарный…" at bounding box center [655, 452] width 722 height 61
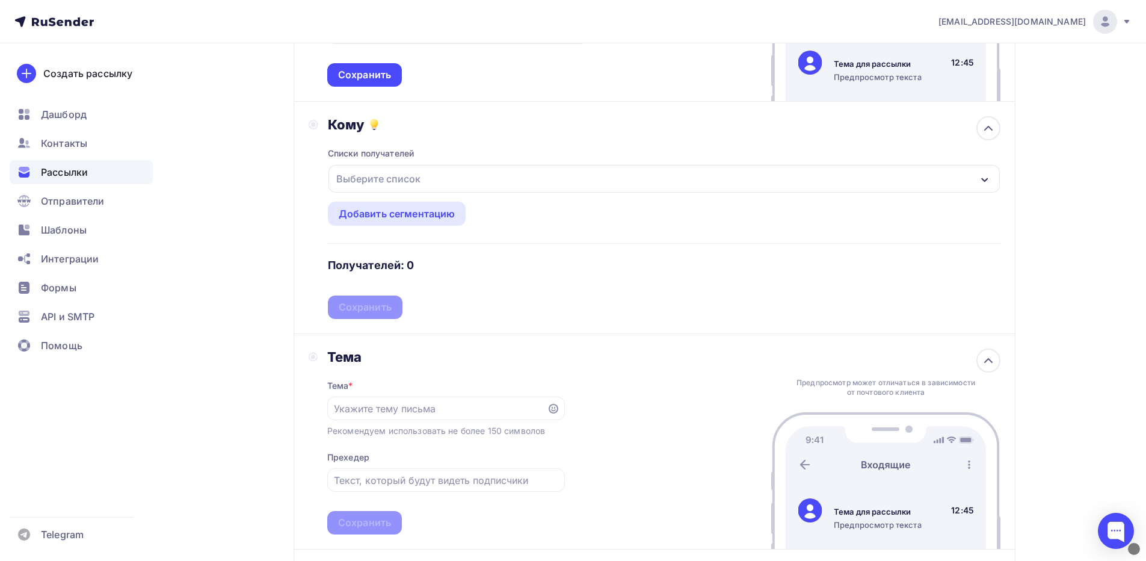
click at [408, 192] on div "Выберите список" at bounding box center [664, 179] width 671 height 28
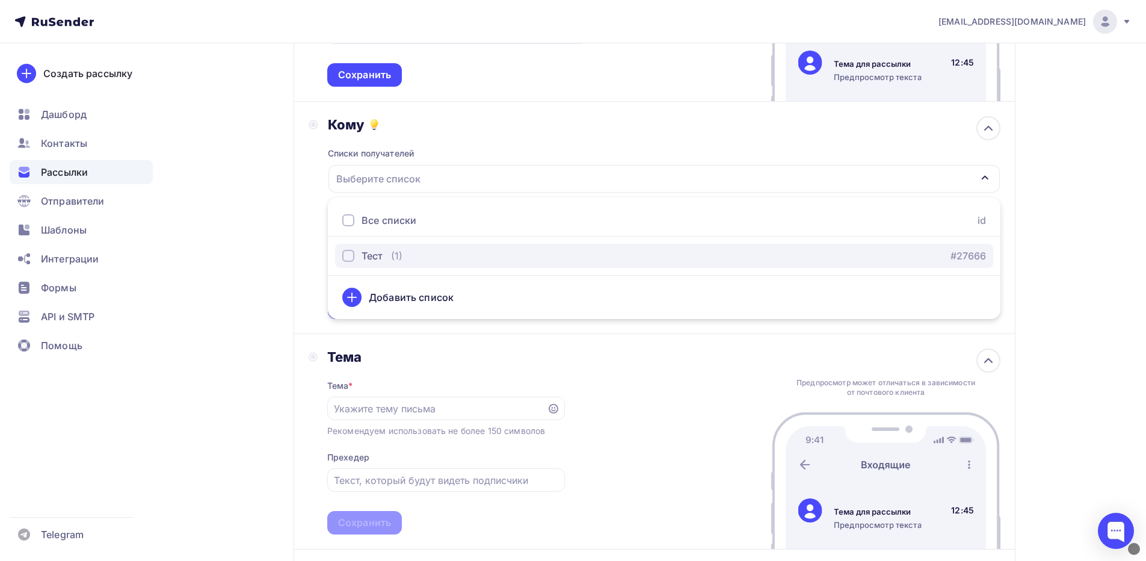
click at [353, 254] on div "button" at bounding box center [348, 256] width 12 height 12
click at [351, 254] on div "button" at bounding box center [348, 256] width 12 height 12
click at [350, 254] on div "button" at bounding box center [348, 256] width 12 height 12
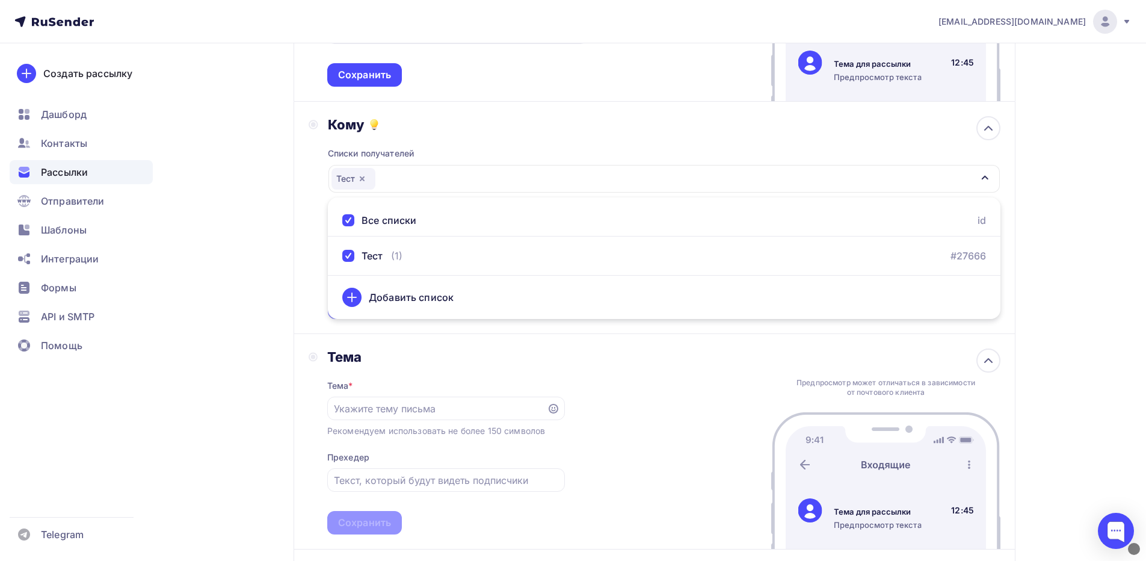
click at [351, 299] on icon at bounding box center [352, 297] width 14 height 14
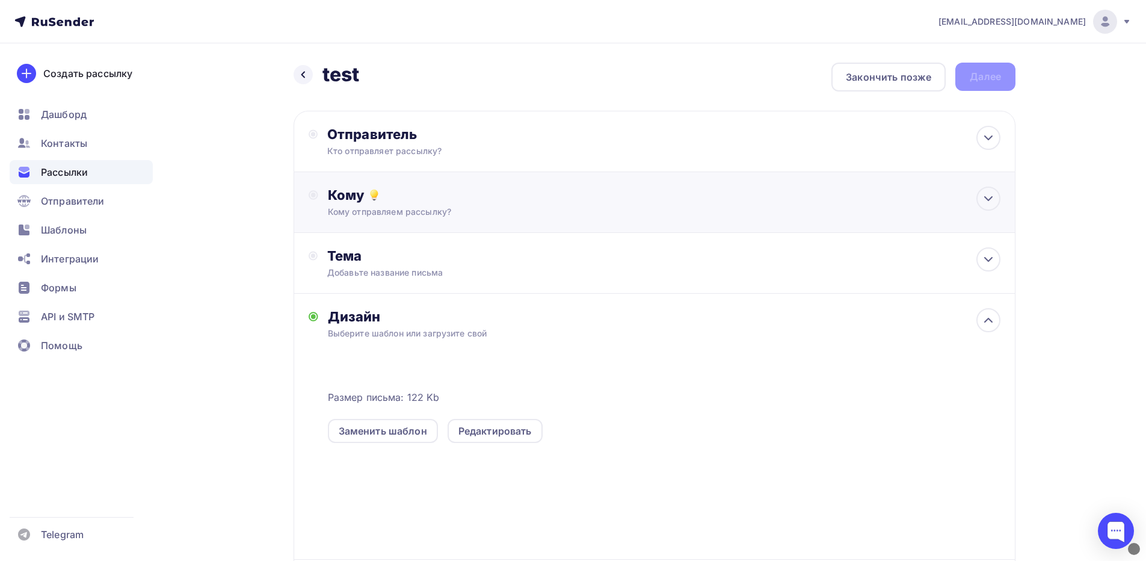
click at [429, 197] on div "Кому" at bounding box center [664, 195] width 673 height 17
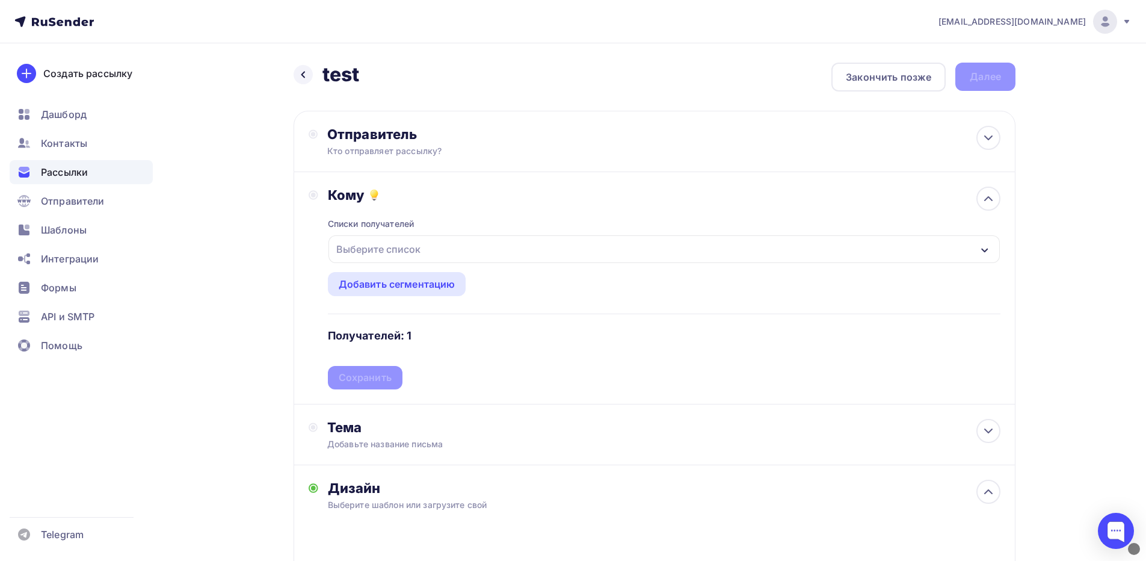
click at [359, 251] on div "Выберите список" at bounding box center [379, 249] width 94 height 22
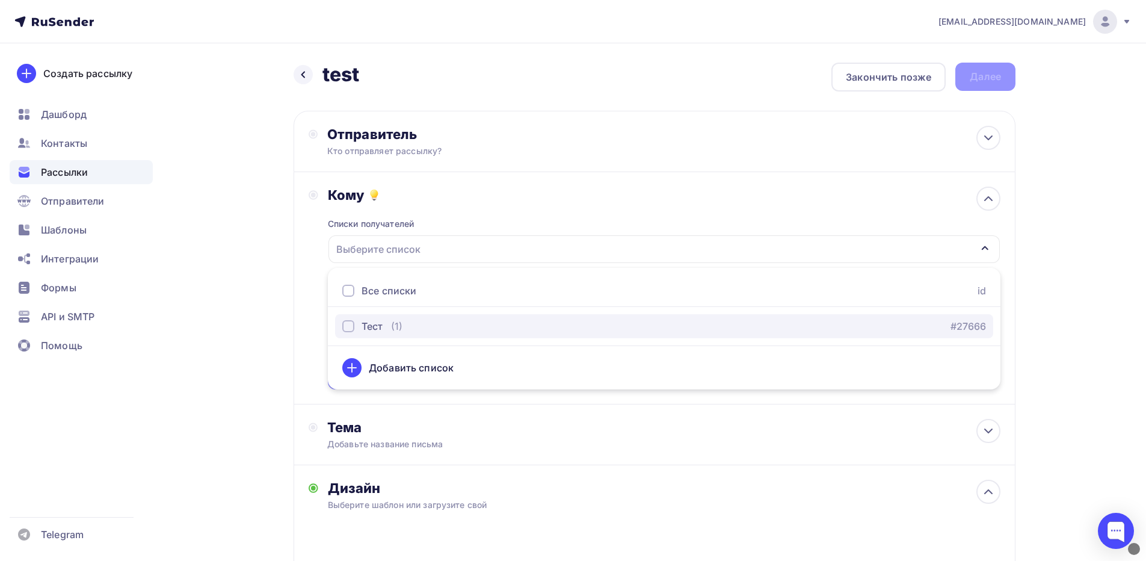
click at [348, 316] on button "Тест (1) #27666" at bounding box center [664, 326] width 658 height 24
click at [753, 210] on div "Списки получателей Тест Все списки id Тест (1) #27666 Добавить список Добавить …" at bounding box center [664, 296] width 673 height 186
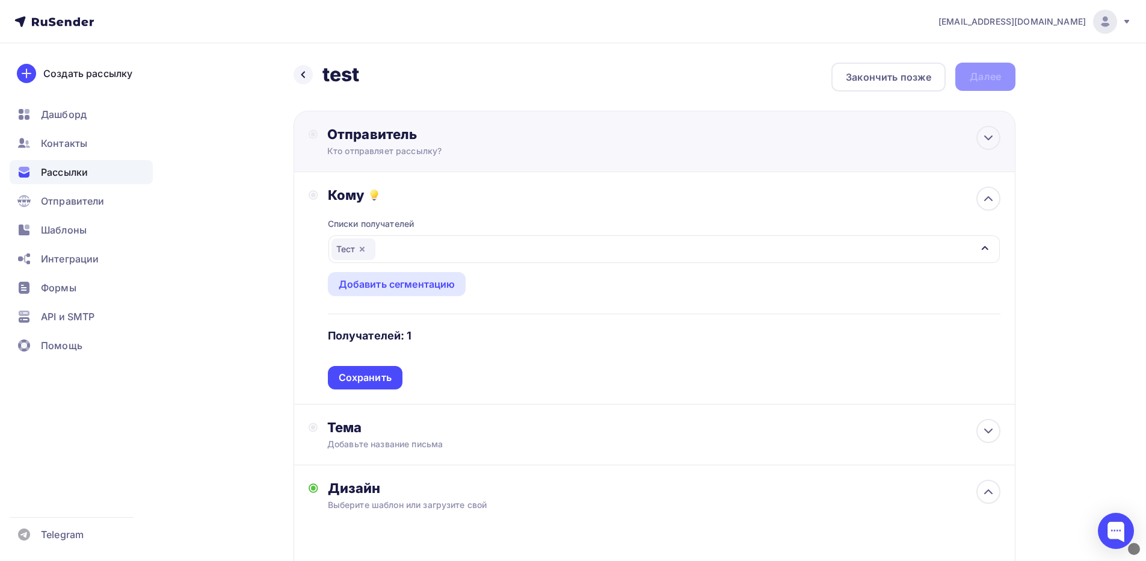
click at [522, 123] on div "Отправитель Кто отправляет рассылку? Email * [EMAIL_ADDRESS][DOMAIN_NAME] [EMAI…" at bounding box center [655, 141] width 722 height 61
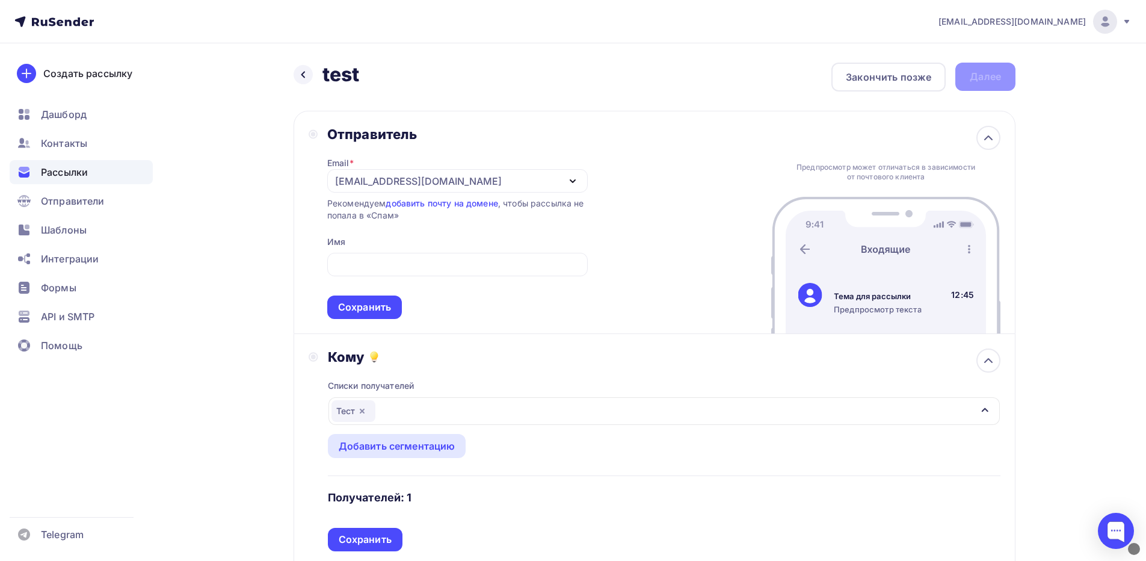
click at [522, 123] on div "Отправитель Email * [EMAIL_ADDRESS][DOMAIN_NAME] [EMAIL_ADDRESS][DOMAIN_NAME] Д…" at bounding box center [655, 222] width 722 height 223
click at [992, 135] on icon at bounding box center [988, 138] width 14 height 14
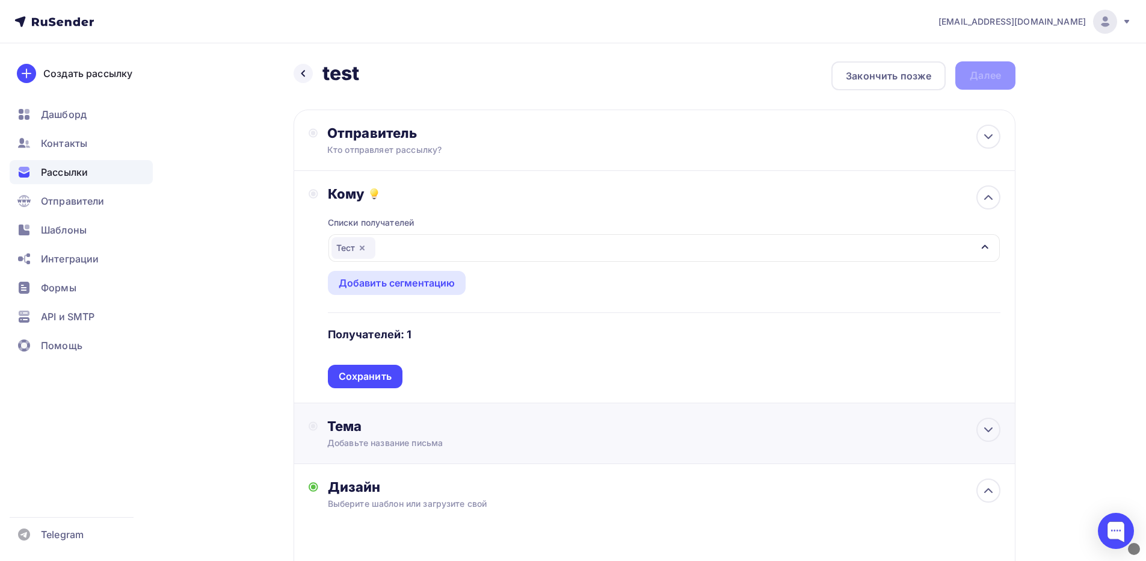
scroll to position [1, 0]
